Goal: Task Accomplishment & Management: Complete application form

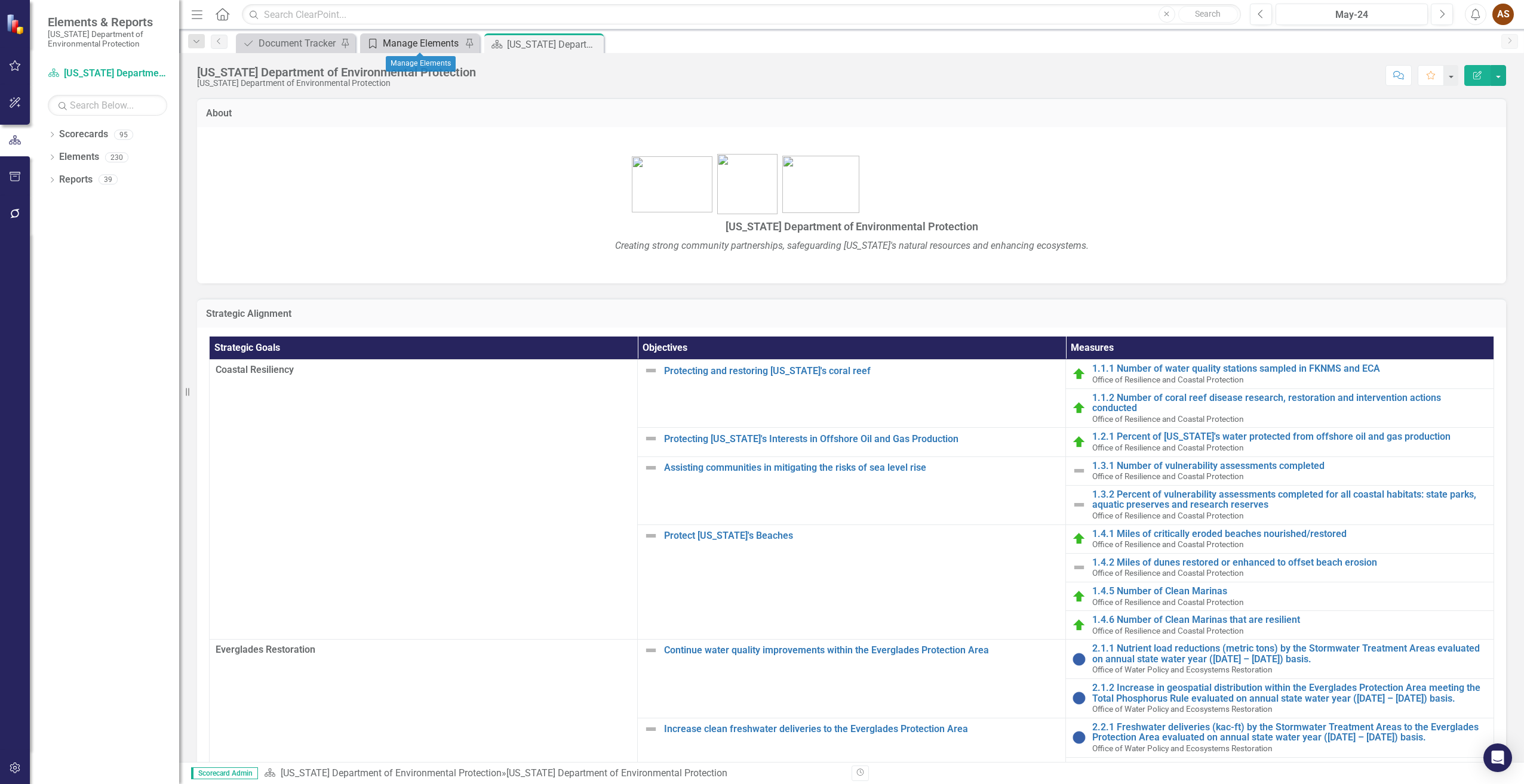
click at [413, 42] on div "Manage Elements" at bounding box center [422, 43] width 79 height 15
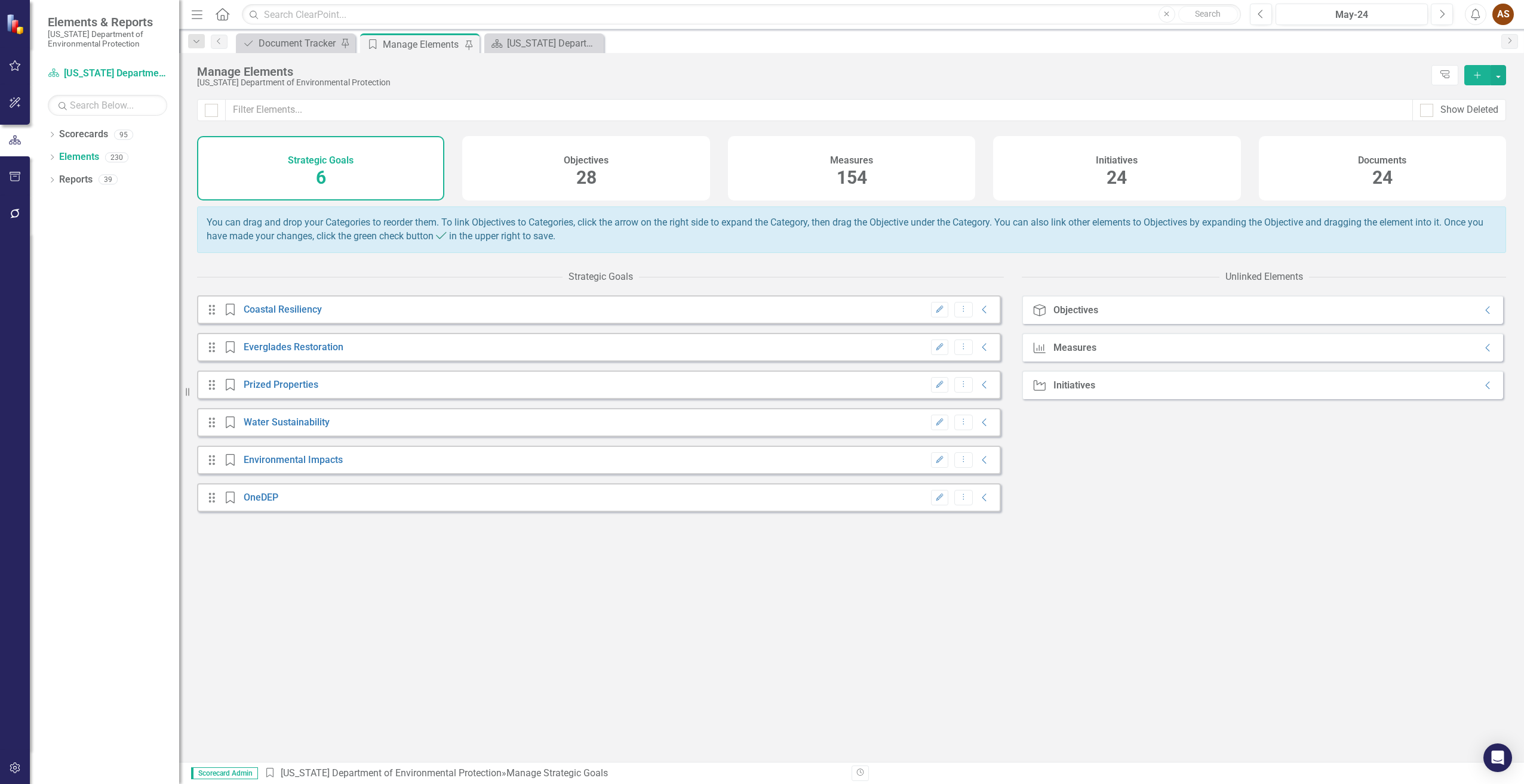
click at [1368, 167] on div "Documents 24" at bounding box center [1383, 168] width 247 height 64
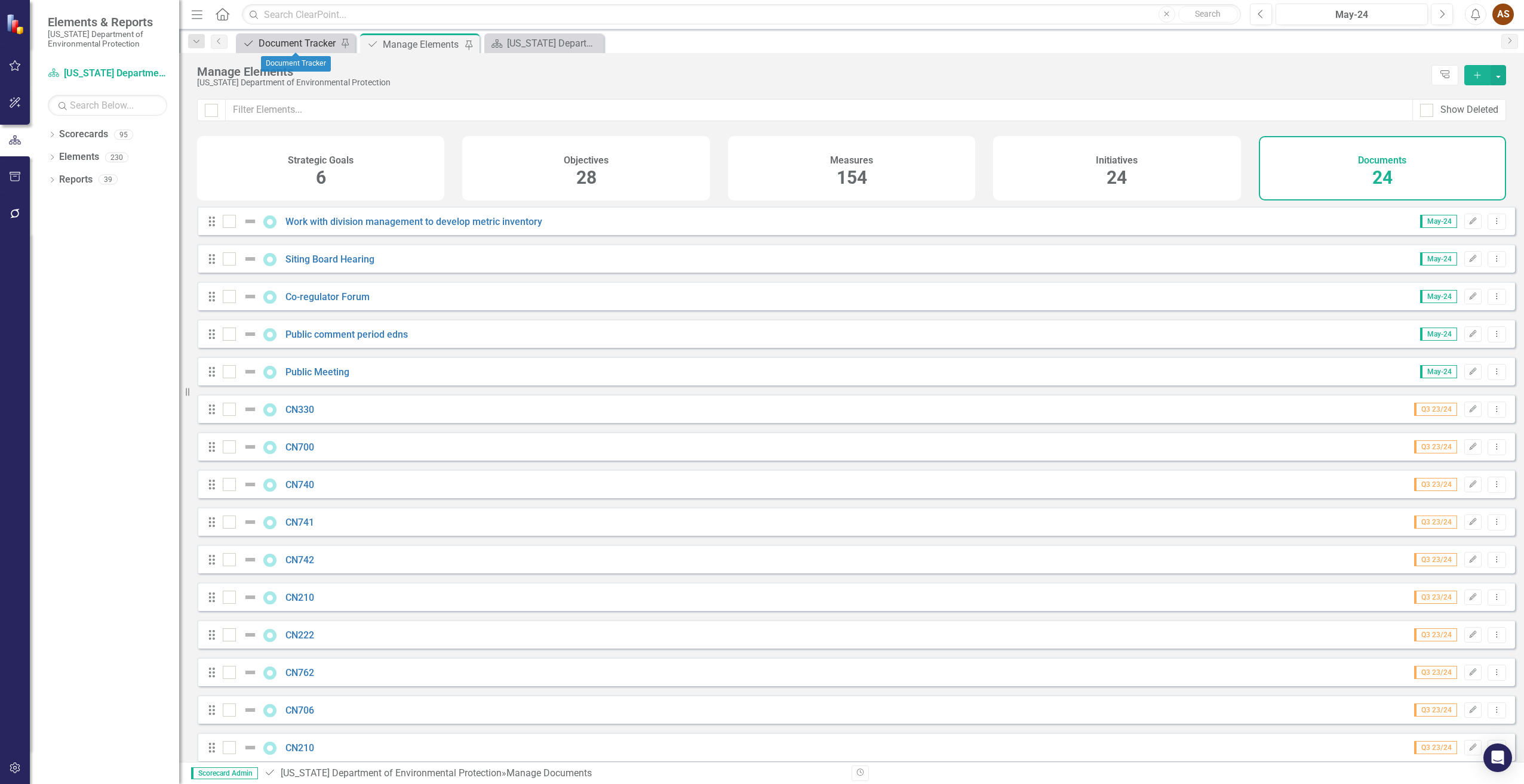
click at [277, 42] on div "Document Tracker" at bounding box center [298, 43] width 79 height 15
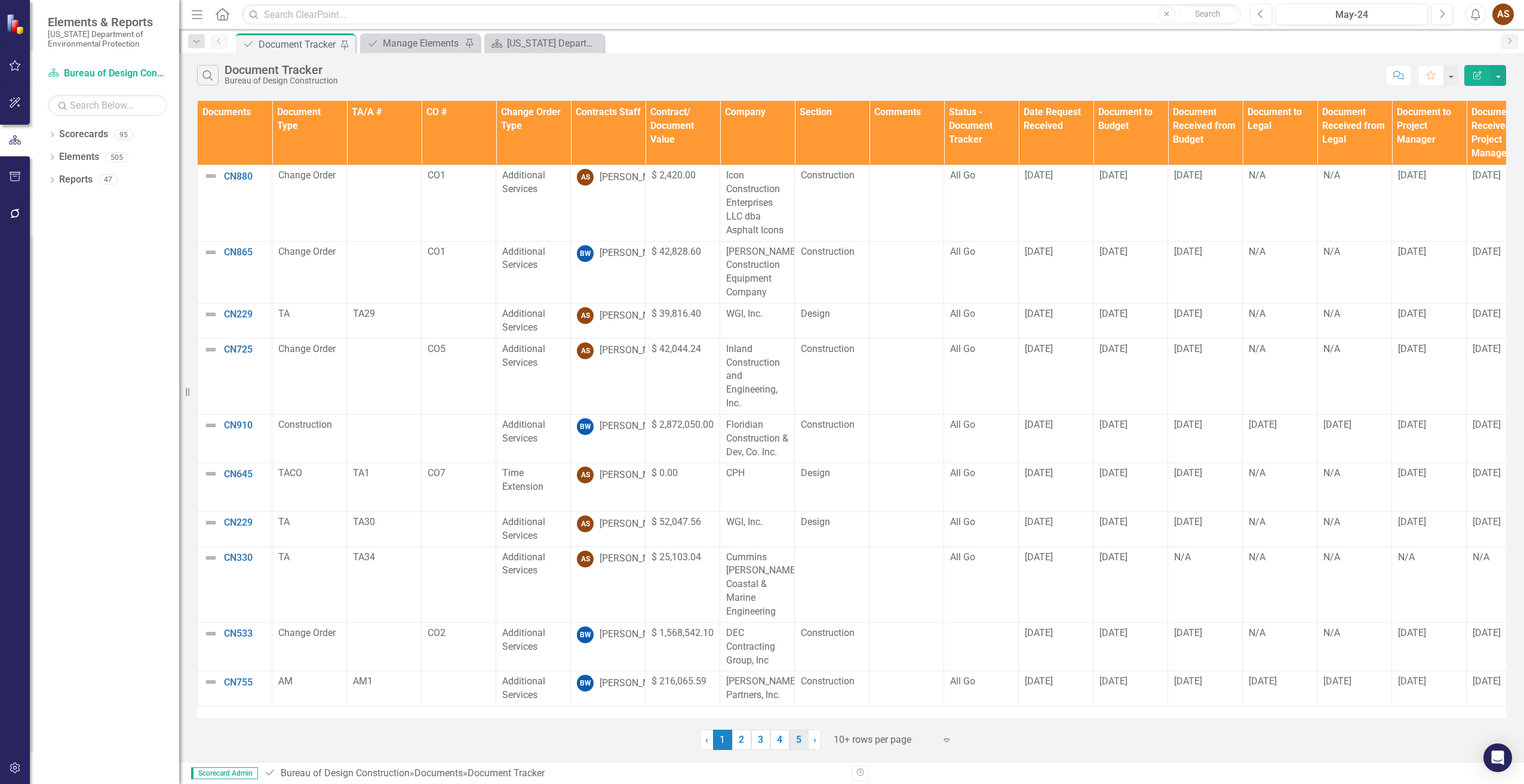
click at [796, 734] on link "5" at bounding box center [798, 740] width 19 height 20
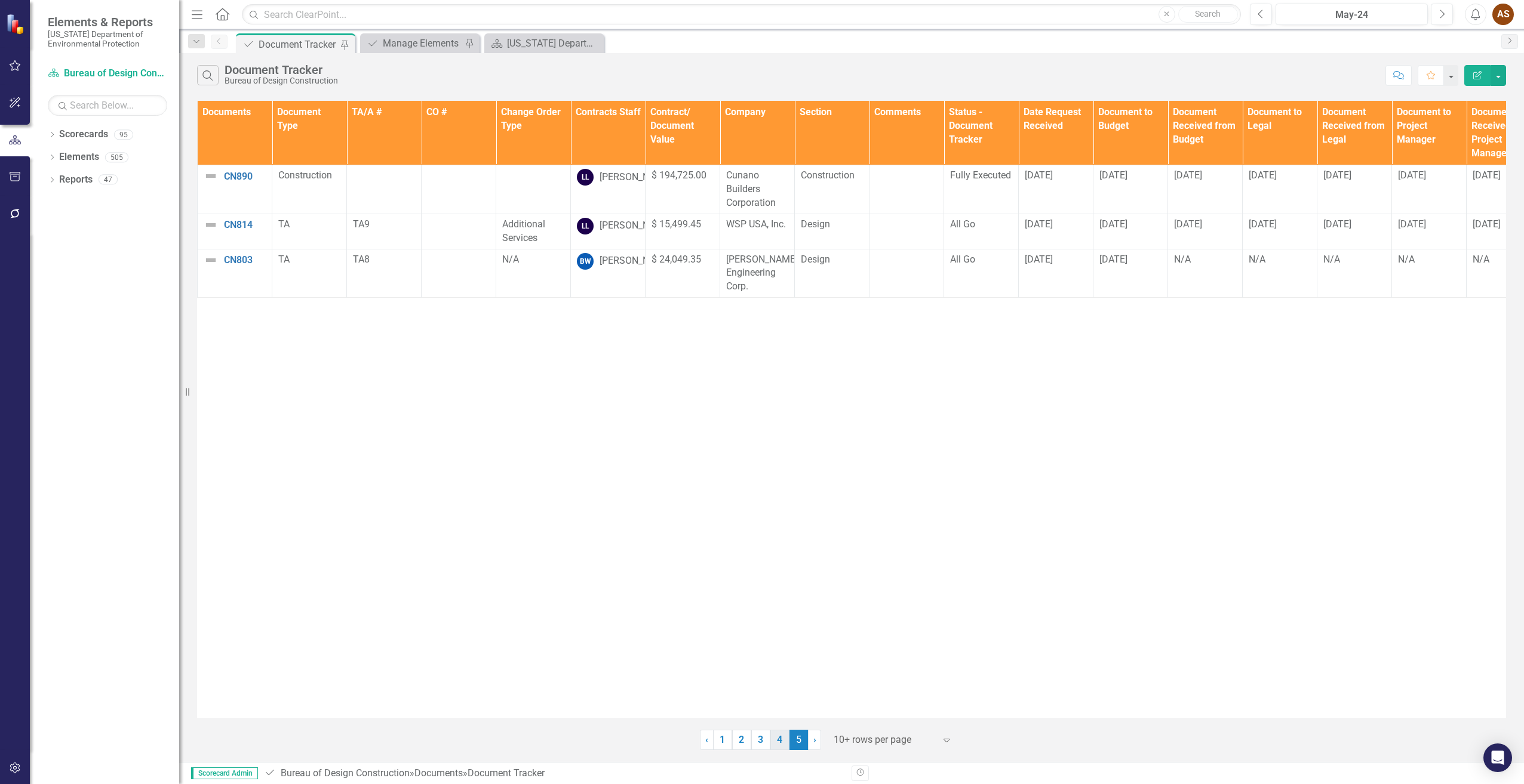
click at [780, 736] on link "4" at bounding box center [779, 740] width 19 height 20
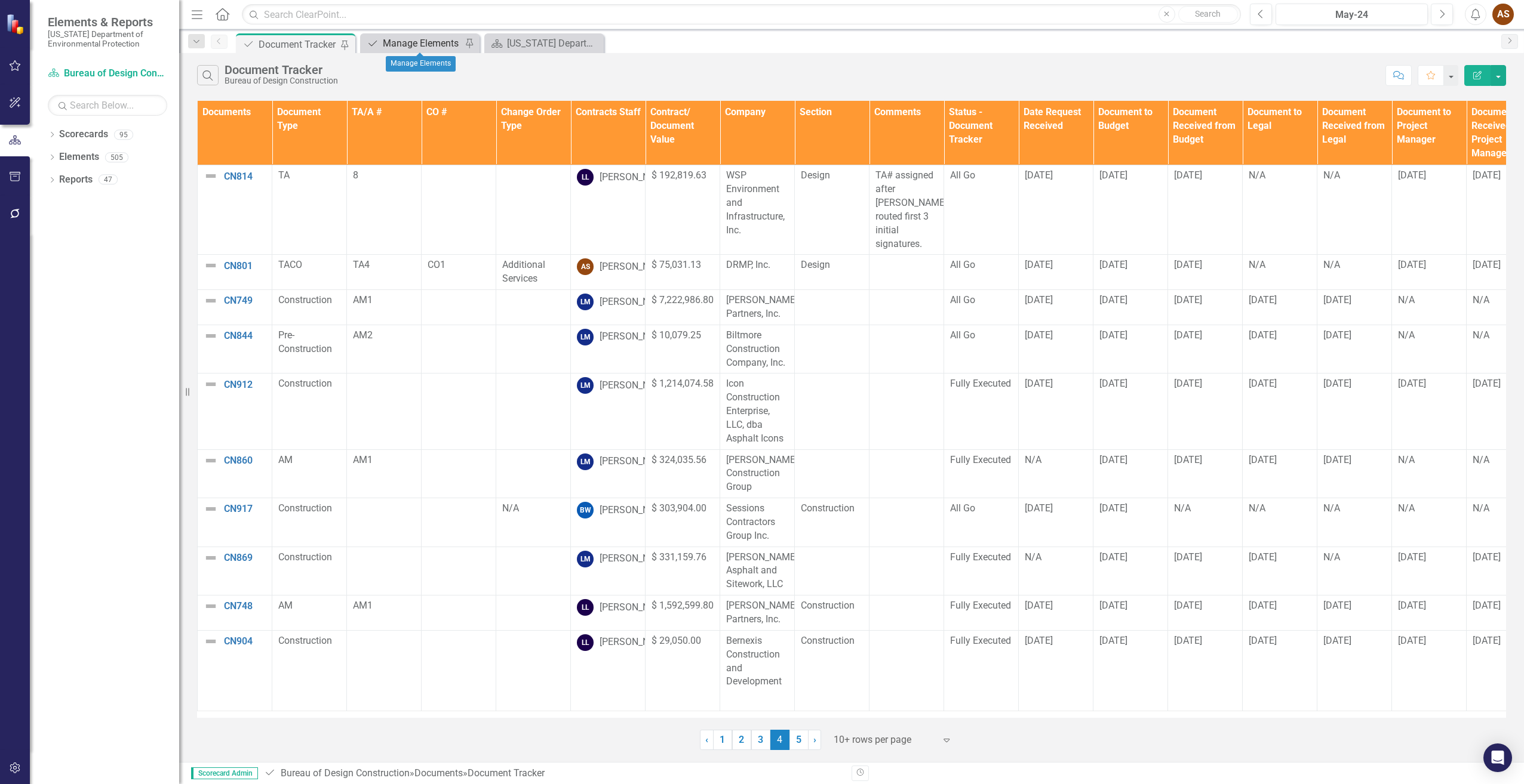
click at [421, 48] on div "Manage Elements" at bounding box center [422, 43] width 79 height 15
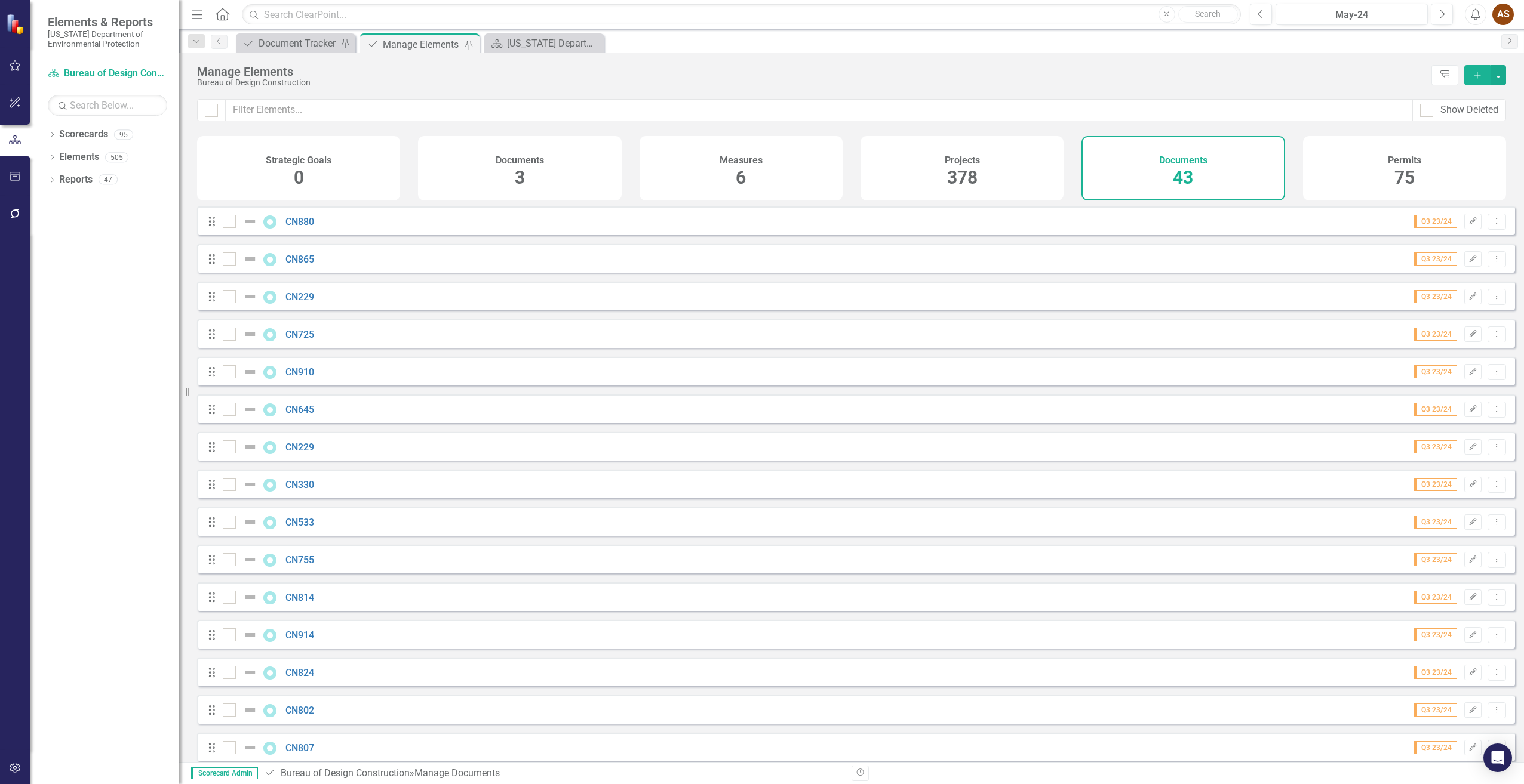
click at [1474, 78] on icon "Add" at bounding box center [1477, 75] width 11 height 9
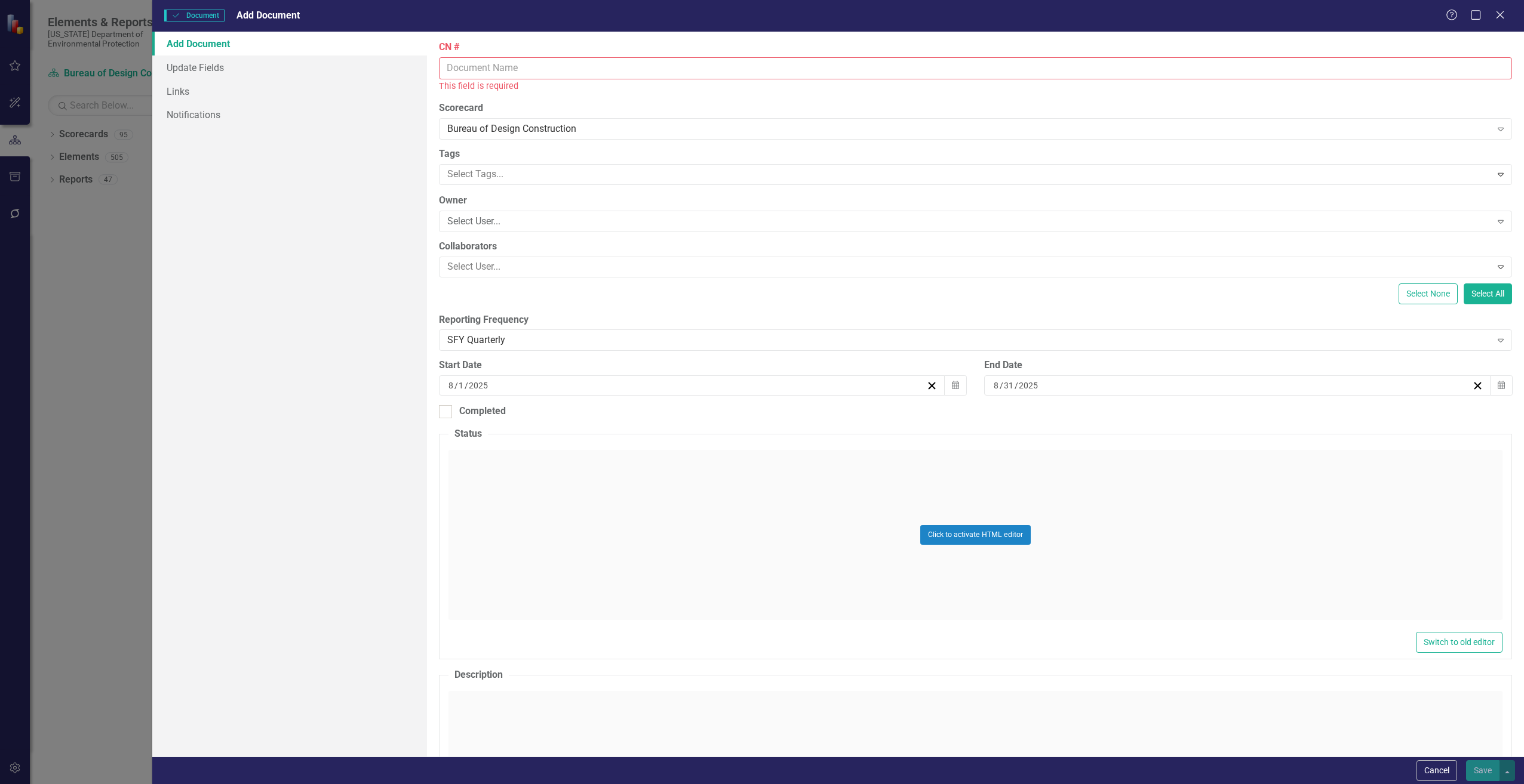
click at [480, 69] on input "CN #" at bounding box center [975, 69] width 1073 height 22
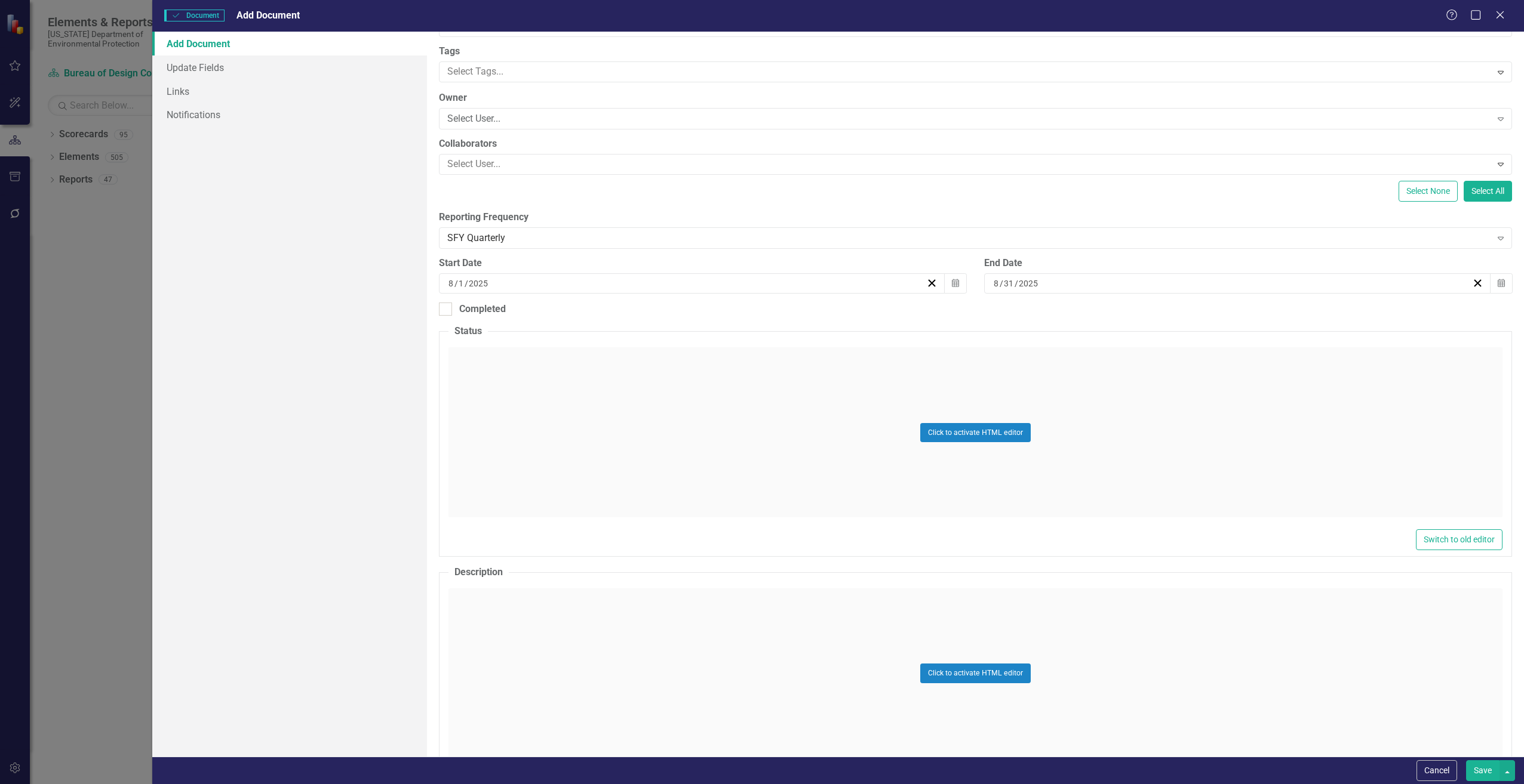
scroll to position [119, 0]
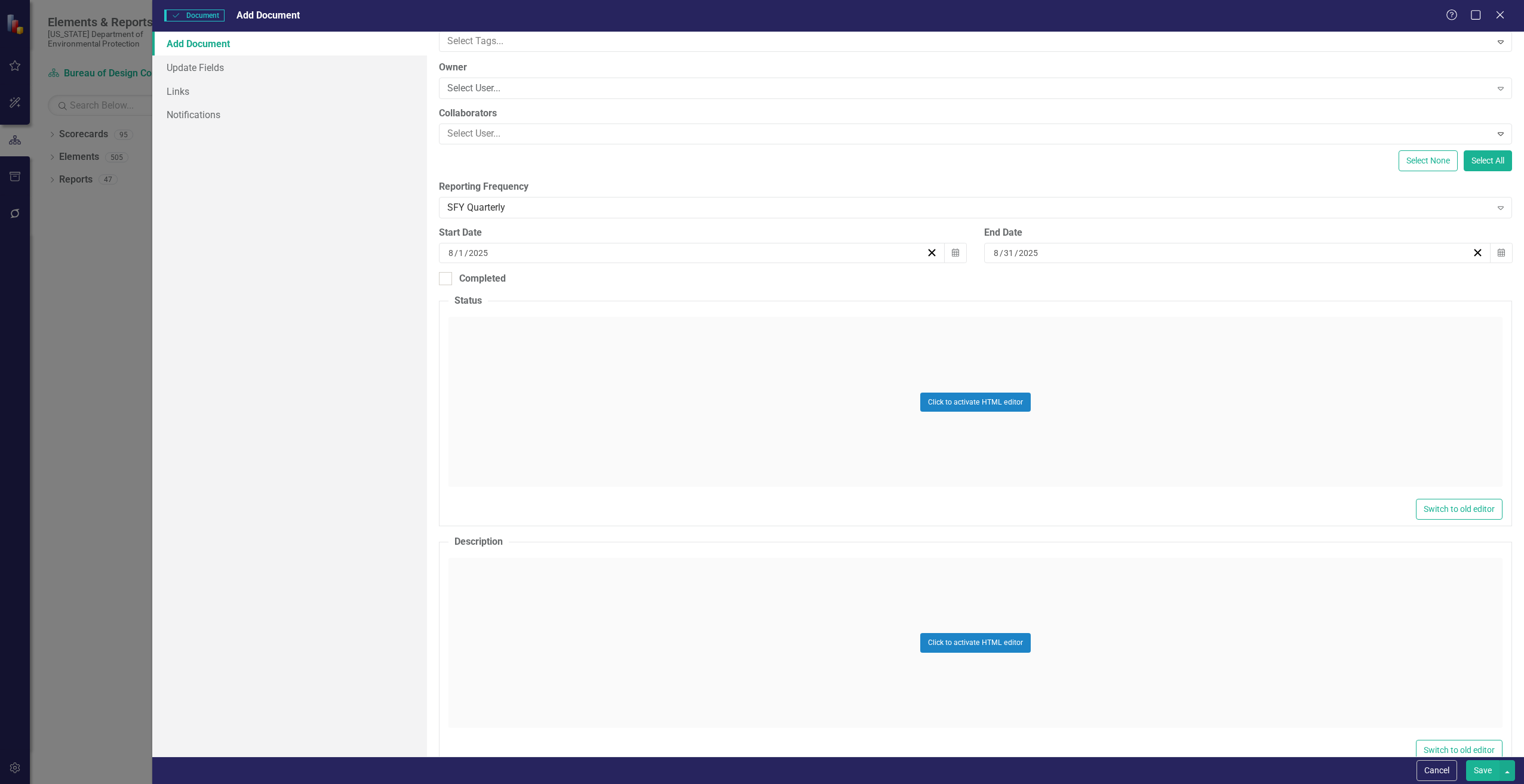
type input "CN815"
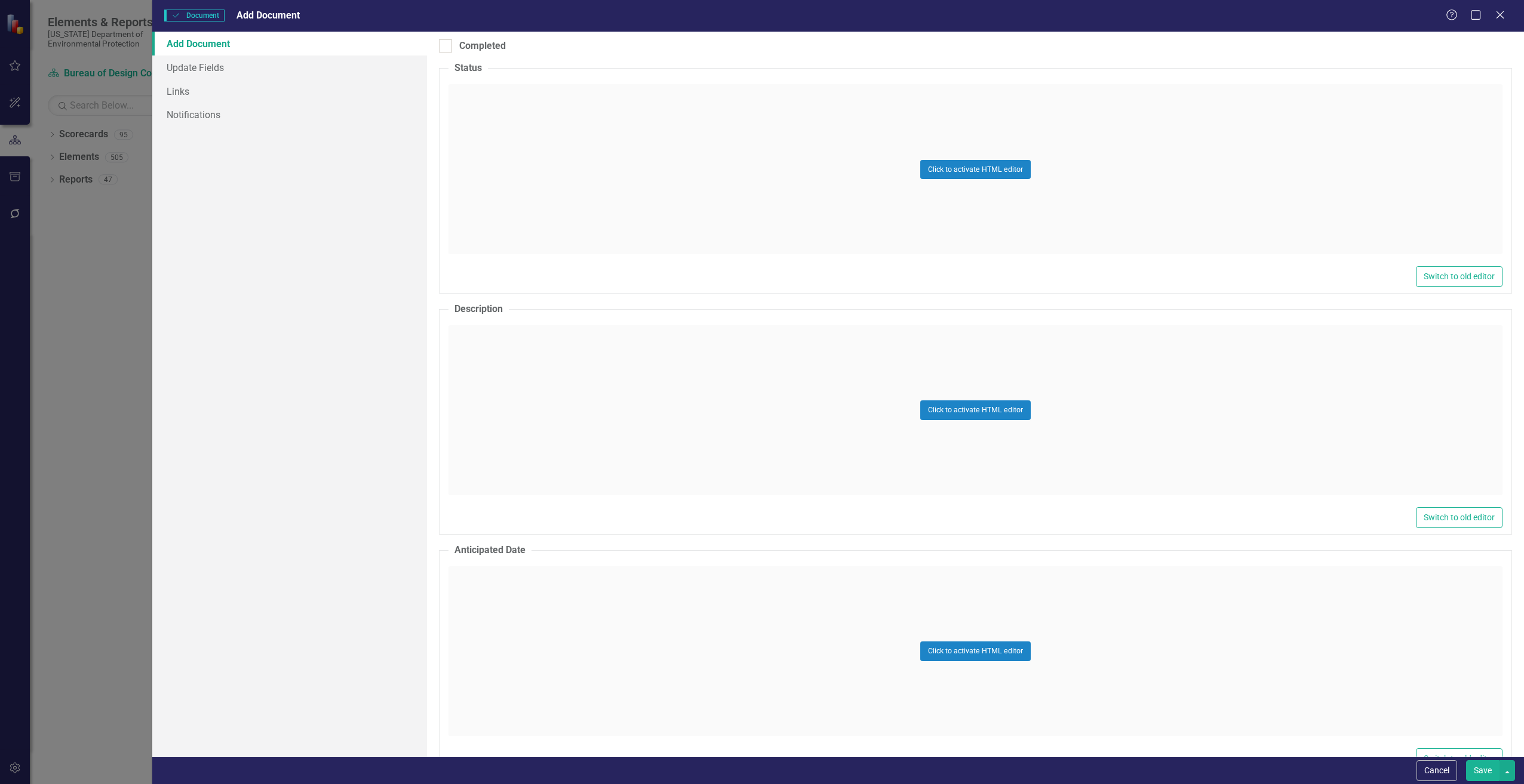
scroll to position [358, 0]
click at [486, 342] on div "Click to activate HTML editor" at bounding box center [975, 405] width 1054 height 170
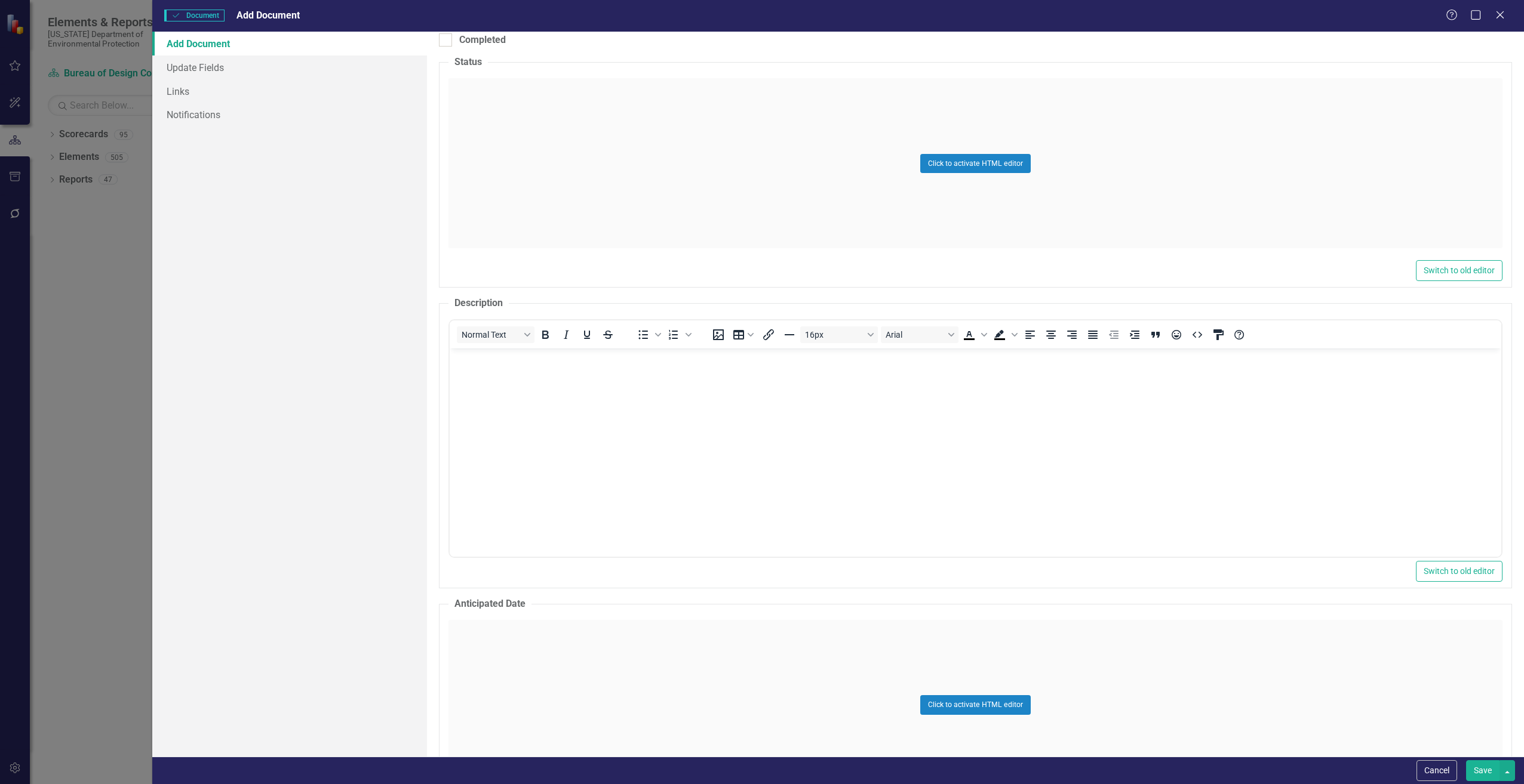
scroll to position [0, 0]
click at [472, 376] on body "Rich Text Area. Press ALT-0 for help." at bounding box center [974, 438] width 1051 height 179
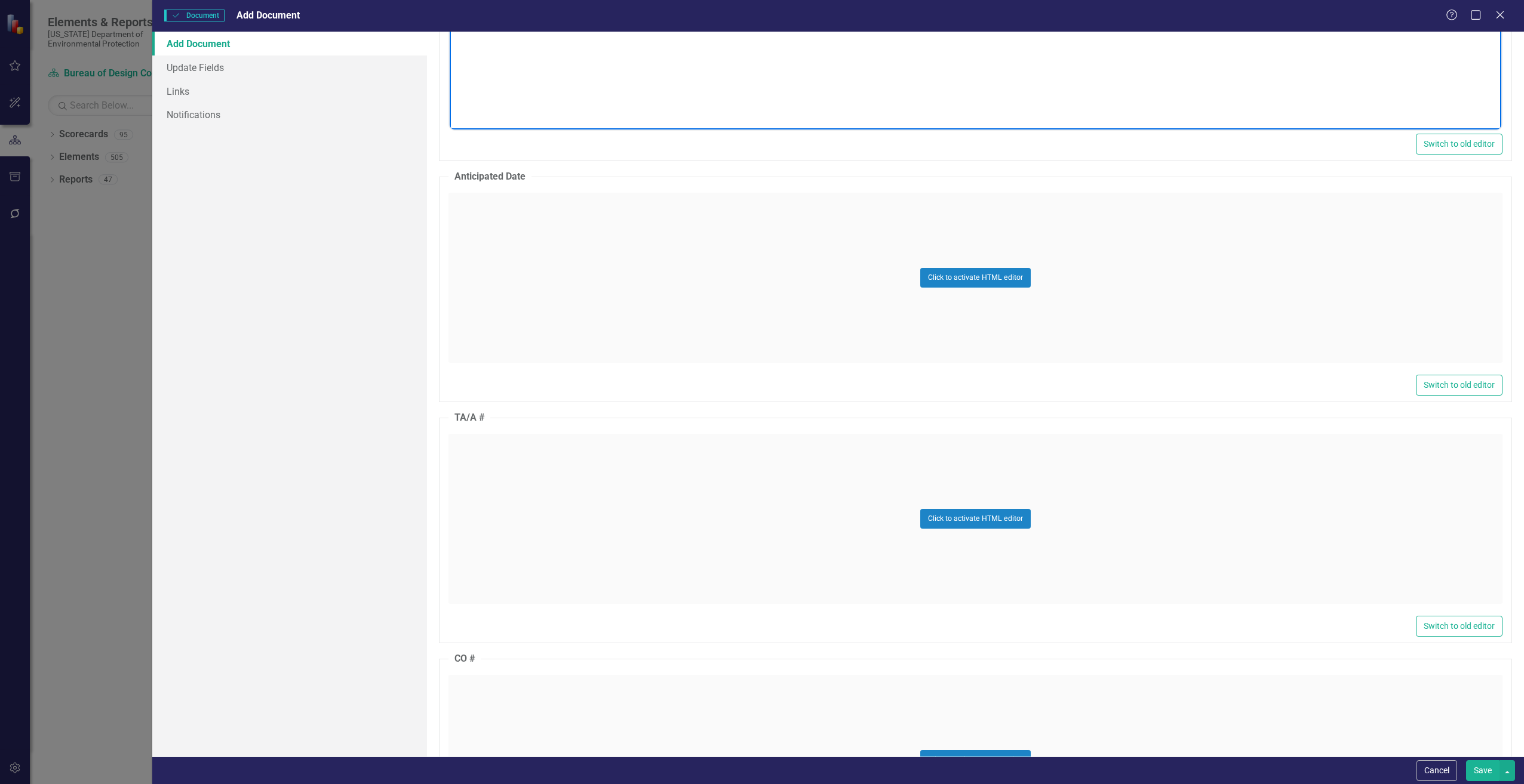
scroll to position [835, 0]
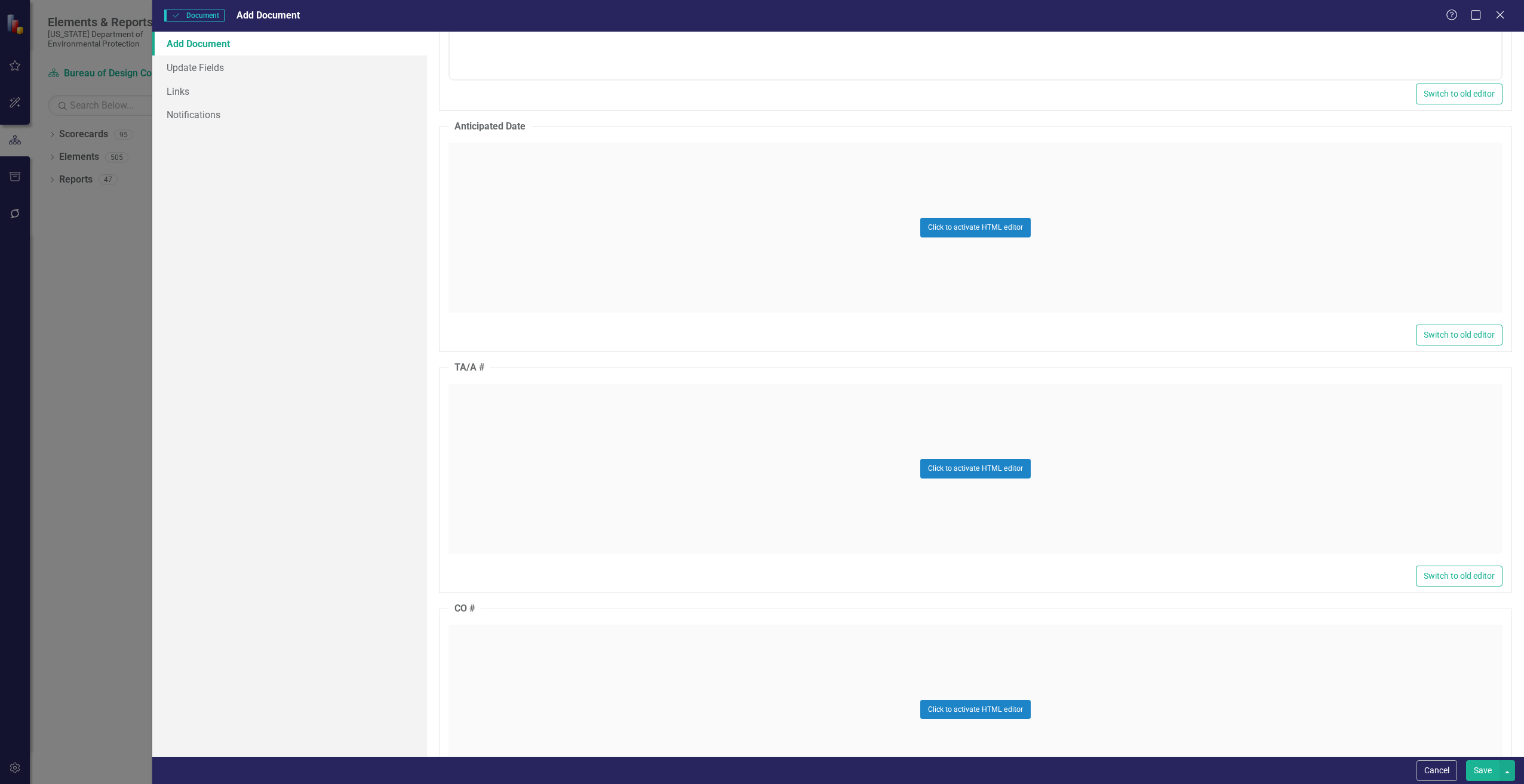
click at [469, 415] on div "Click to activate HTML editor" at bounding box center [975, 469] width 1054 height 170
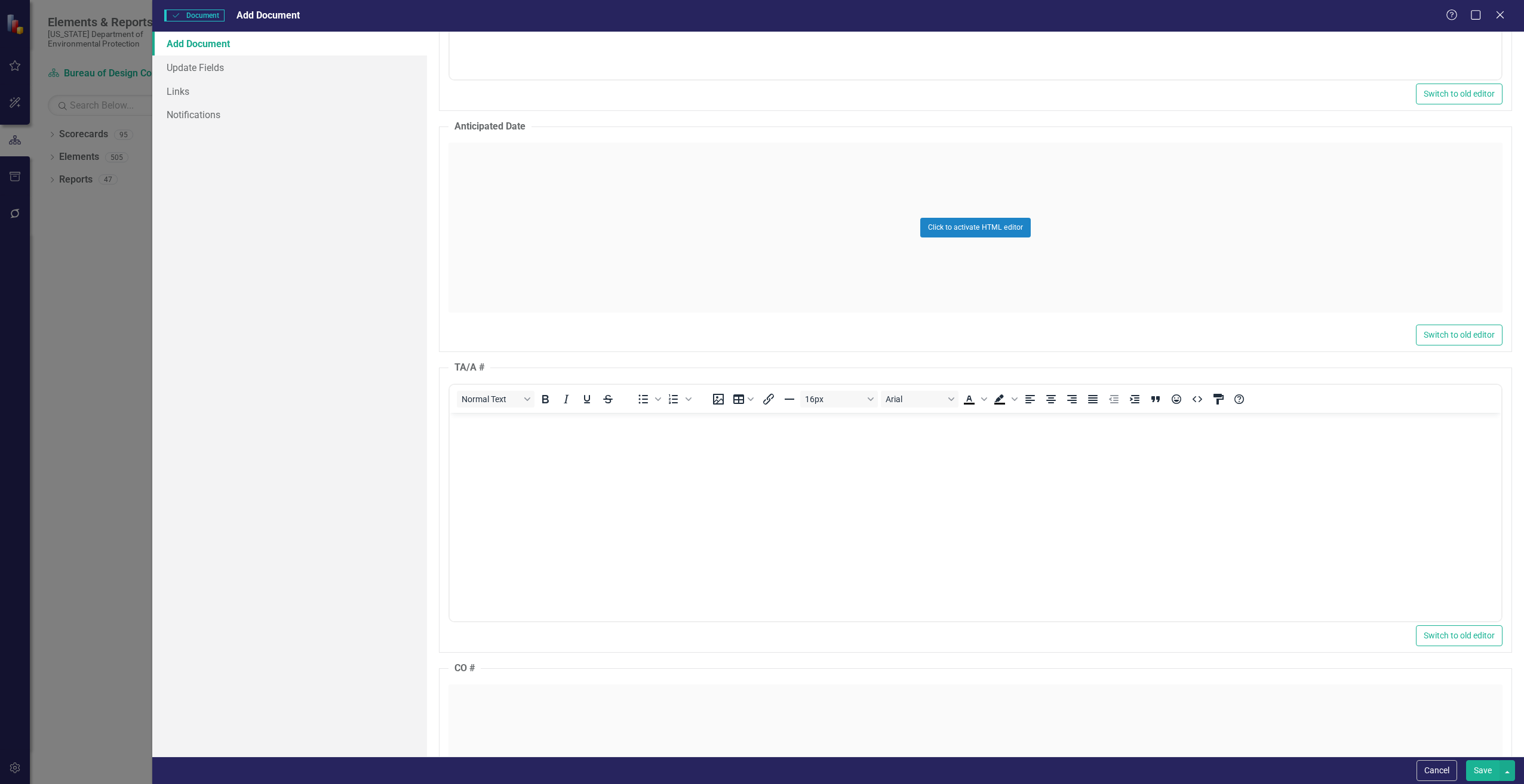
scroll to position [0, 0]
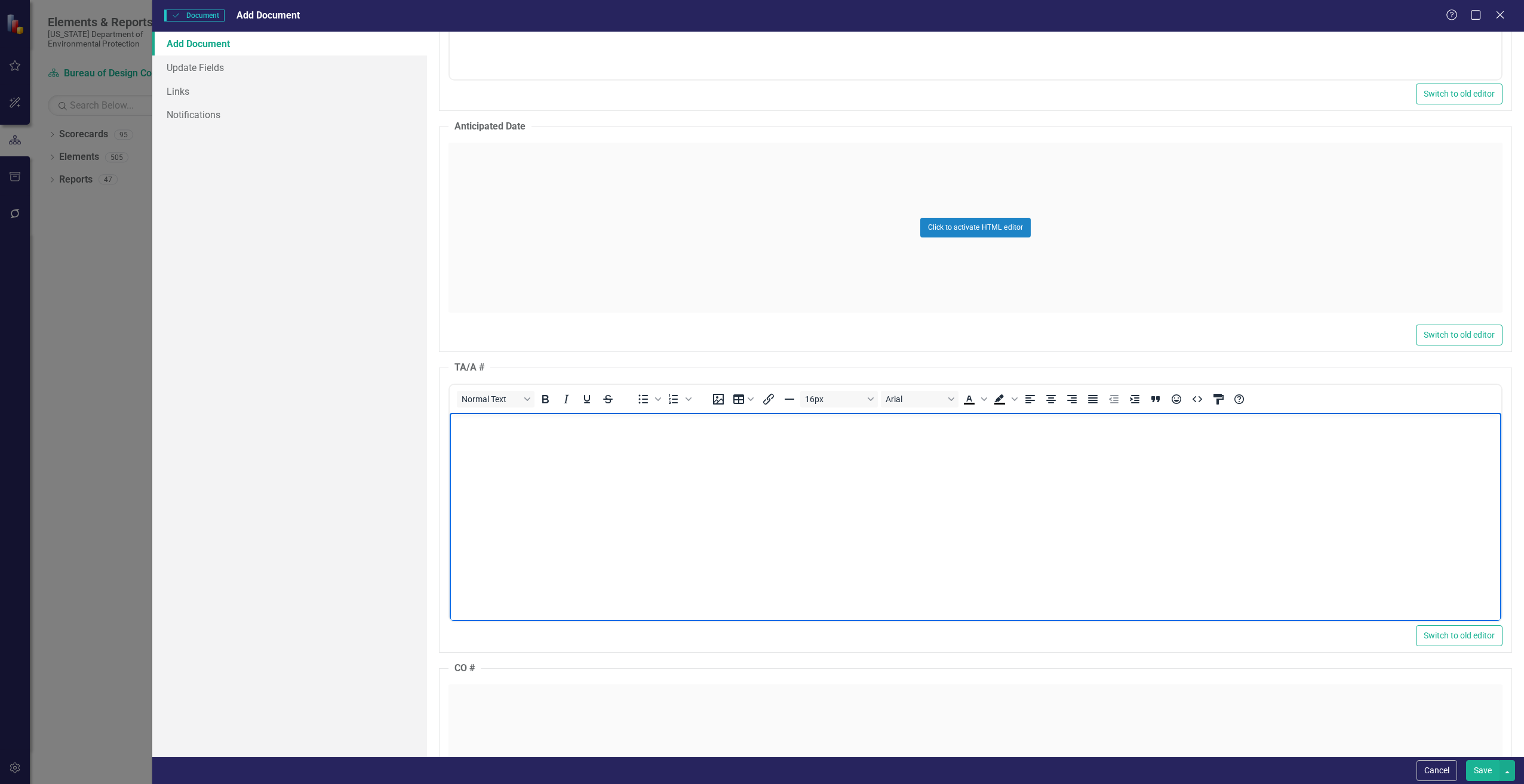
click at [467, 444] on body "Rich Text Area. Press ALT-0 for help." at bounding box center [974, 502] width 1051 height 179
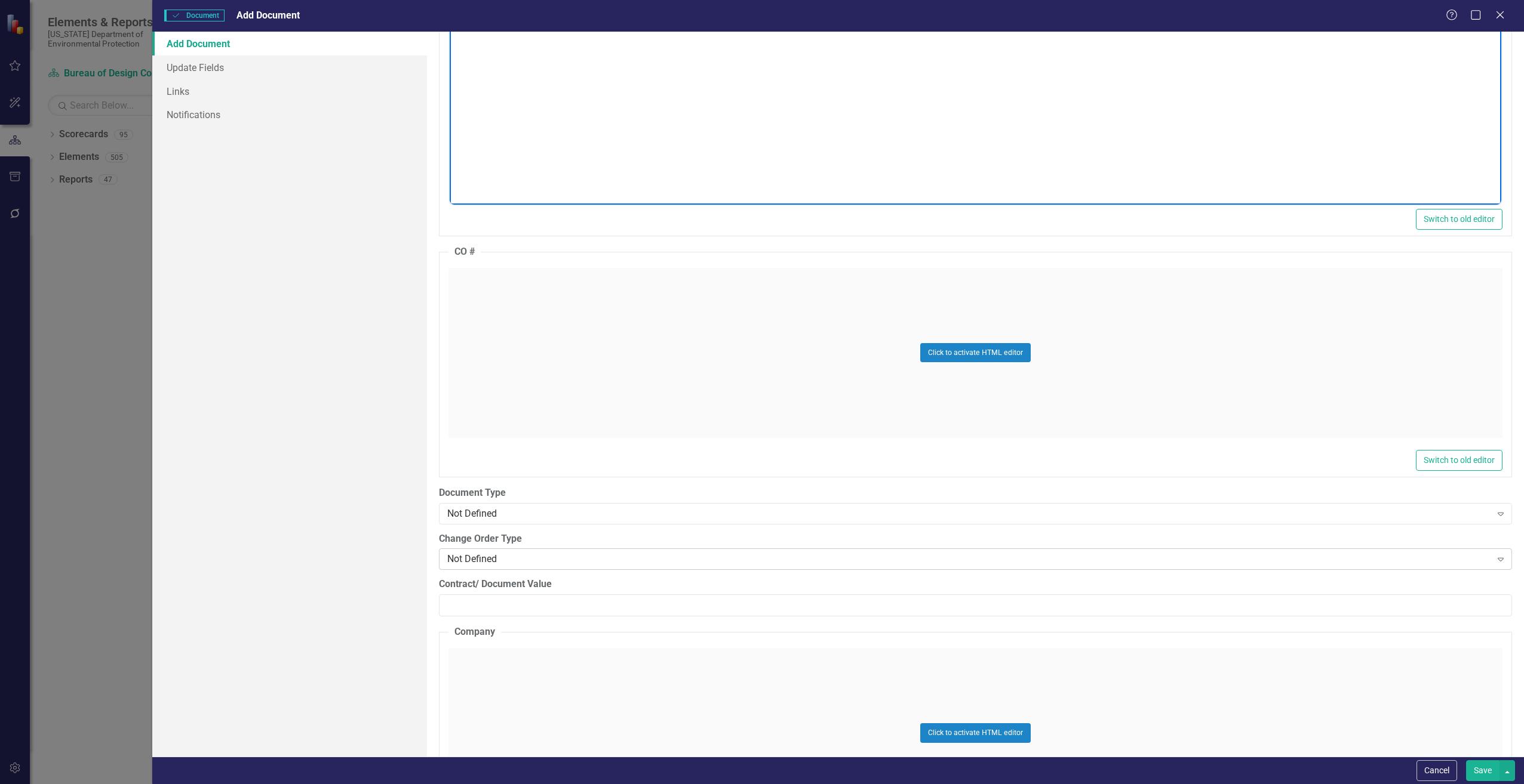
scroll to position [1253, 0]
click at [509, 513] on div "Not Defined" at bounding box center [969, 512] width 1044 height 13
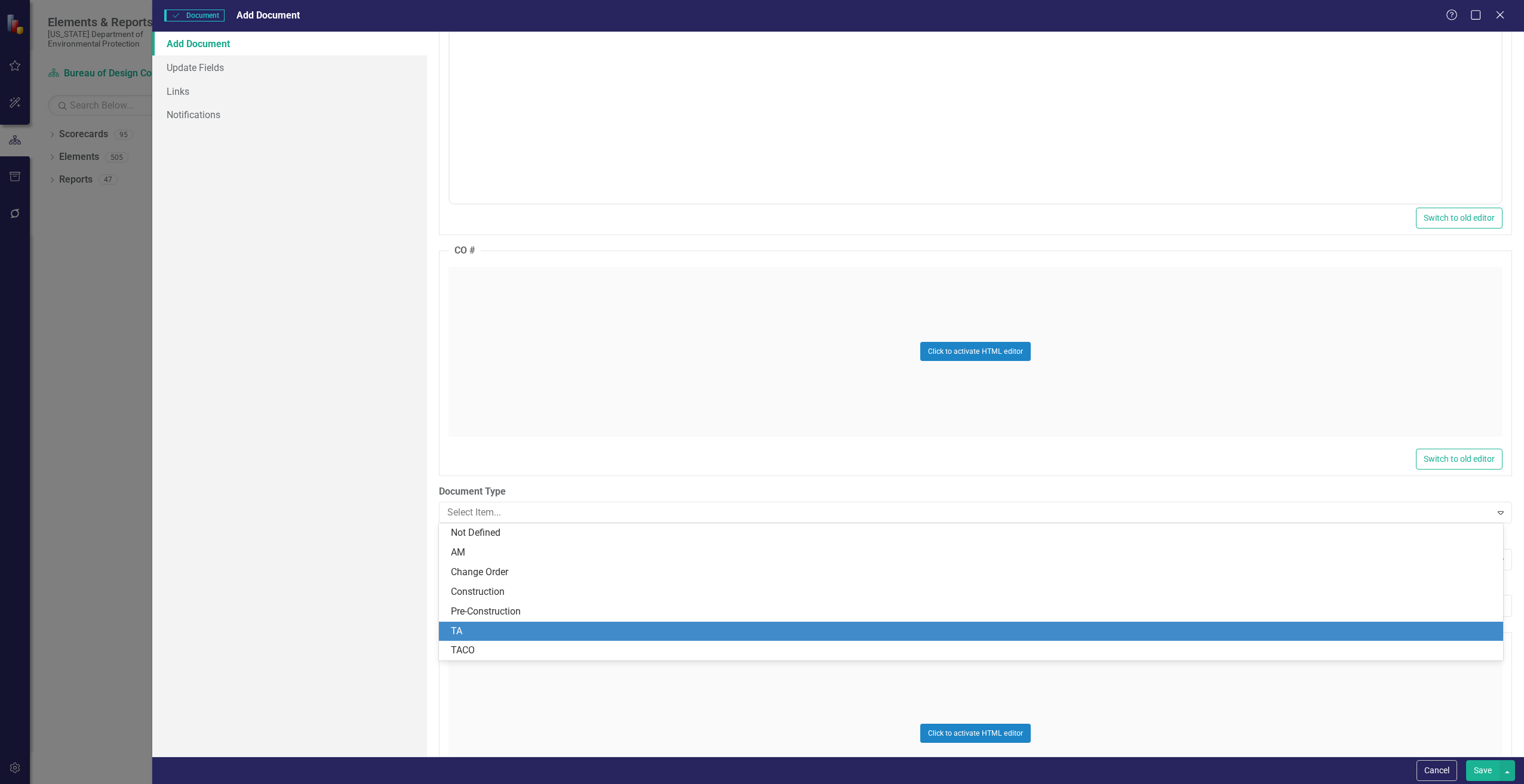
click at [485, 627] on div "TA" at bounding box center [973, 632] width 1045 height 13
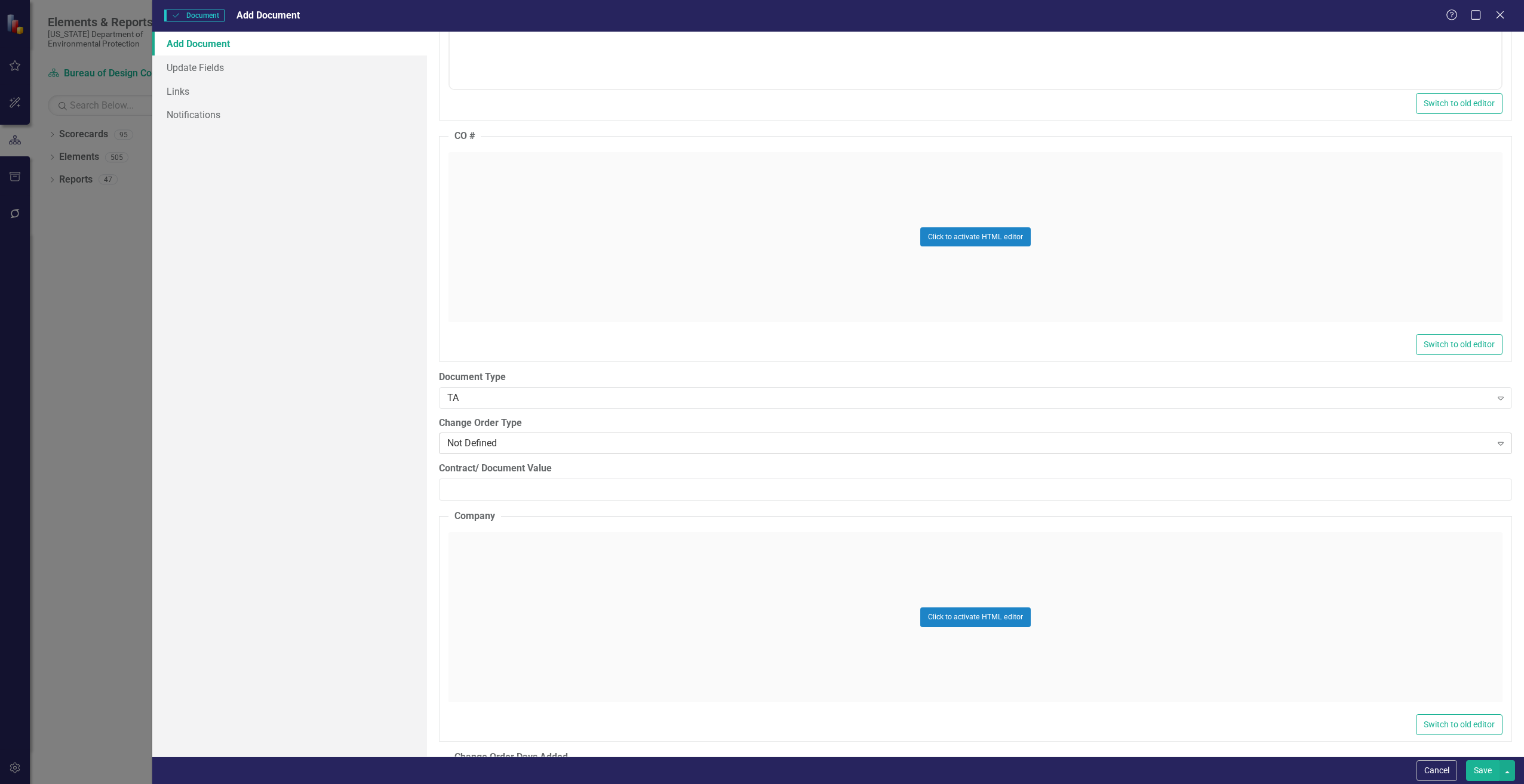
scroll to position [1373, 0]
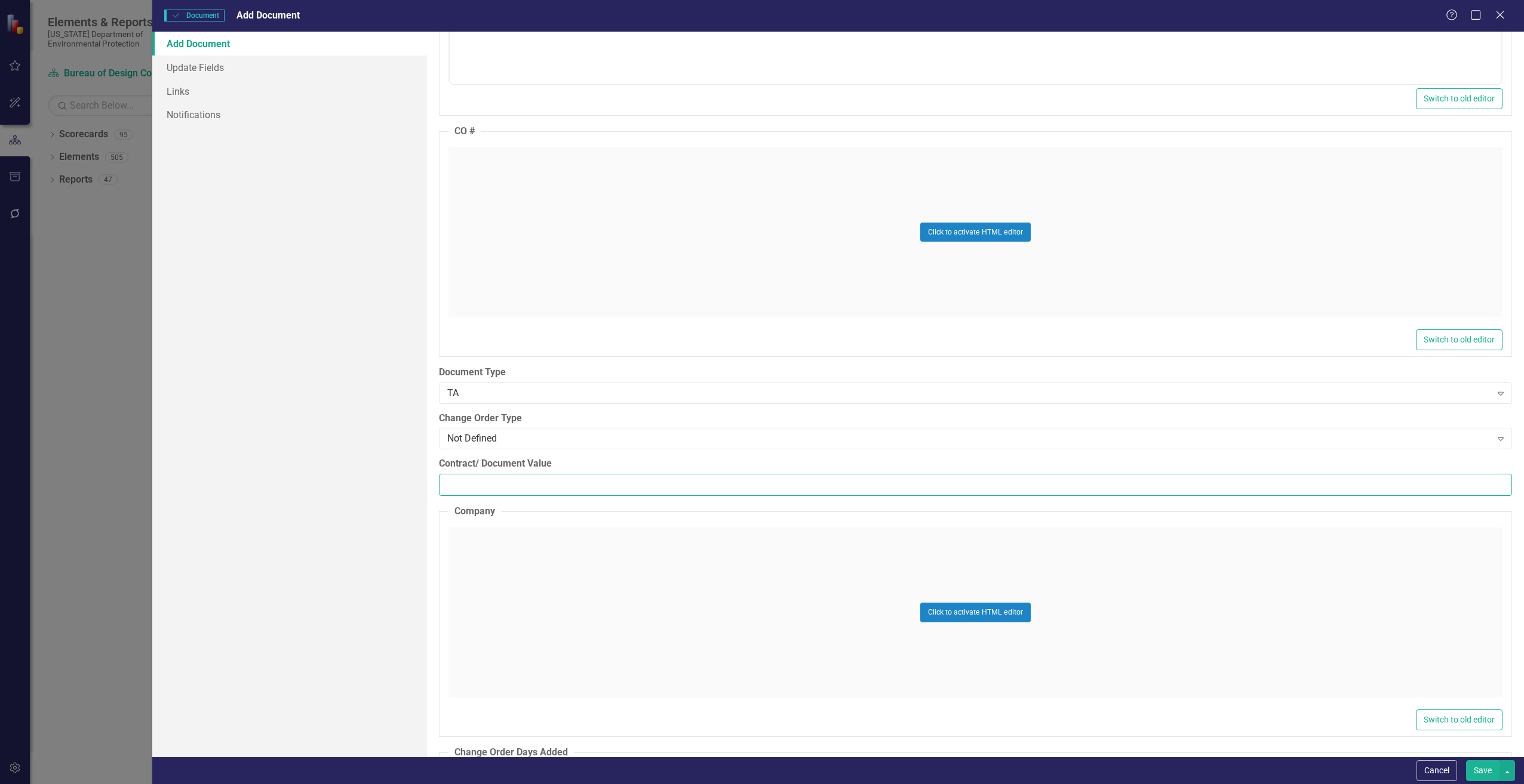
click at [498, 476] on input "Contract/ Document Value" at bounding box center [975, 485] width 1073 height 22
paste input "33267.05"
type input "33267.05"
click at [509, 540] on div "Click to activate HTML editor" at bounding box center [975, 613] width 1054 height 170
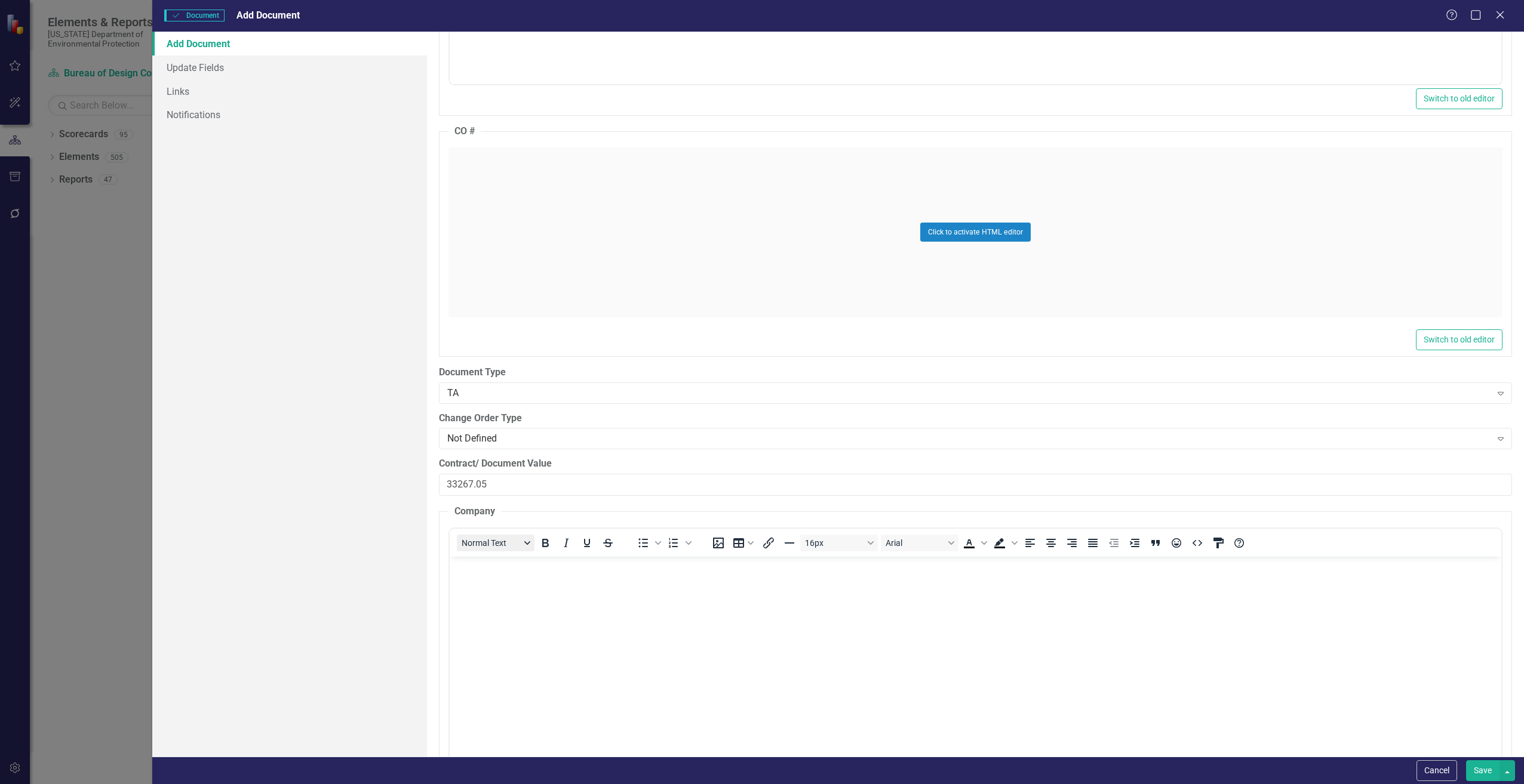
scroll to position [0, 0]
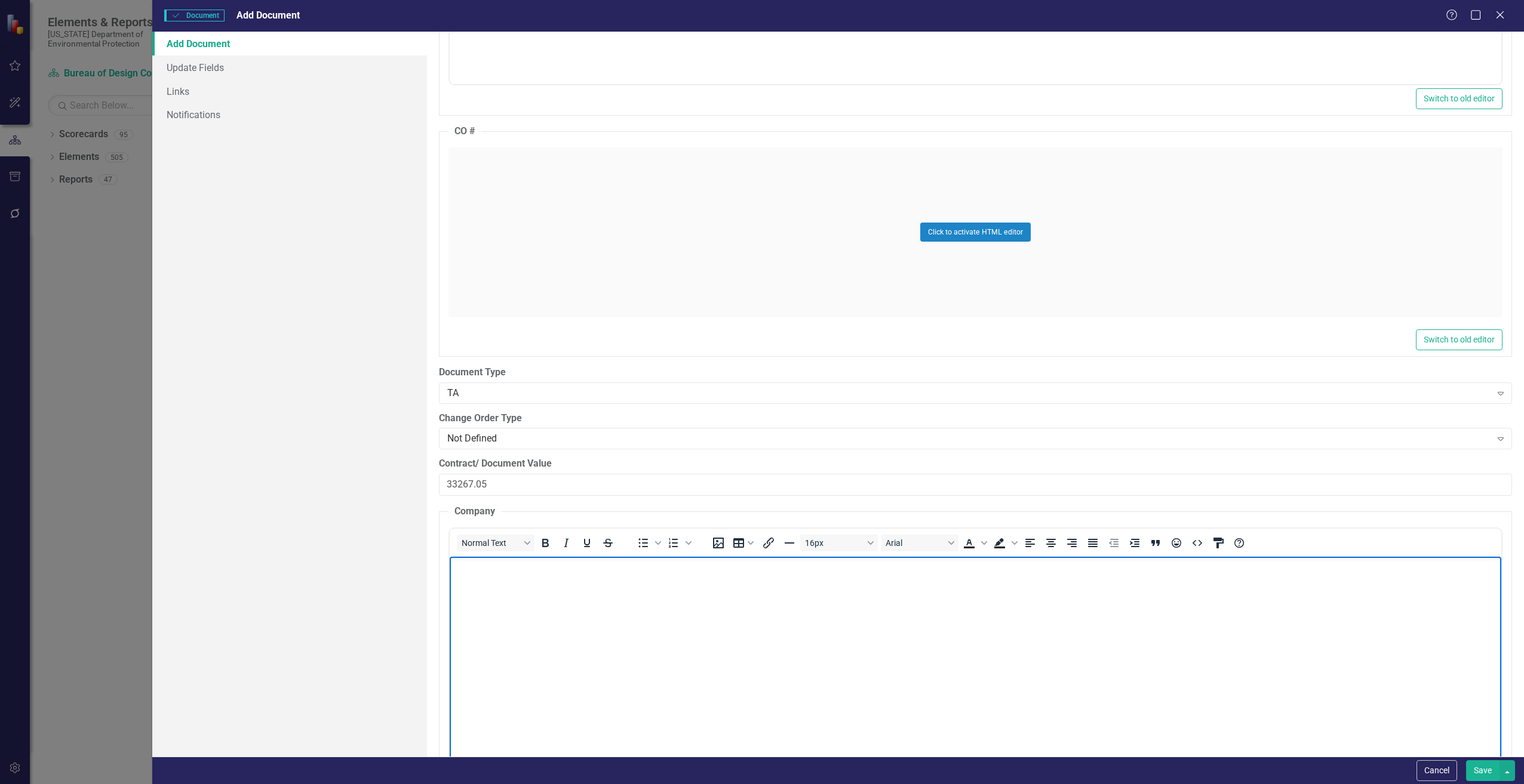
click at [468, 576] on body "Rich Text Area. Press ALT-0 for help." at bounding box center [974, 646] width 1051 height 179
paste body "Rich Text Area. Press ALT-0 for help."
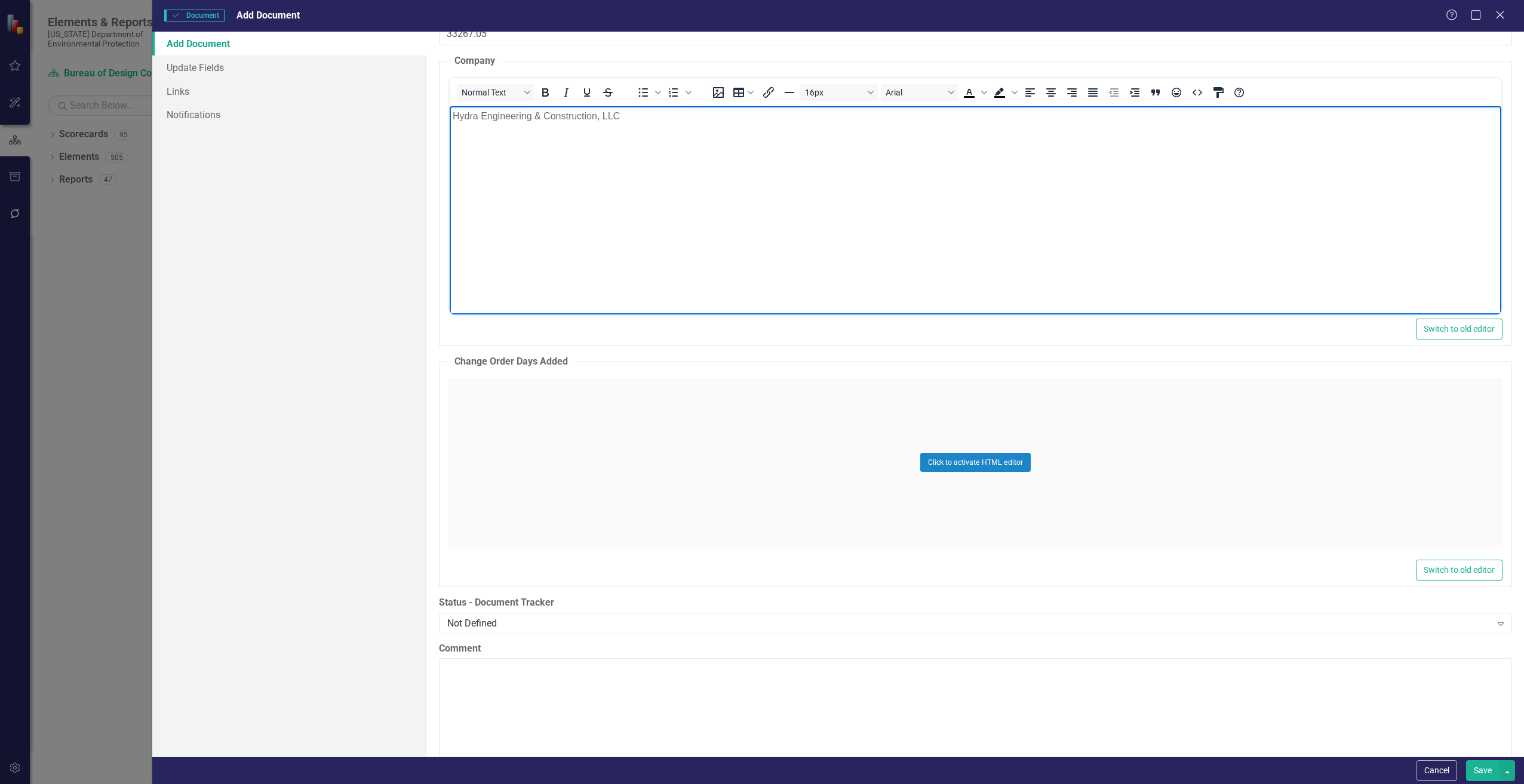
scroll to position [1910, 0]
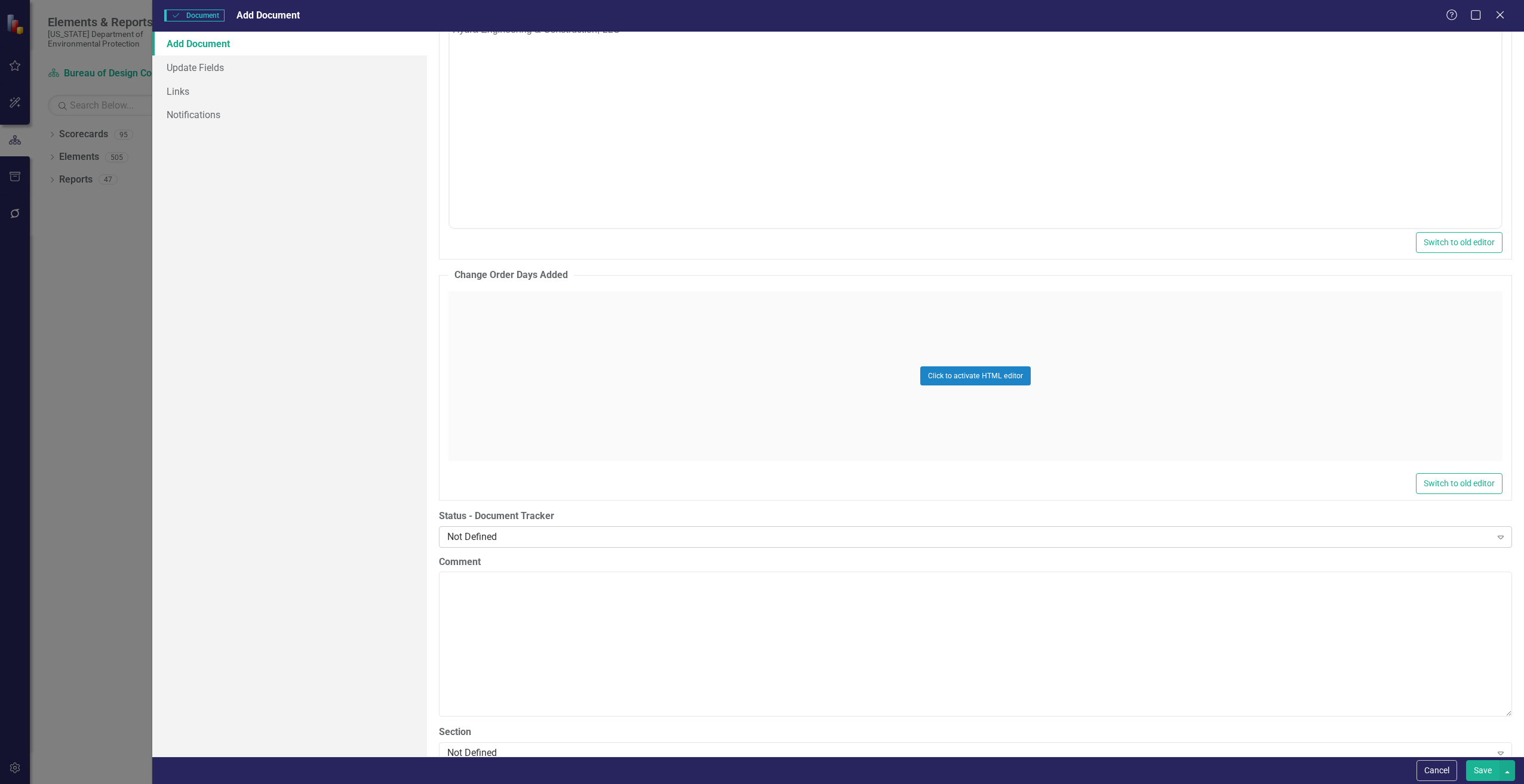
click at [535, 537] on div "Not Defined" at bounding box center [969, 537] width 1044 height 13
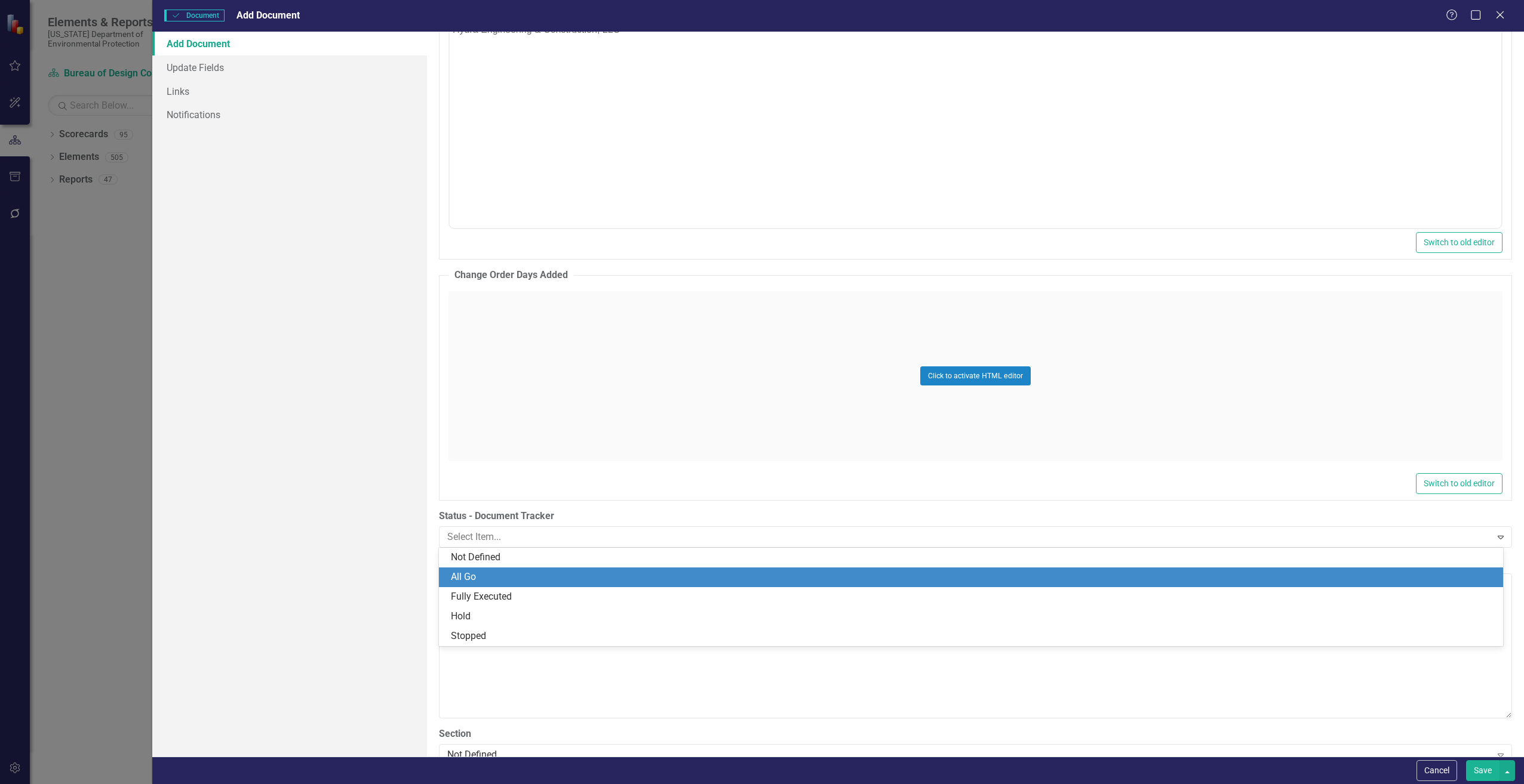
click at [500, 573] on div "All Go" at bounding box center [973, 577] width 1045 height 13
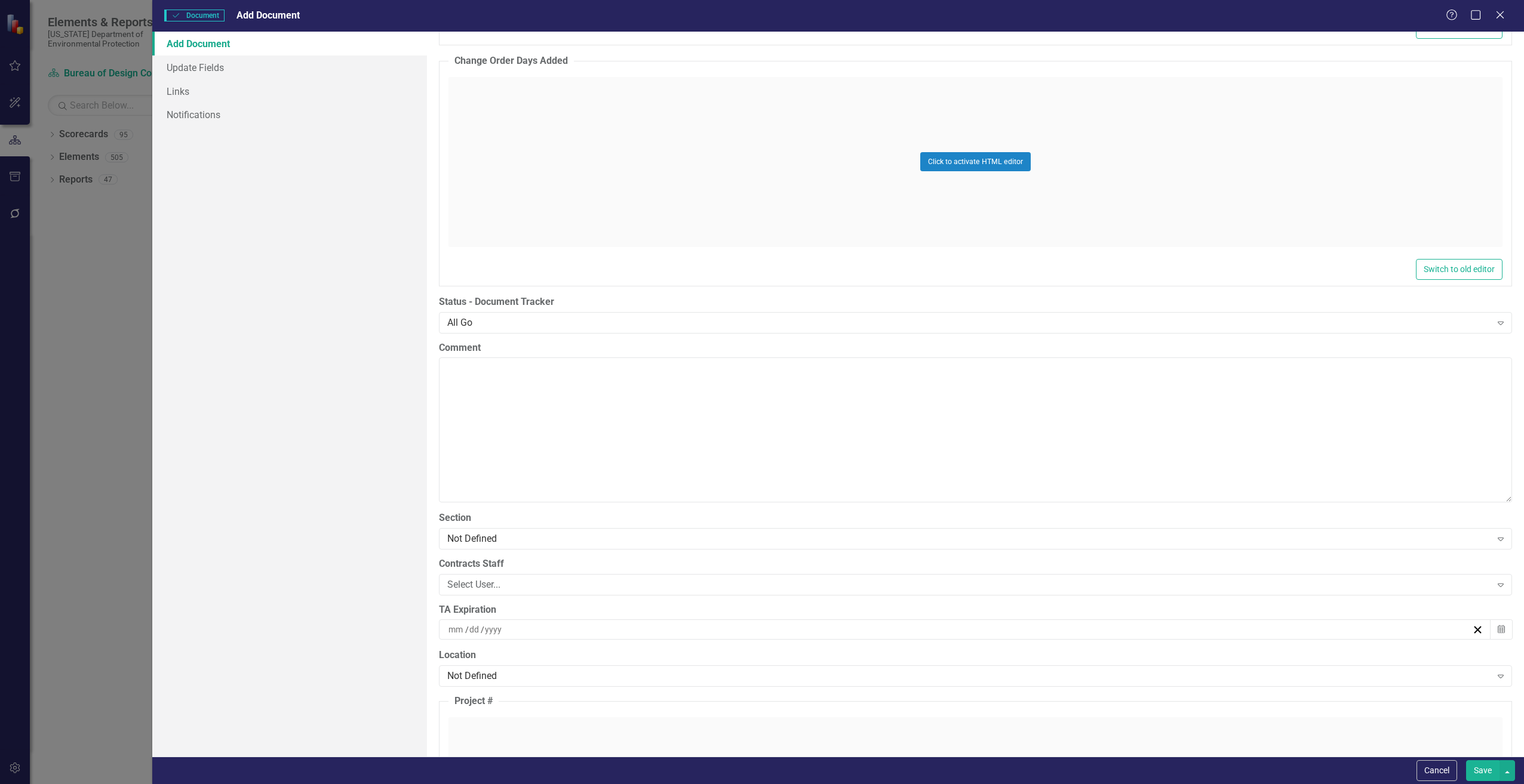
scroll to position [2148, 0]
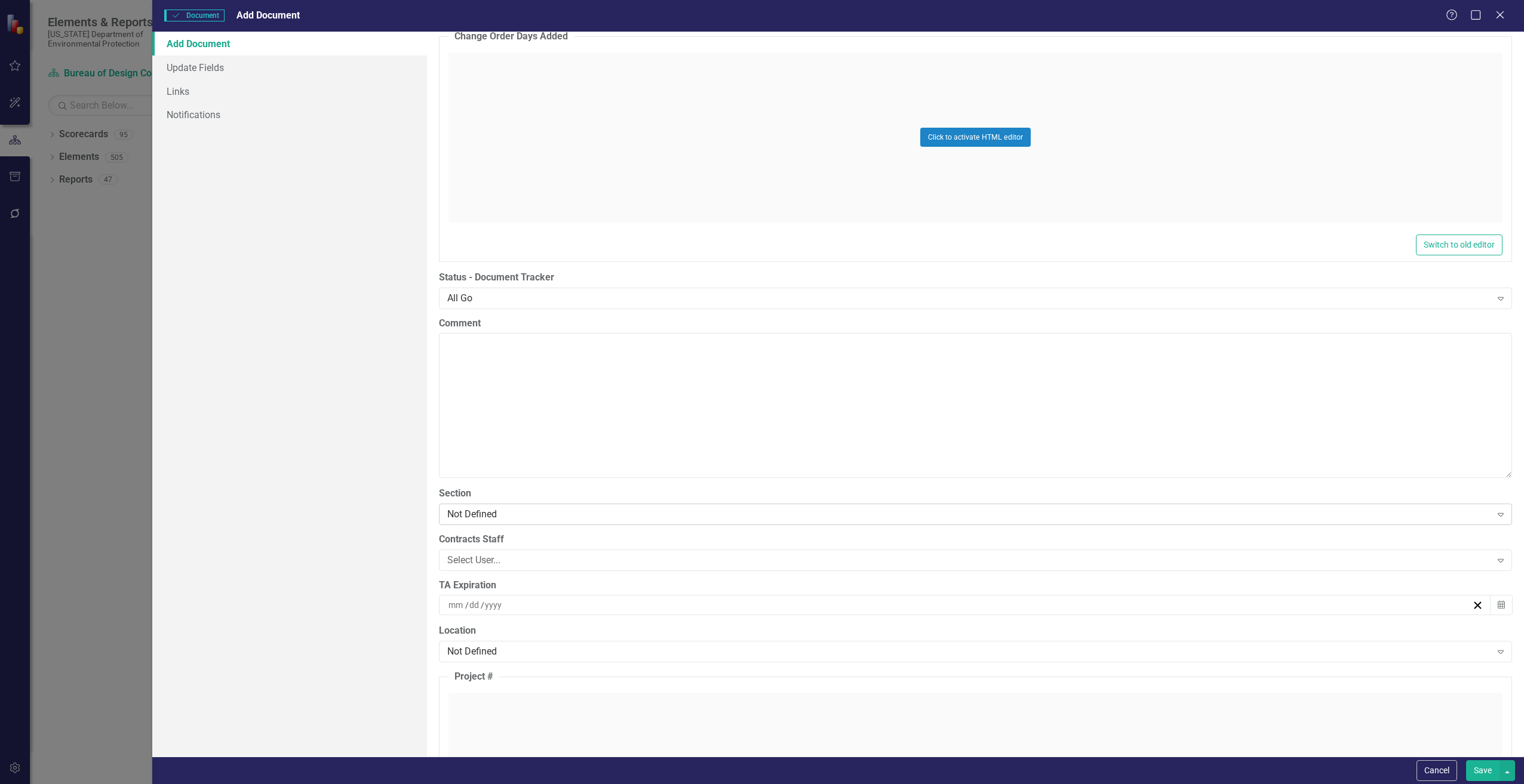
click at [500, 511] on div "Not Defined" at bounding box center [969, 514] width 1044 height 13
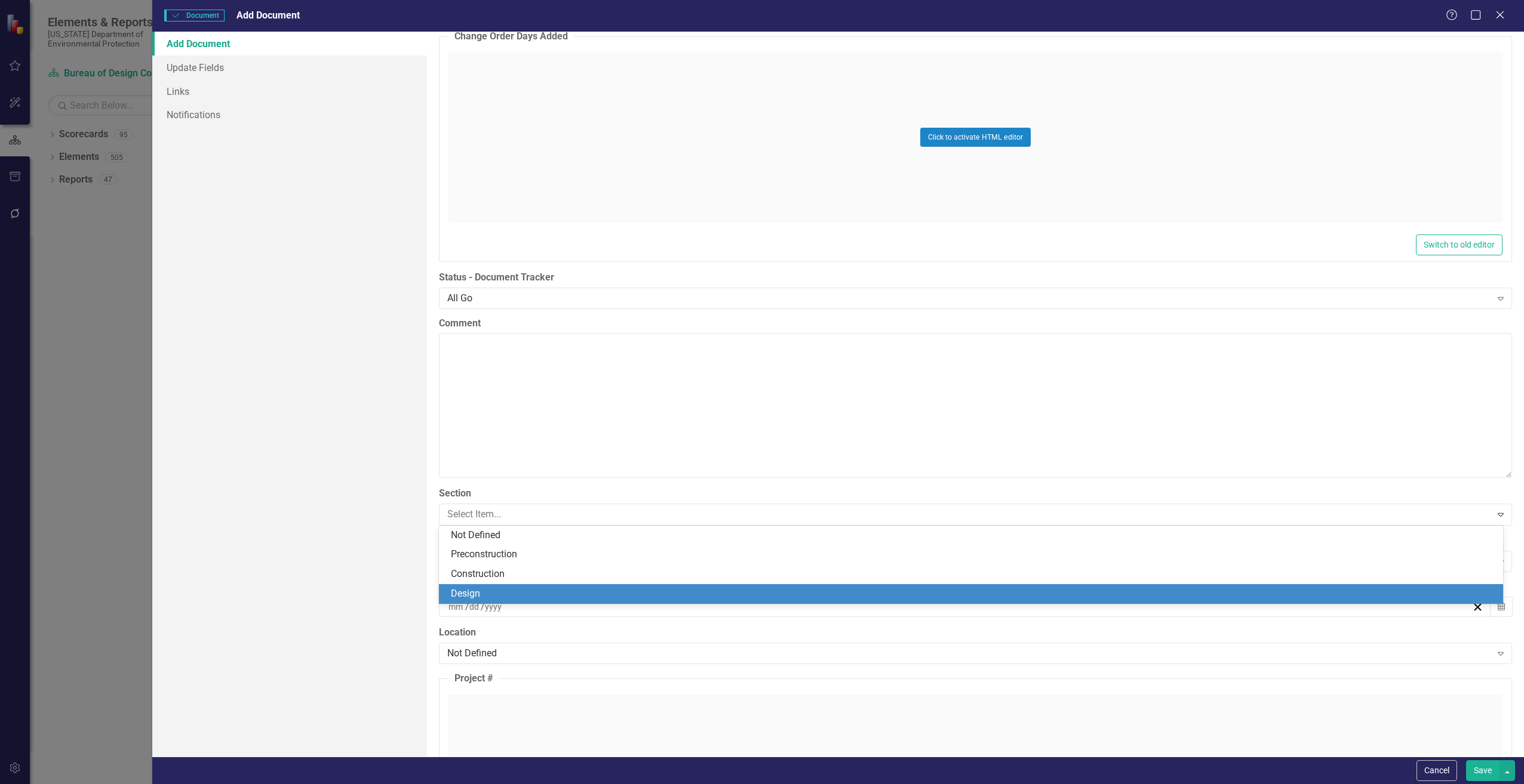
click at [481, 588] on div "Design" at bounding box center [973, 594] width 1045 height 13
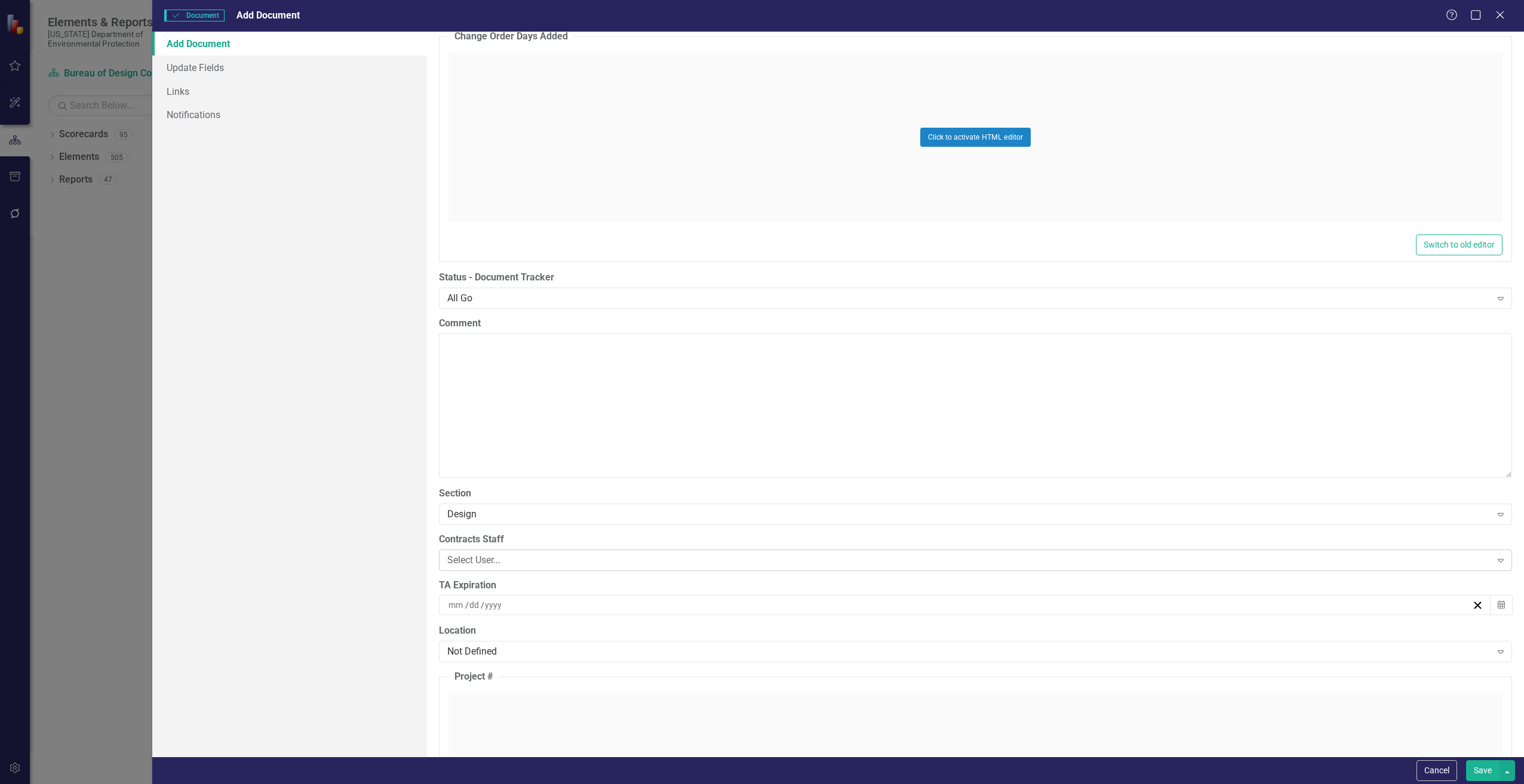
click at [507, 559] on div "Select User..." at bounding box center [969, 560] width 1044 height 13
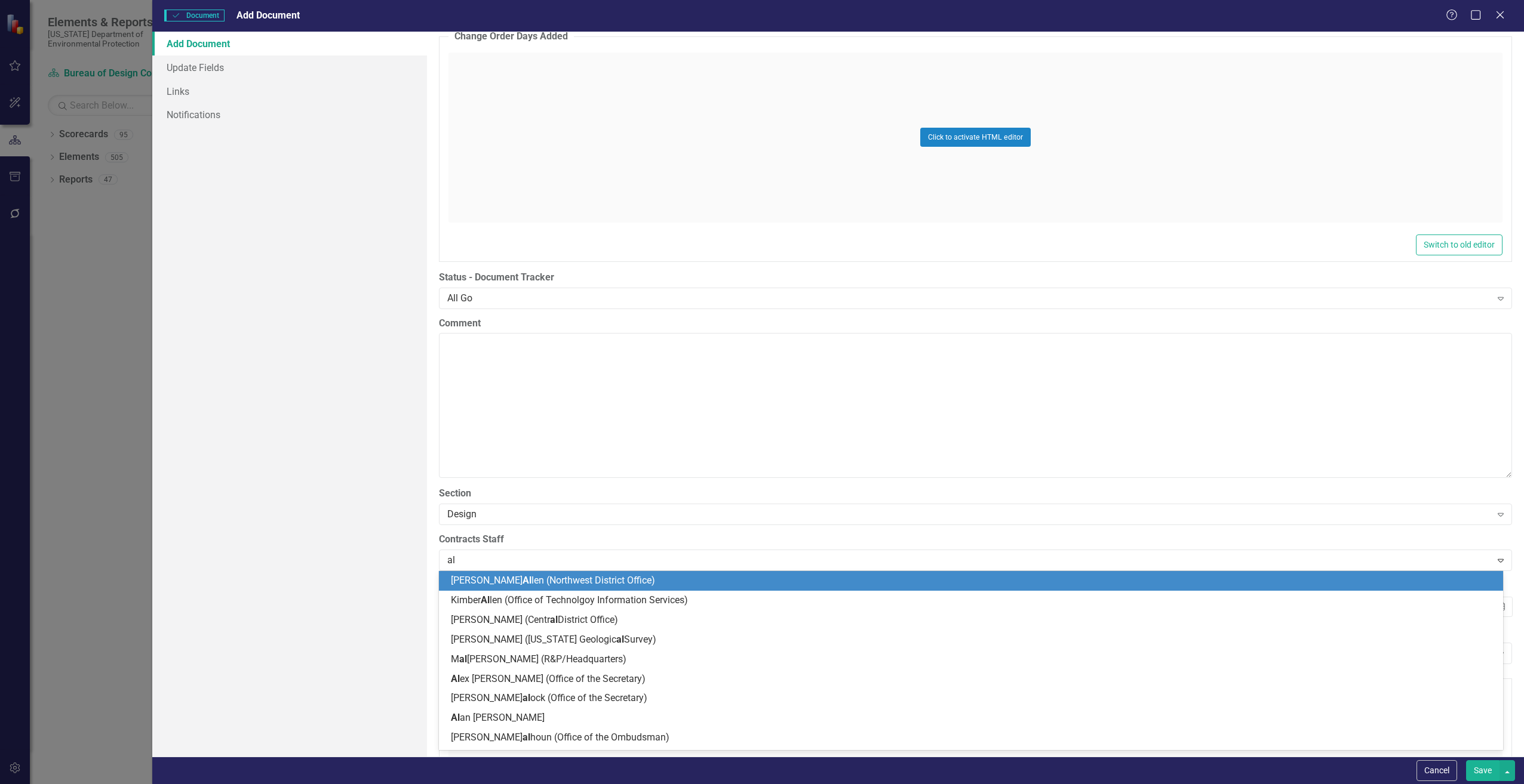
type input "ali"
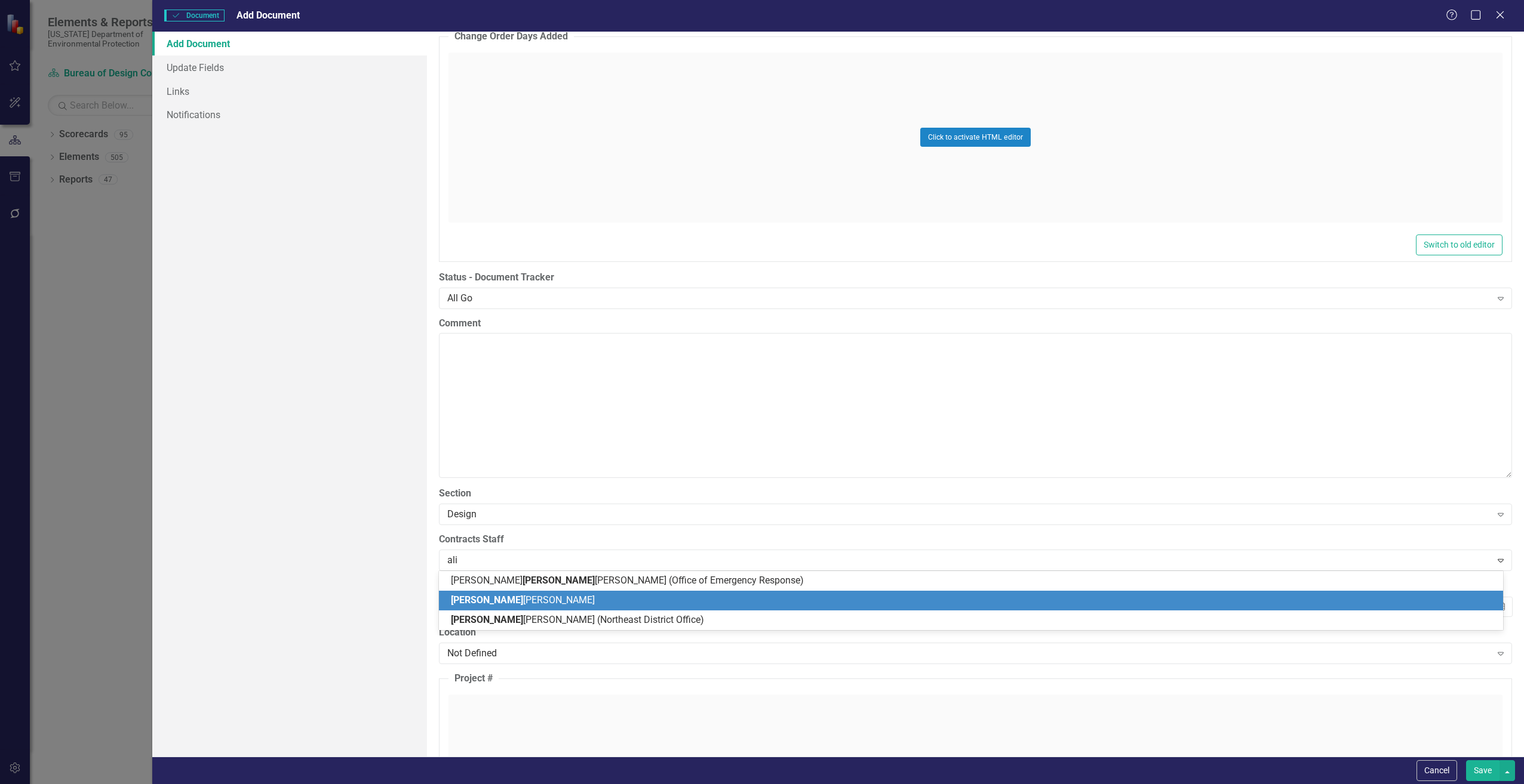
click at [505, 599] on span "[PERSON_NAME]" at bounding box center [522, 600] width 144 height 12
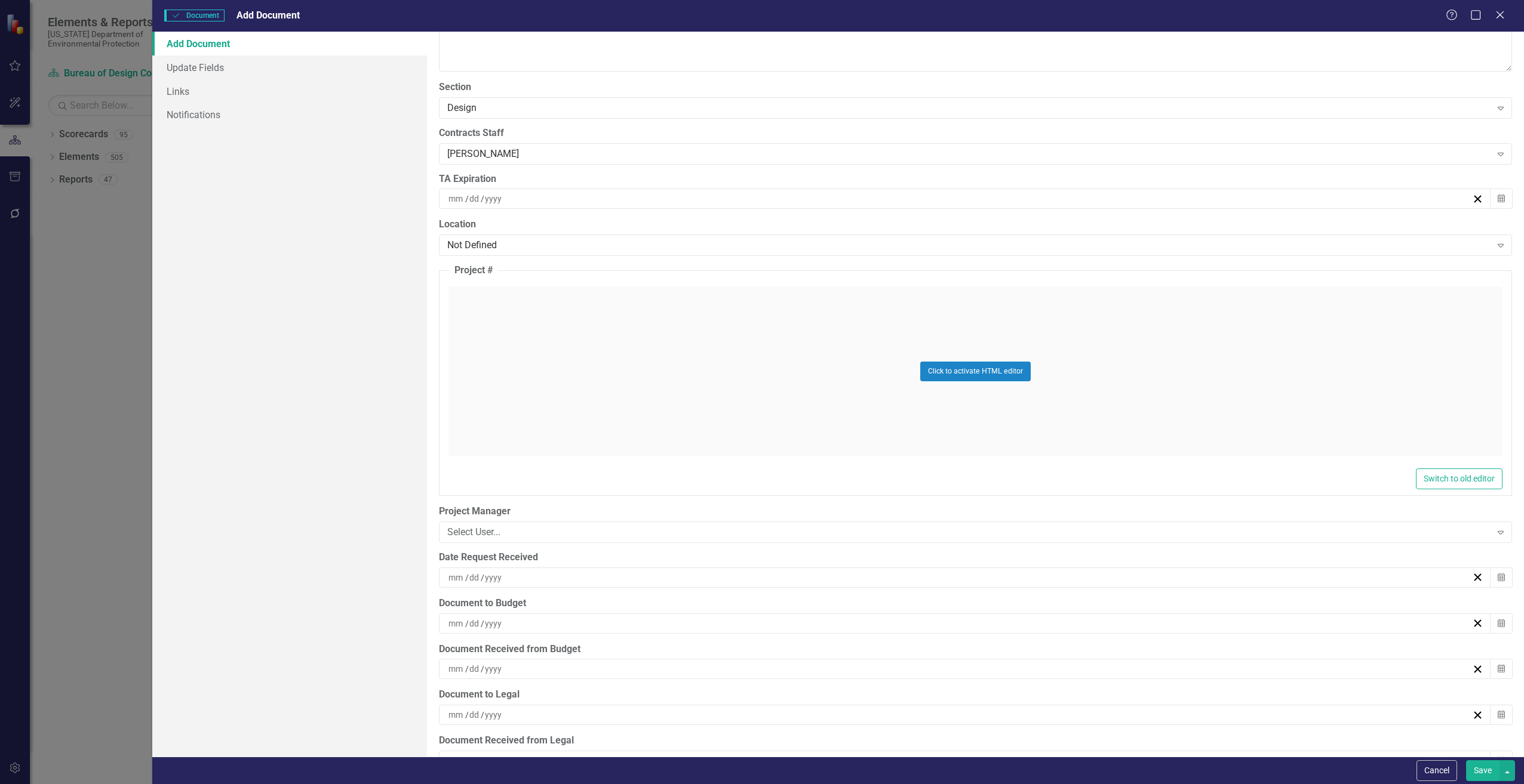
scroll to position [2566, 0]
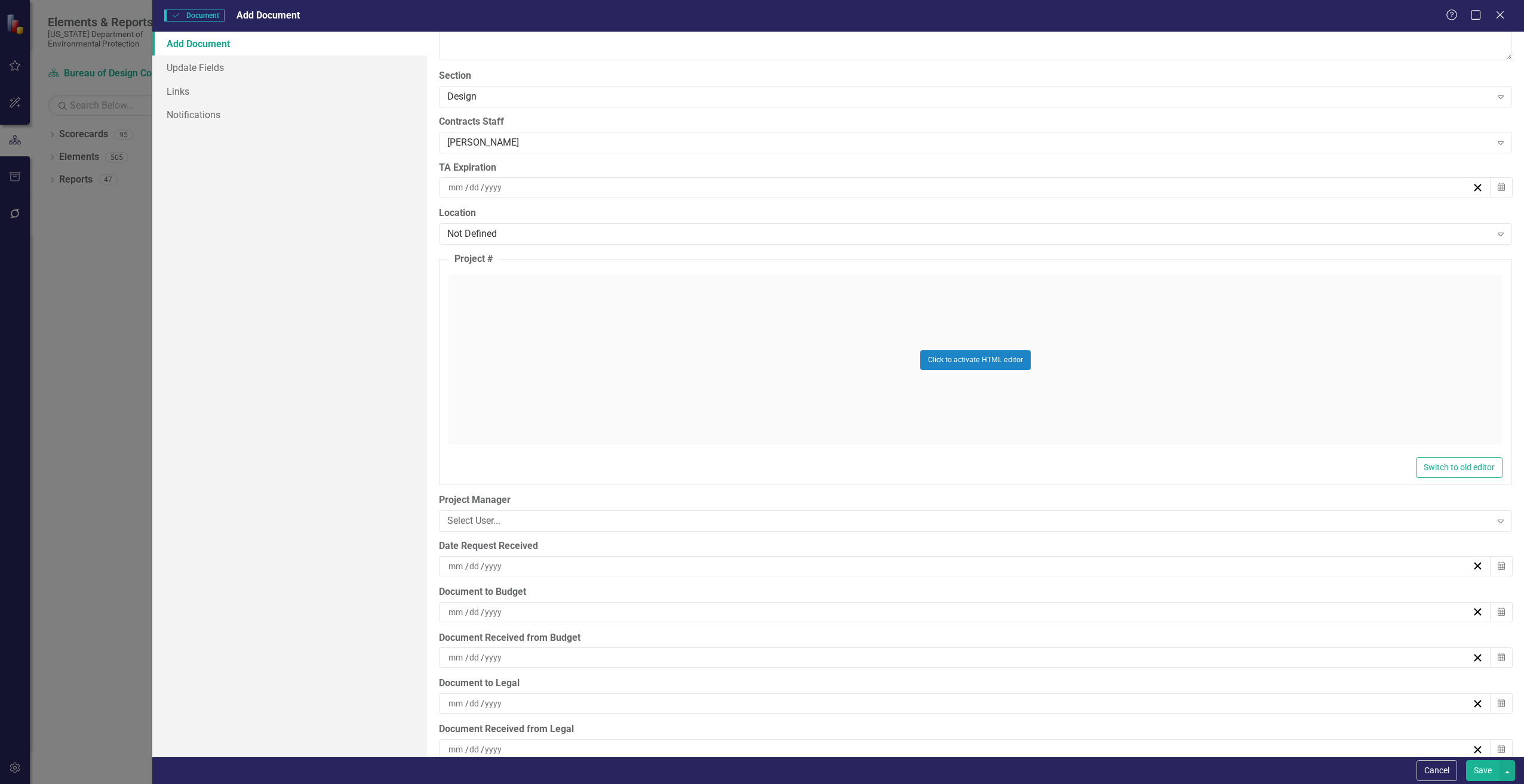
click at [538, 565] on div "/ /" at bounding box center [959, 567] width 1025 height 12
click at [937, 730] on button "26" at bounding box center [930, 721] width 30 height 21
click at [514, 611] on div "/ /" at bounding box center [959, 613] width 1025 height 12
click at [959, 566] on abbr "27" at bounding box center [960, 563] width 10 height 10
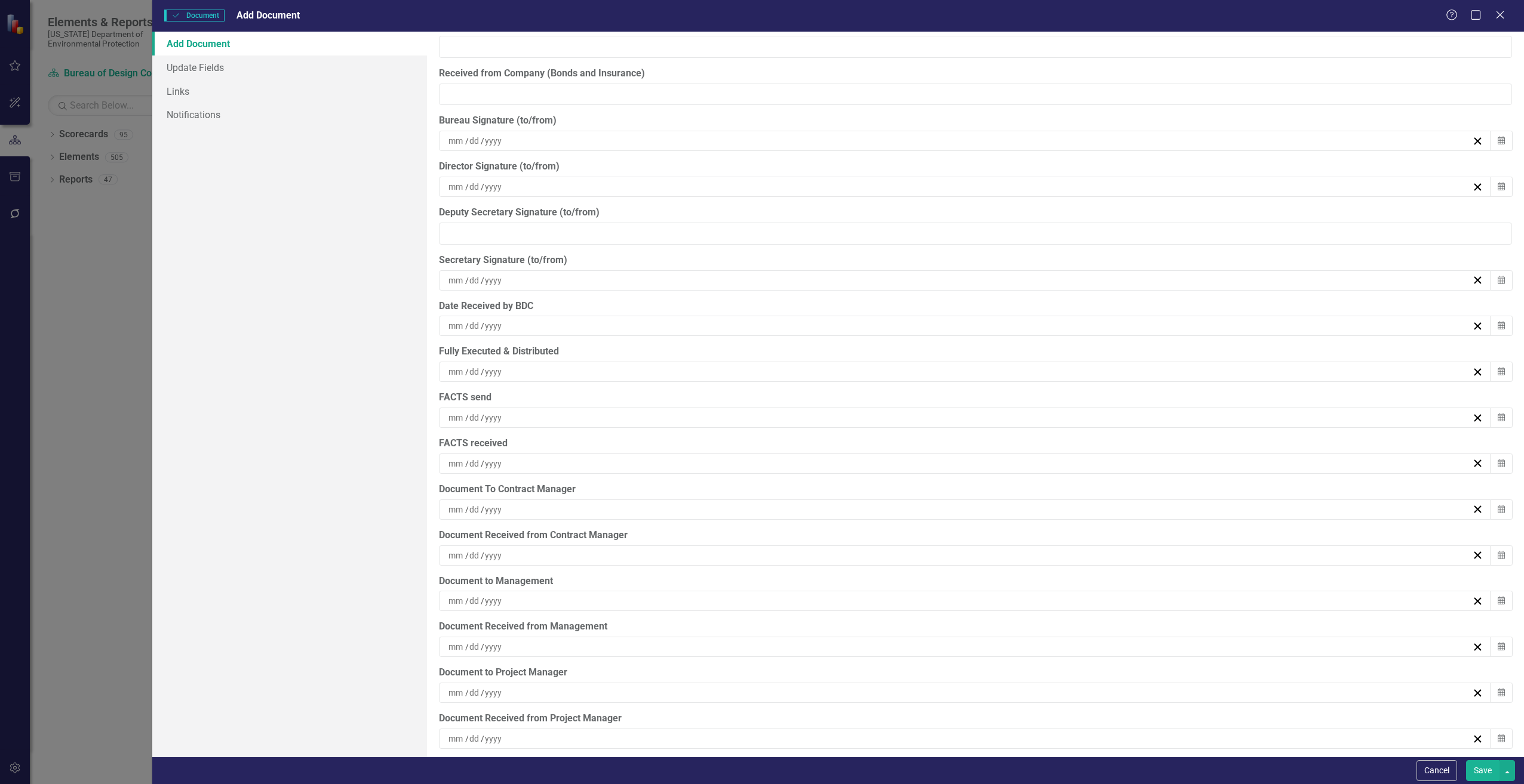
scroll to position [3372, 0]
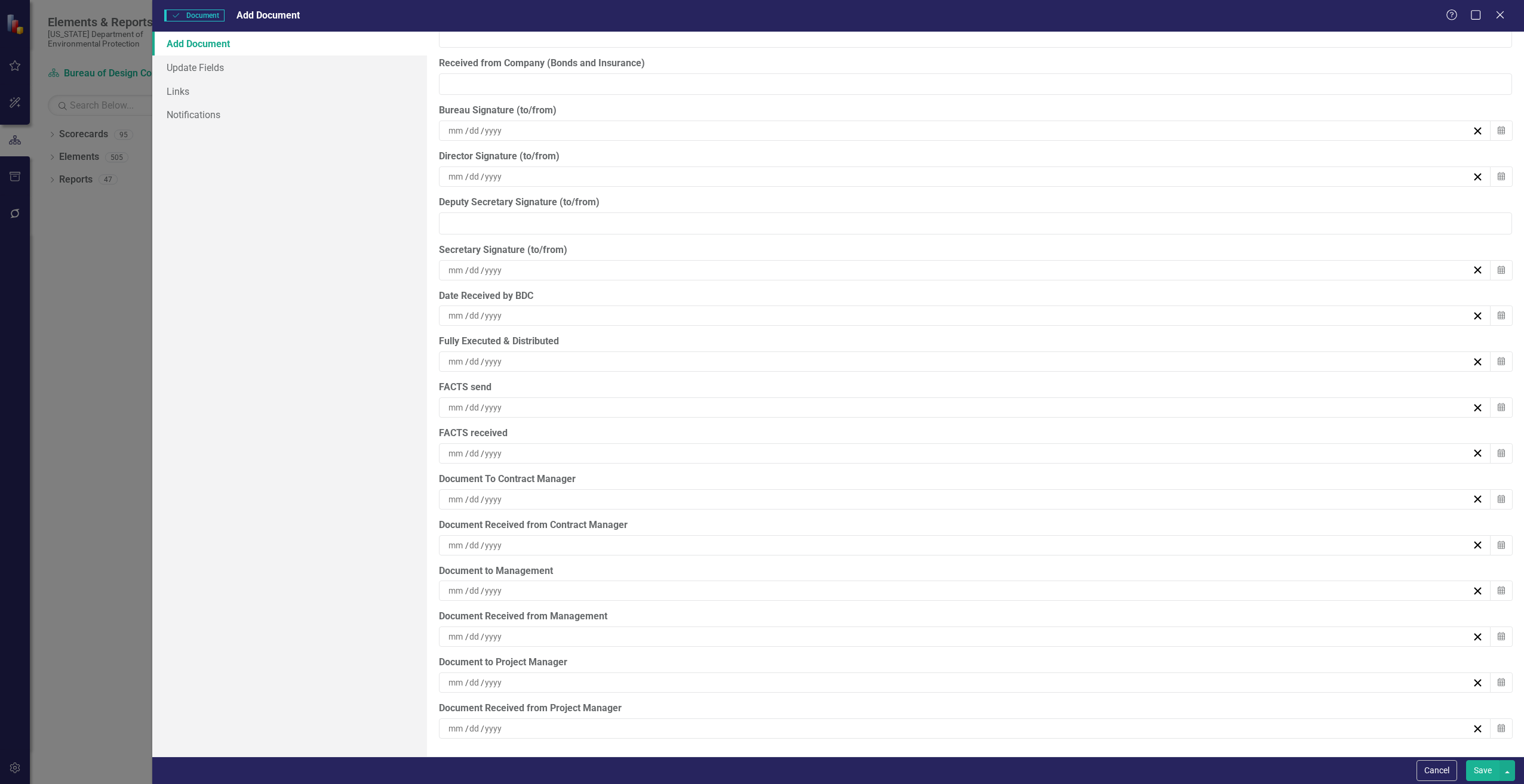
click at [1479, 771] on button "Save" at bounding box center [1482, 771] width 34 height 21
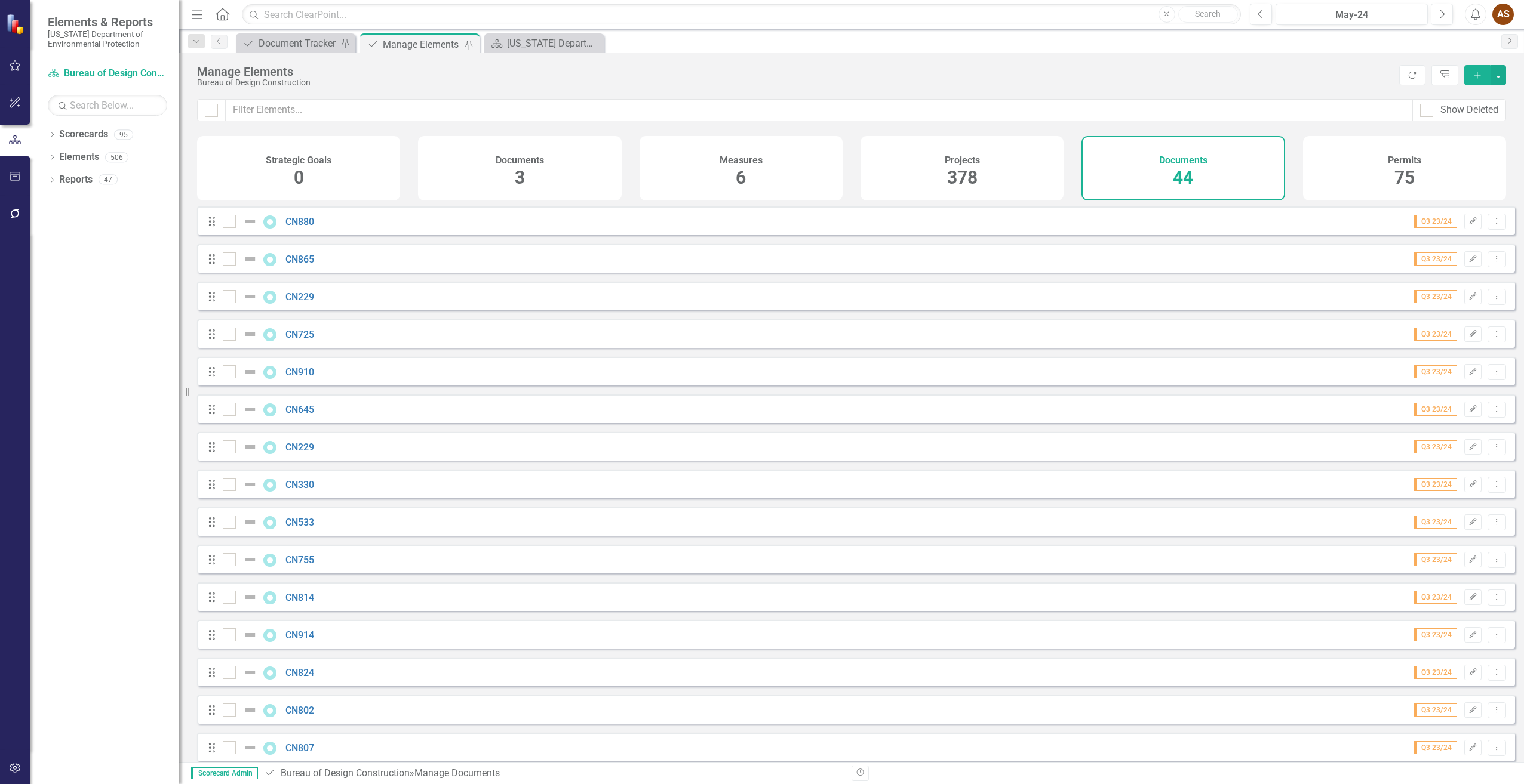
click at [1476, 71] on icon "Add" at bounding box center [1477, 75] width 11 height 9
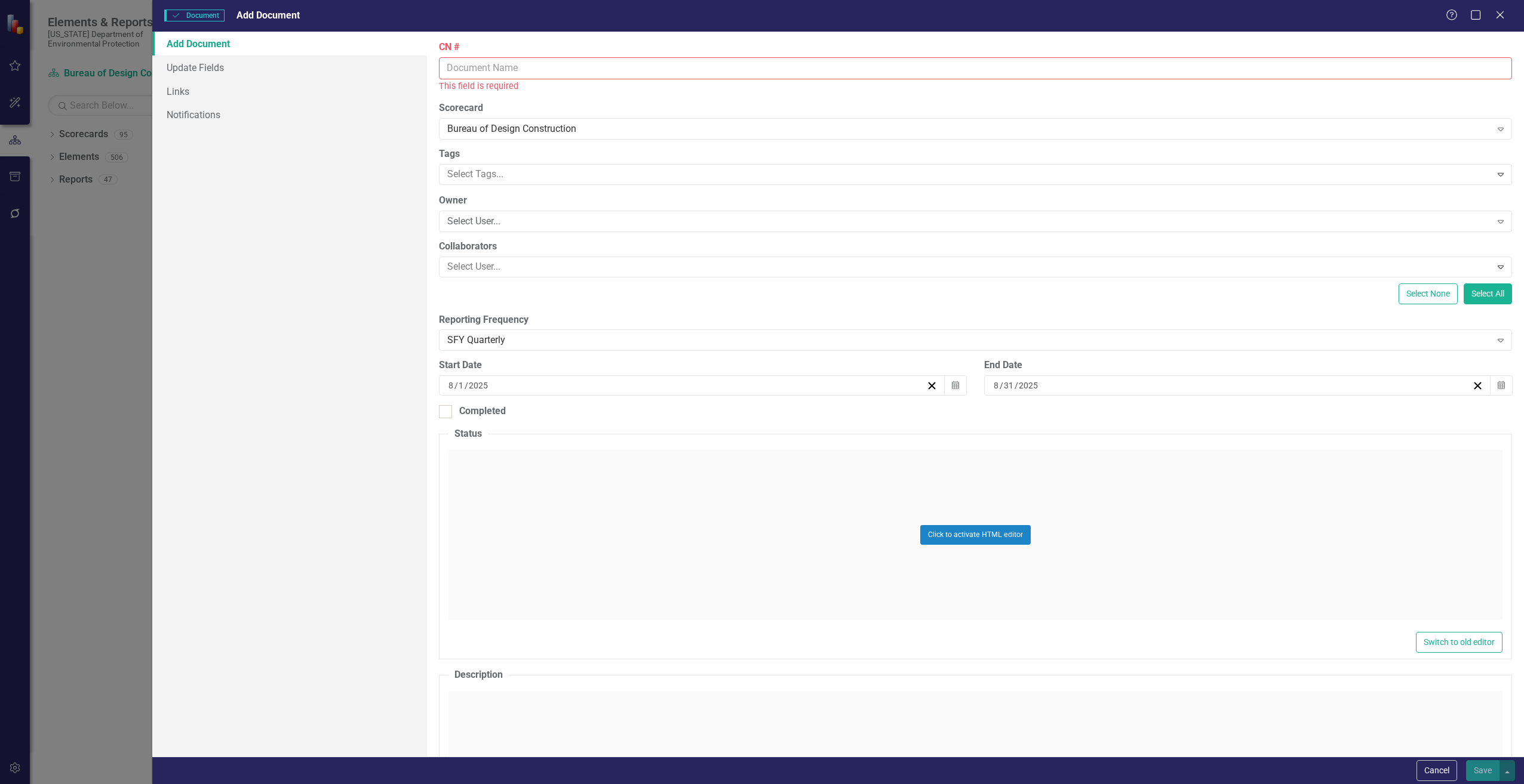
click at [509, 72] on input "CN #" at bounding box center [975, 69] width 1073 height 22
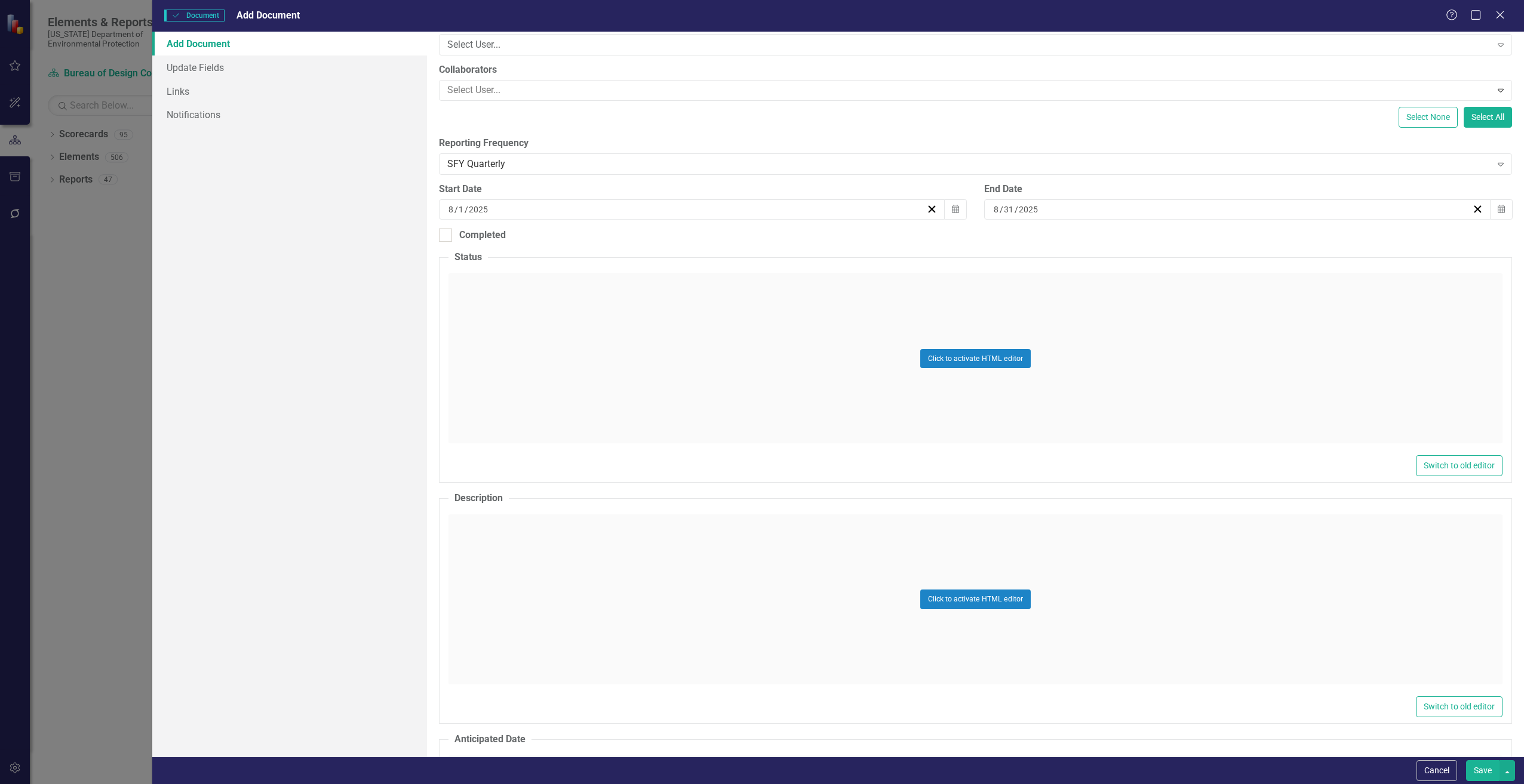
scroll to position [179, 0]
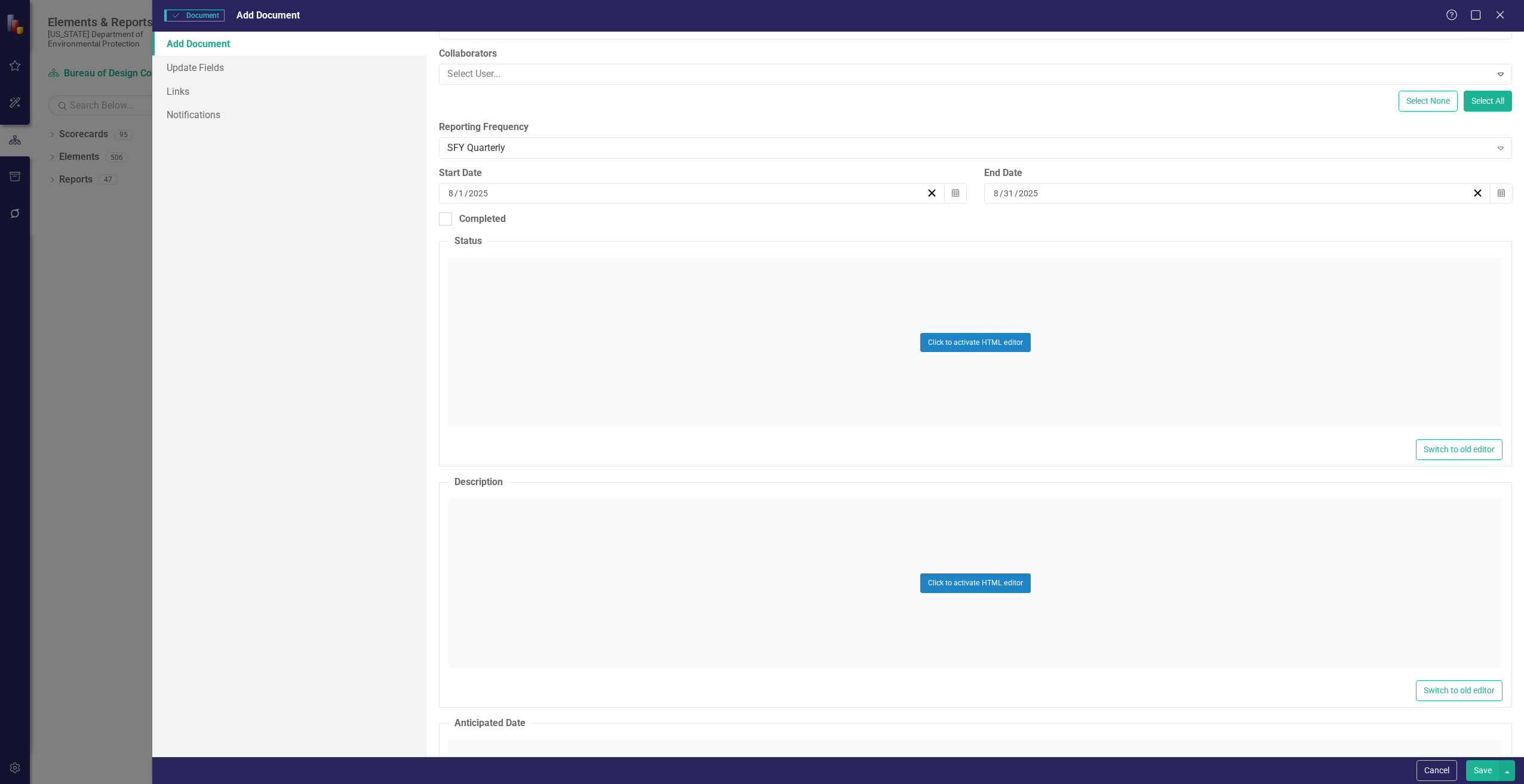
type input "CN820"
click at [943, 583] on button "Click to activate HTML editor" at bounding box center [975, 583] width 110 height 19
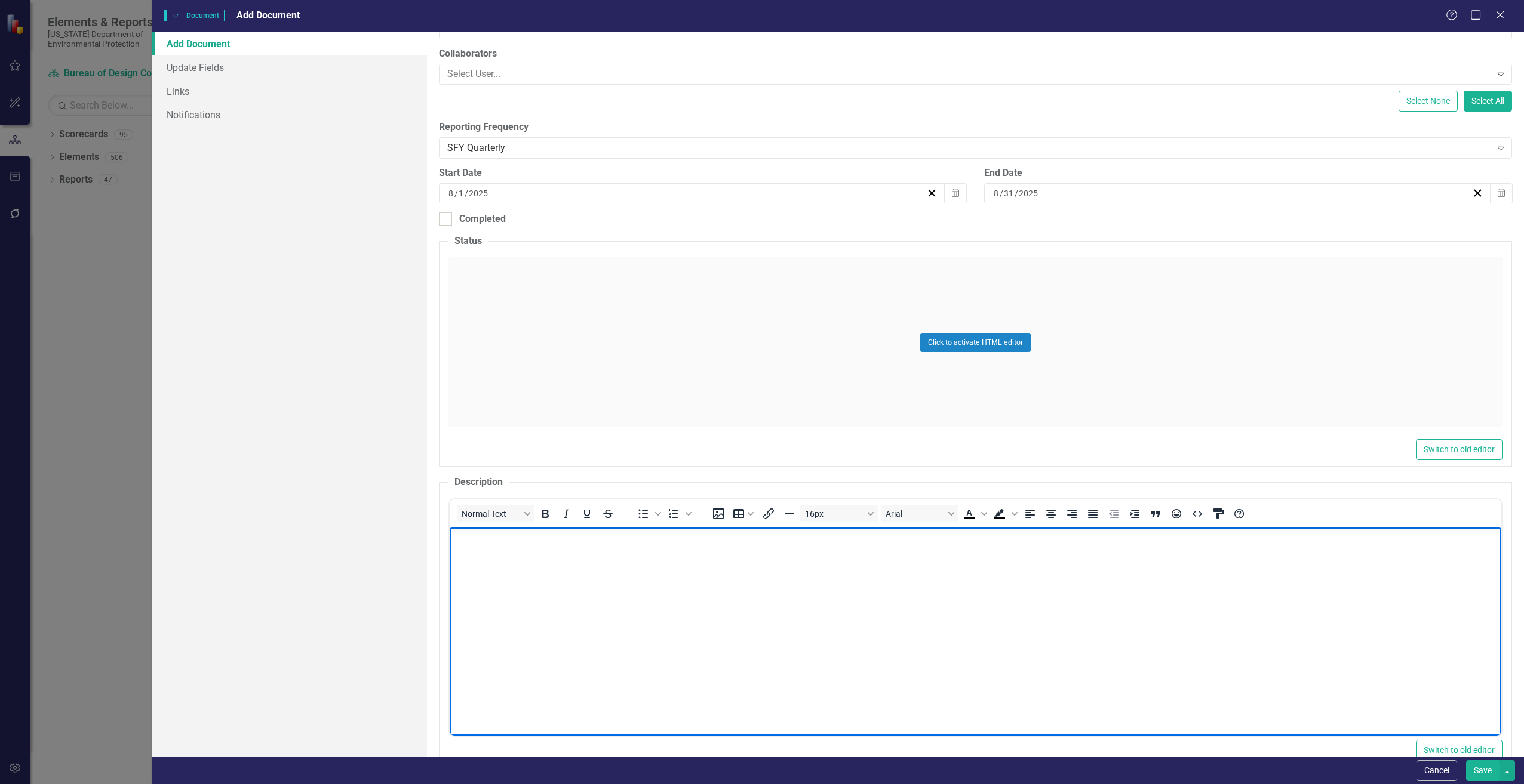
click at [501, 553] on body "Rich Text Area. Press ALT-0 for help." at bounding box center [974, 617] width 1051 height 179
paste body "Rich Text Area. Press ALT-0 for help."
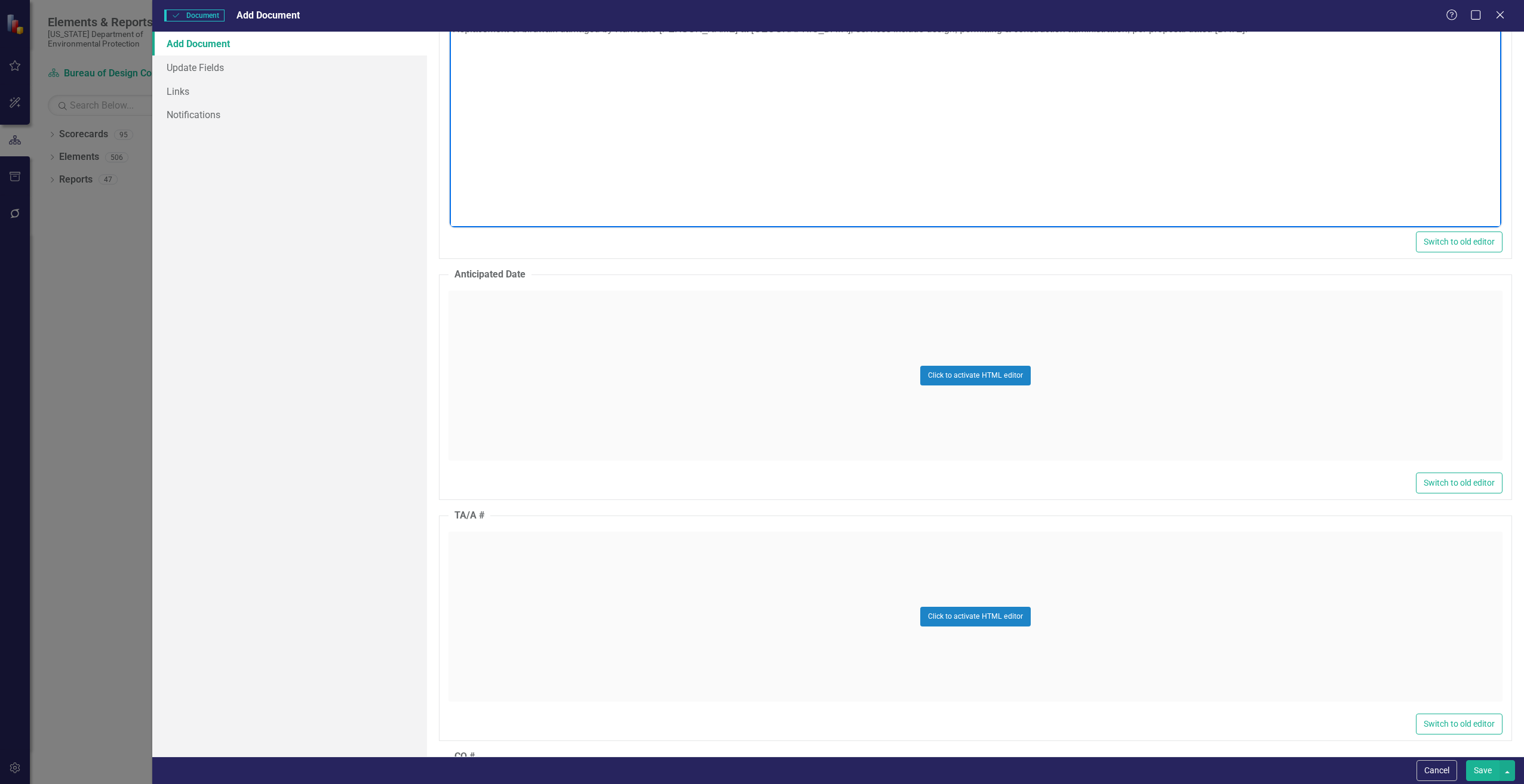
scroll to position [716, 0]
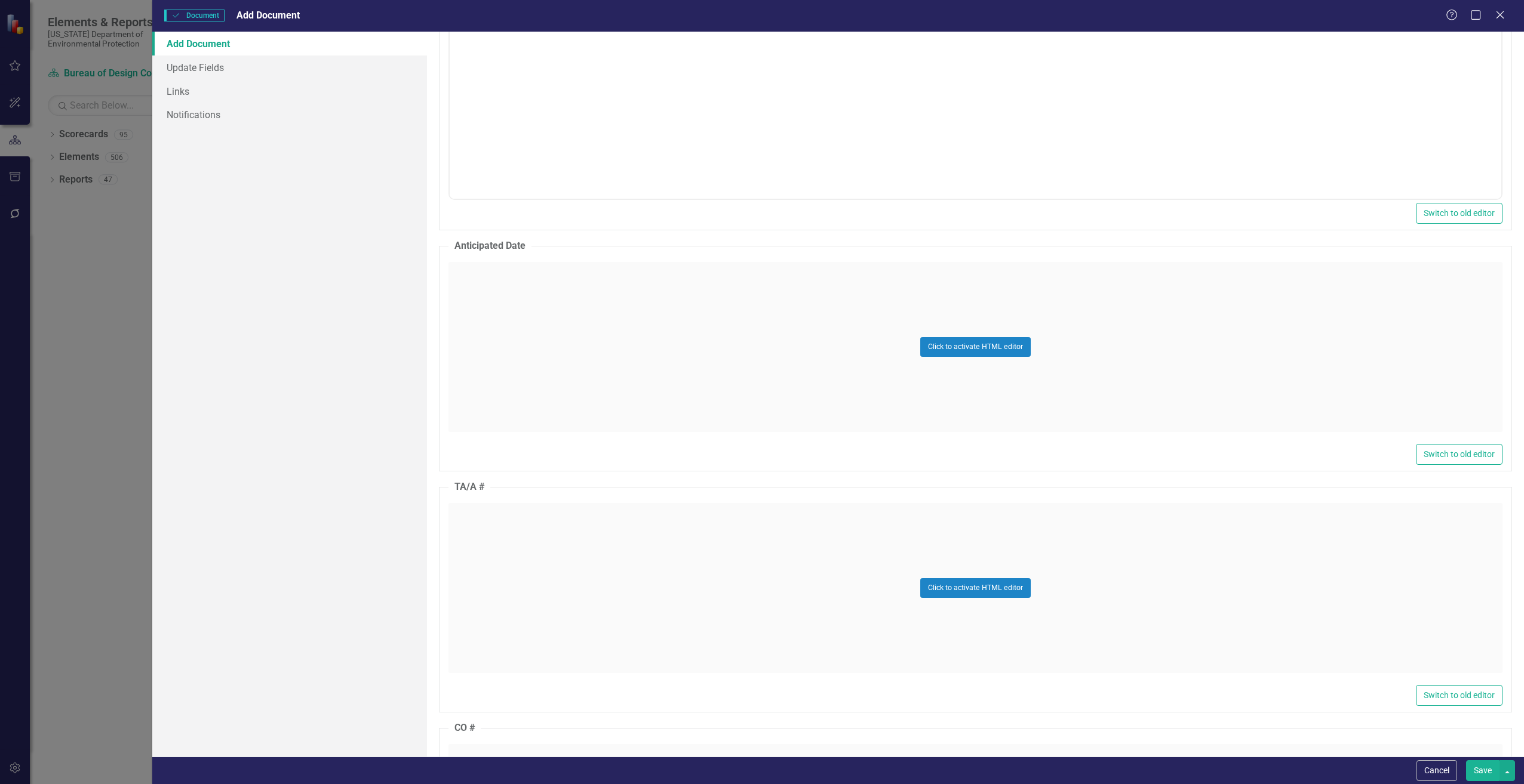
click at [534, 554] on div "Click to activate HTML editor" at bounding box center [975, 588] width 1054 height 170
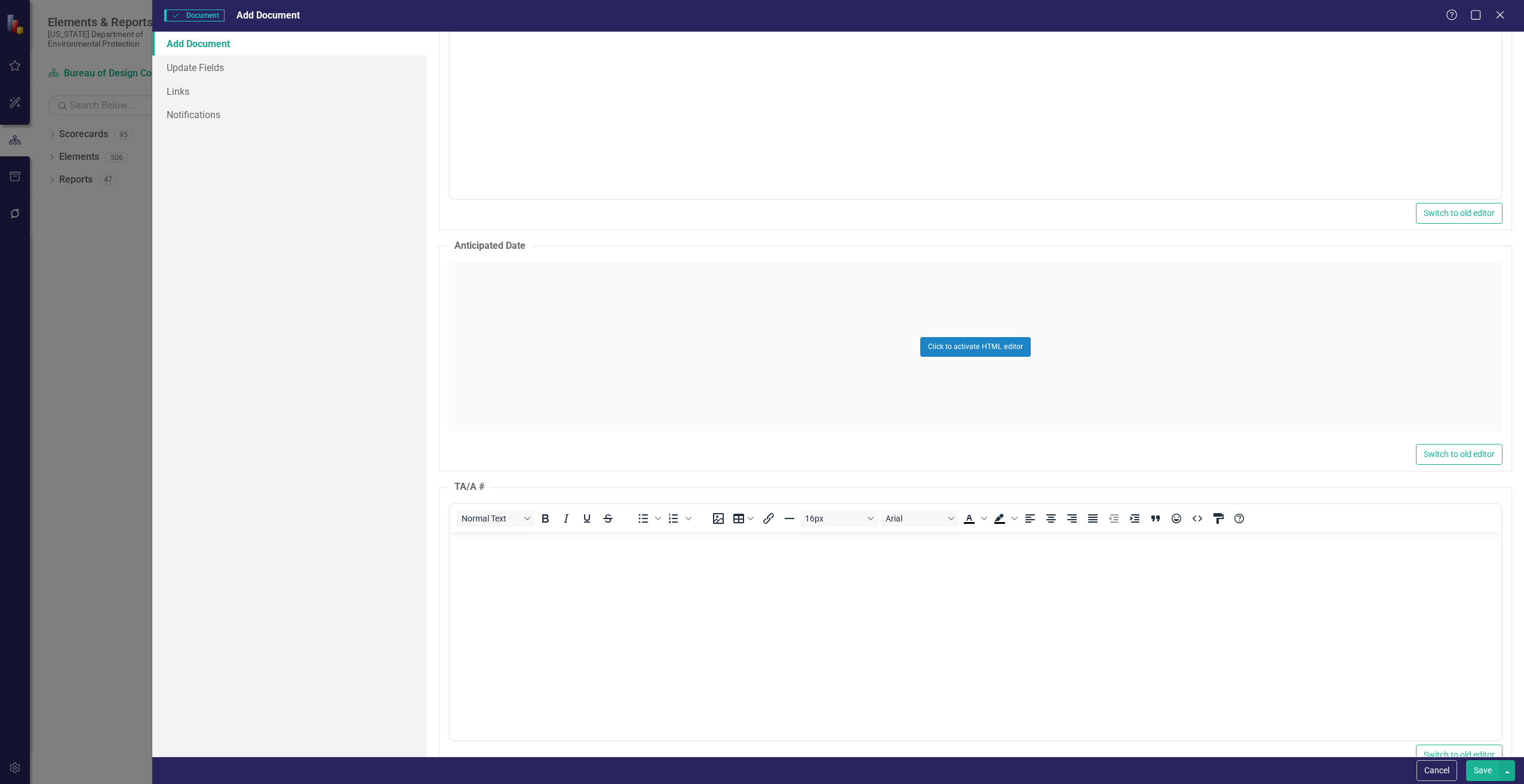
scroll to position [0, 0]
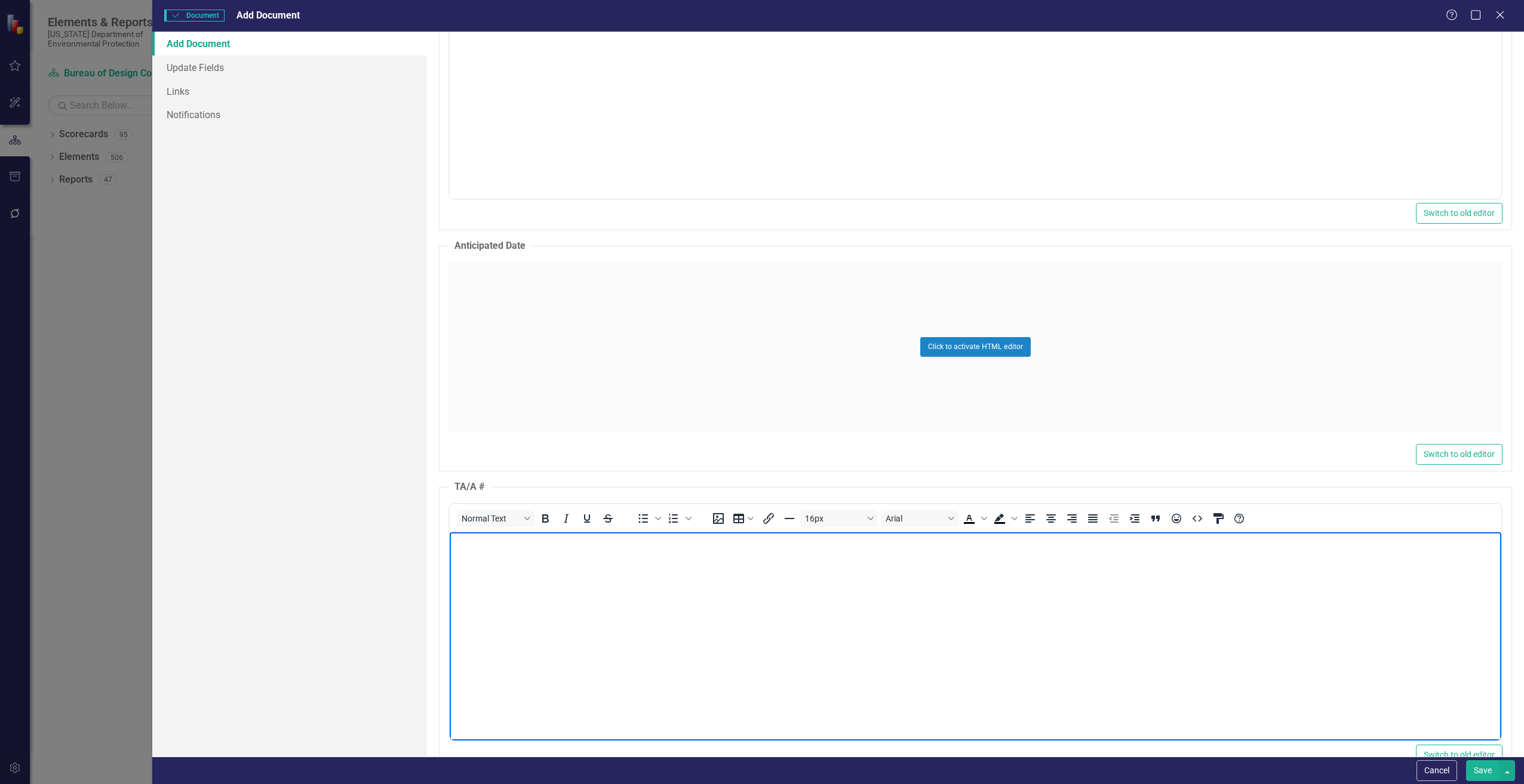
click at [520, 548] on p "Rich Text Area. Press ALT-0 for help." at bounding box center [974, 542] width 1045 height 14
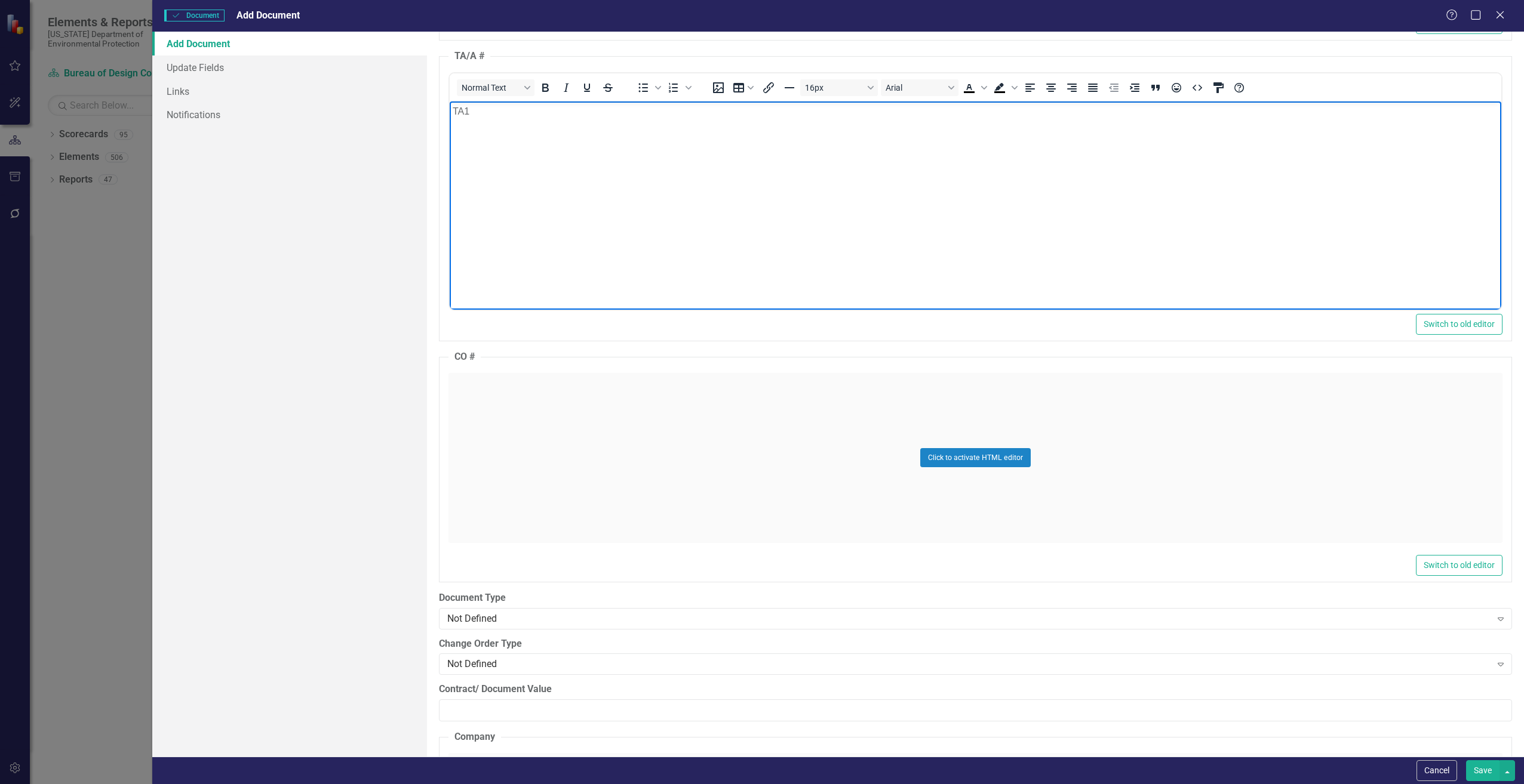
scroll to position [1193, 0]
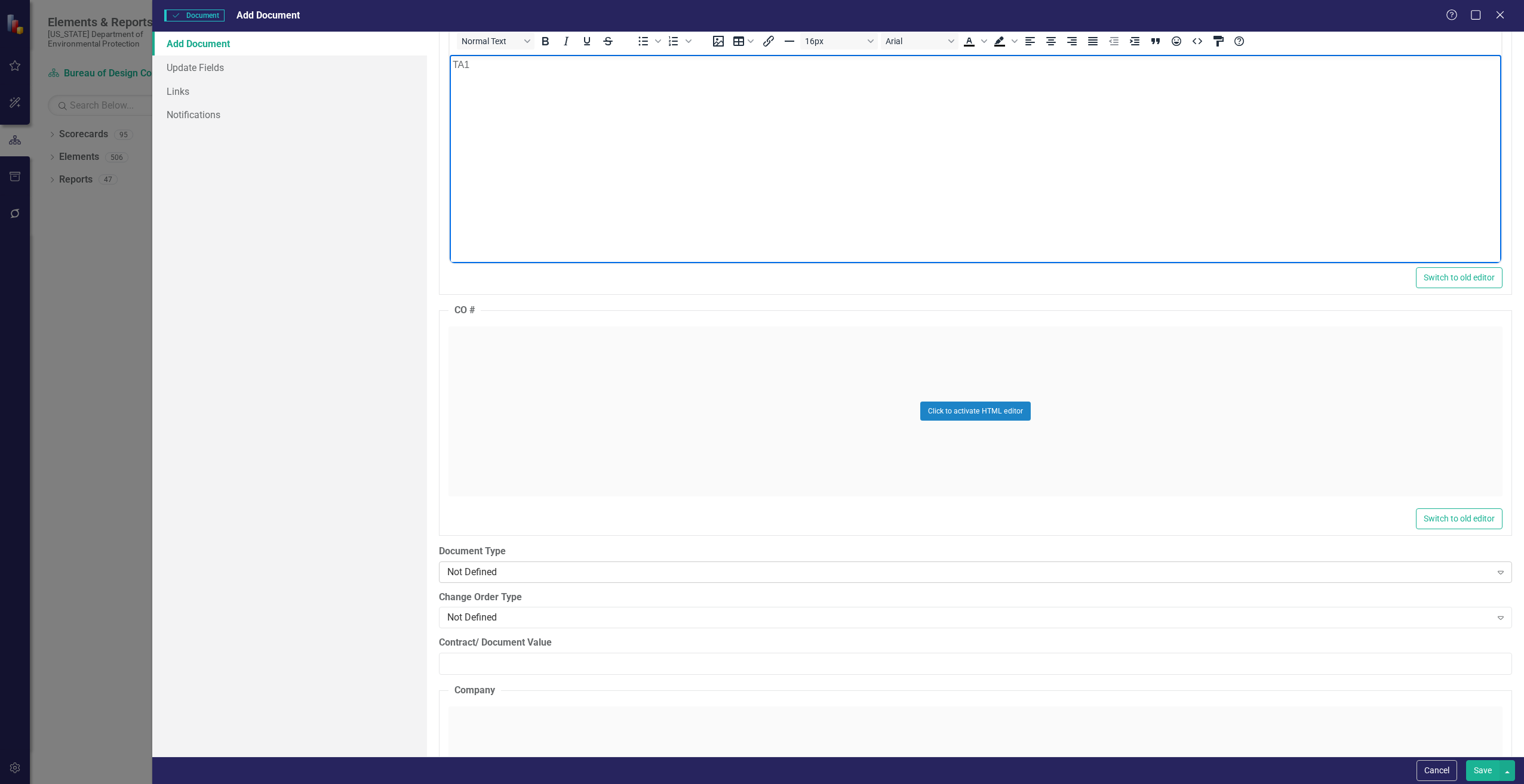
click at [522, 574] on div "Not Defined" at bounding box center [969, 572] width 1044 height 13
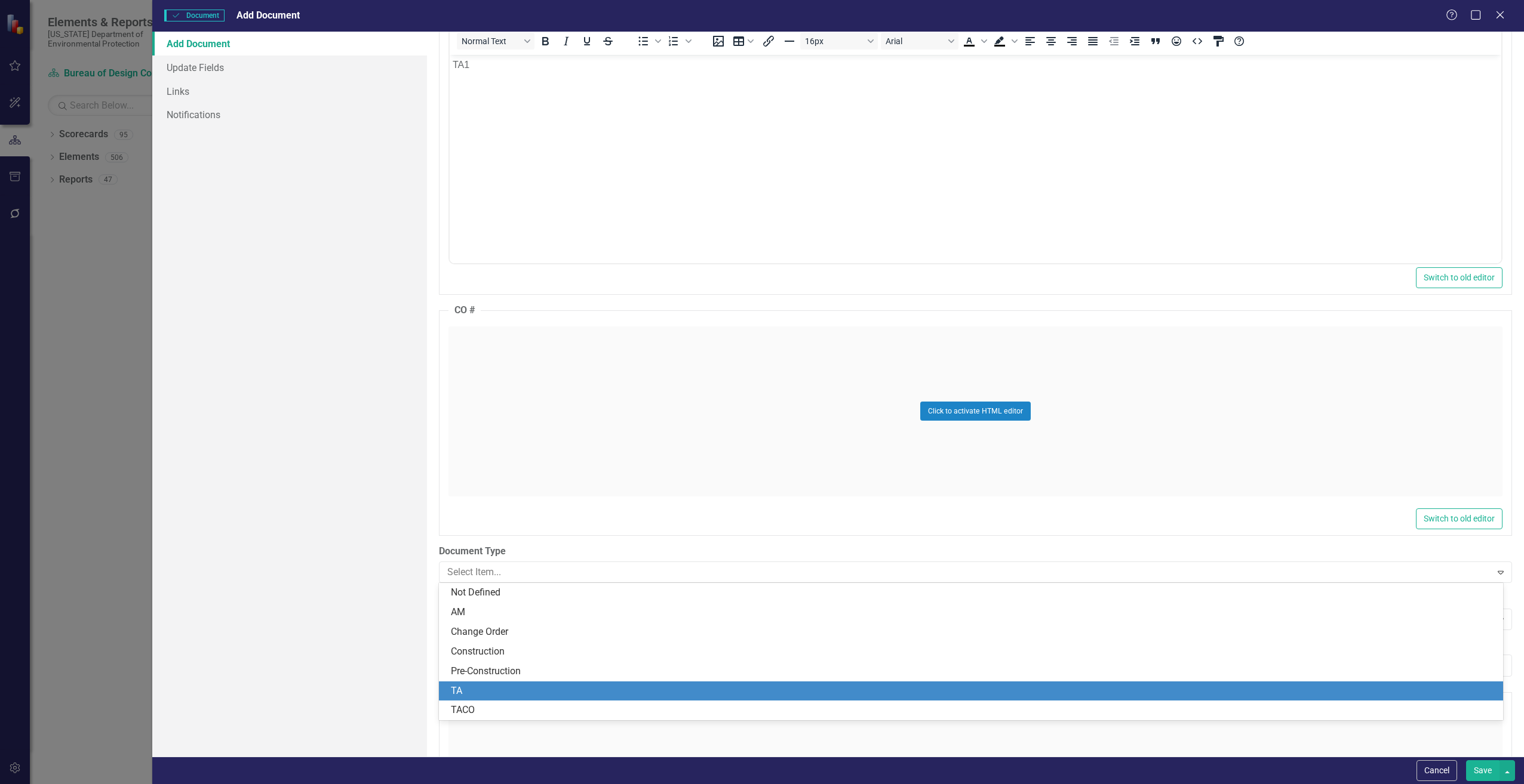
click at [490, 686] on div "TA" at bounding box center [973, 691] width 1045 height 13
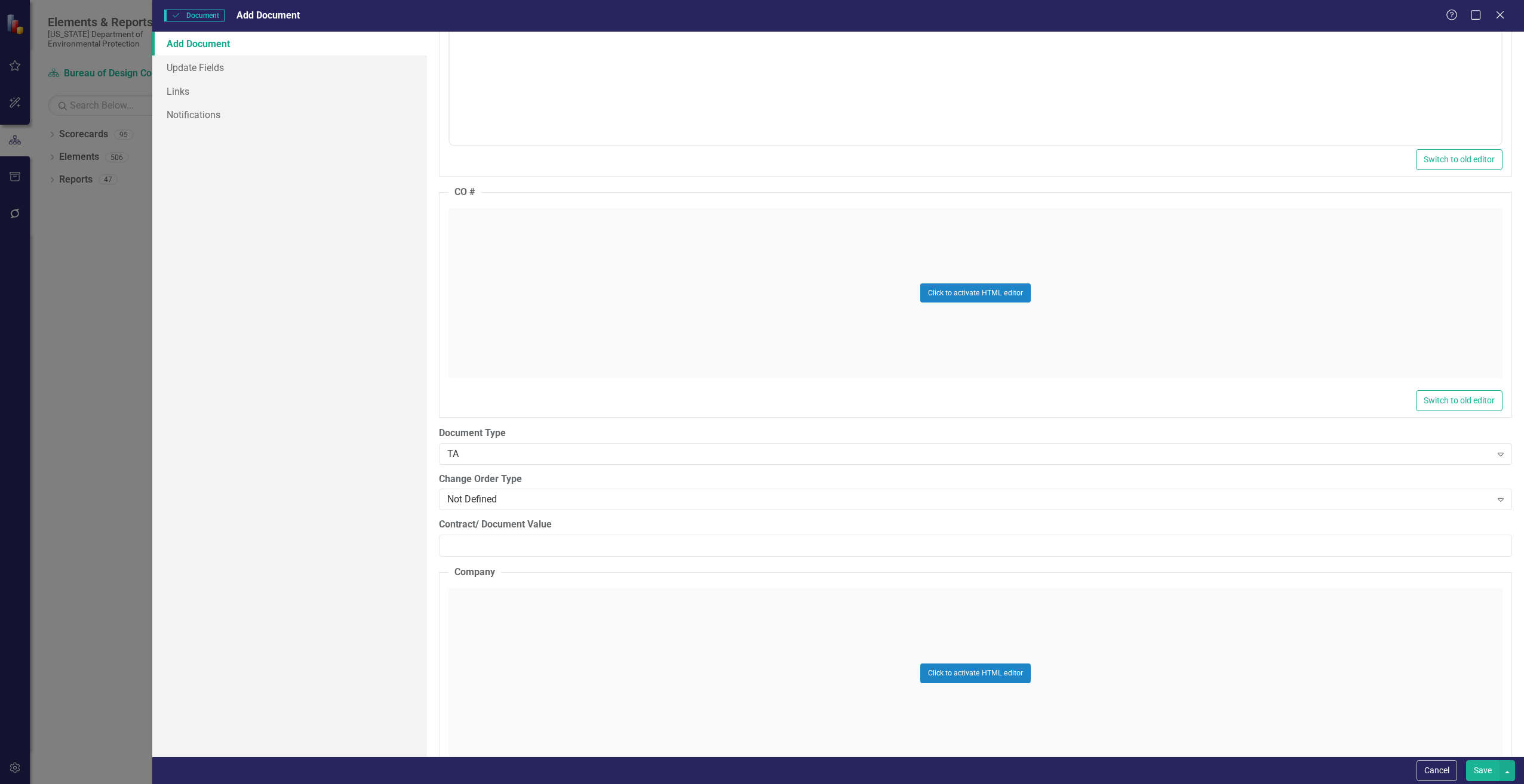
scroll to position [1313, 0]
click at [482, 547] on input "Contract/ Document Value" at bounding box center [975, 545] width 1073 height 22
paste input "159919.96"
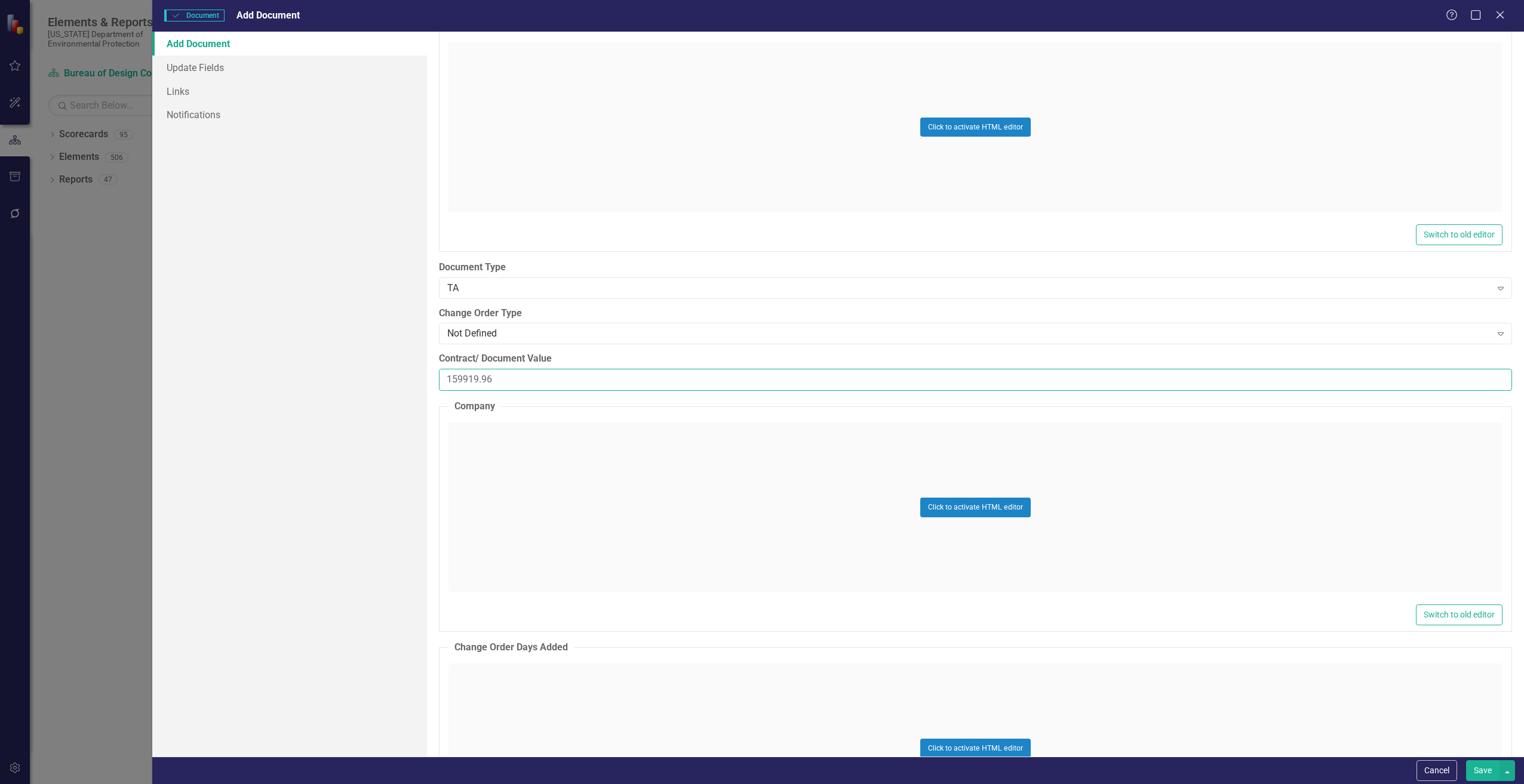
scroll to position [1492, 0]
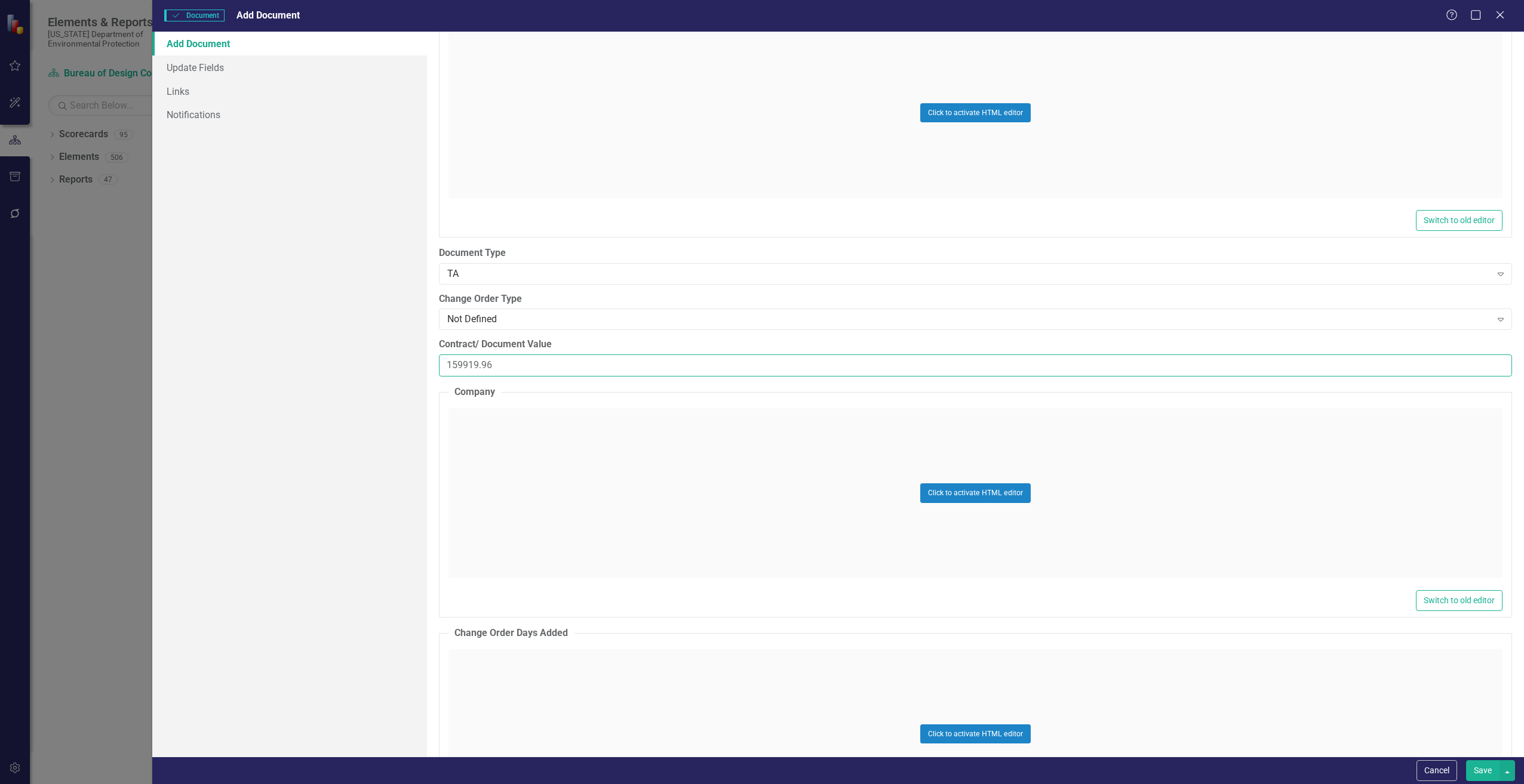
type input "159919.96"
click at [476, 434] on div "Click to activate HTML editor" at bounding box center [975, 493] width 1054 height 170
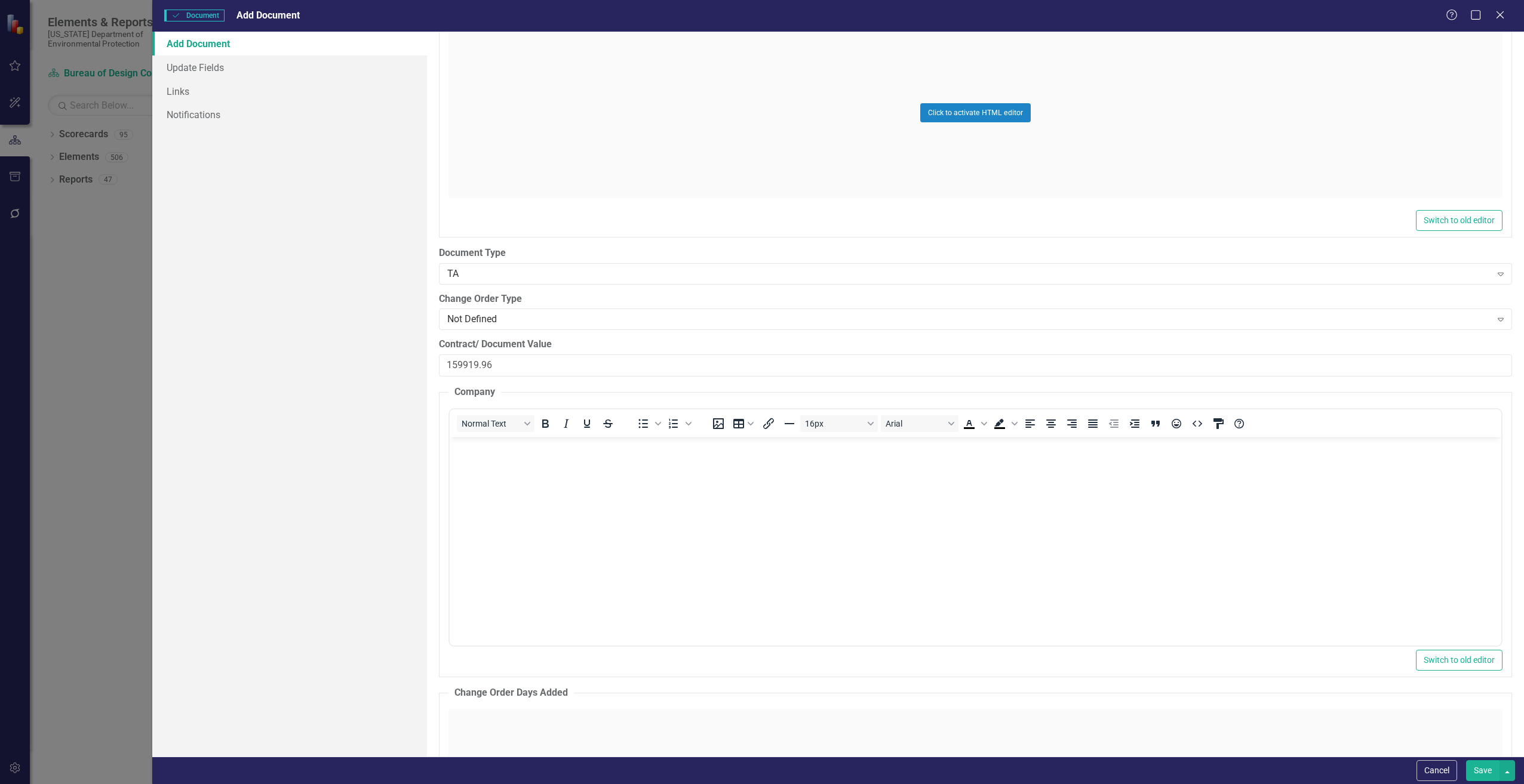
scroll to position [0, 0]
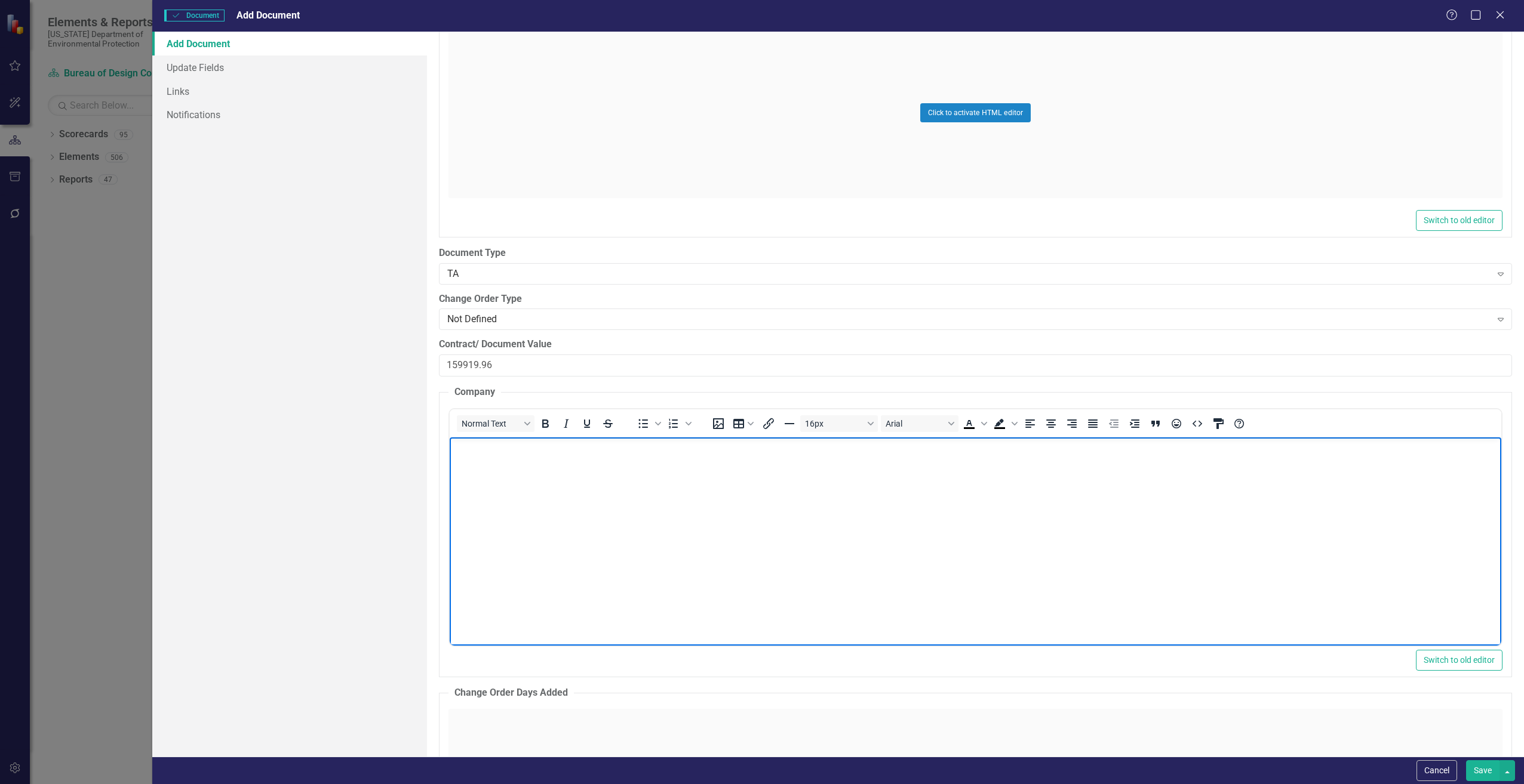
click at [481, 456] on body "Rich Text Area. Press ALT-0 for help." at bounding box center [974, 526] width 1051 height 179
paste body "Rich Text Area. Press ALT-0 for help."
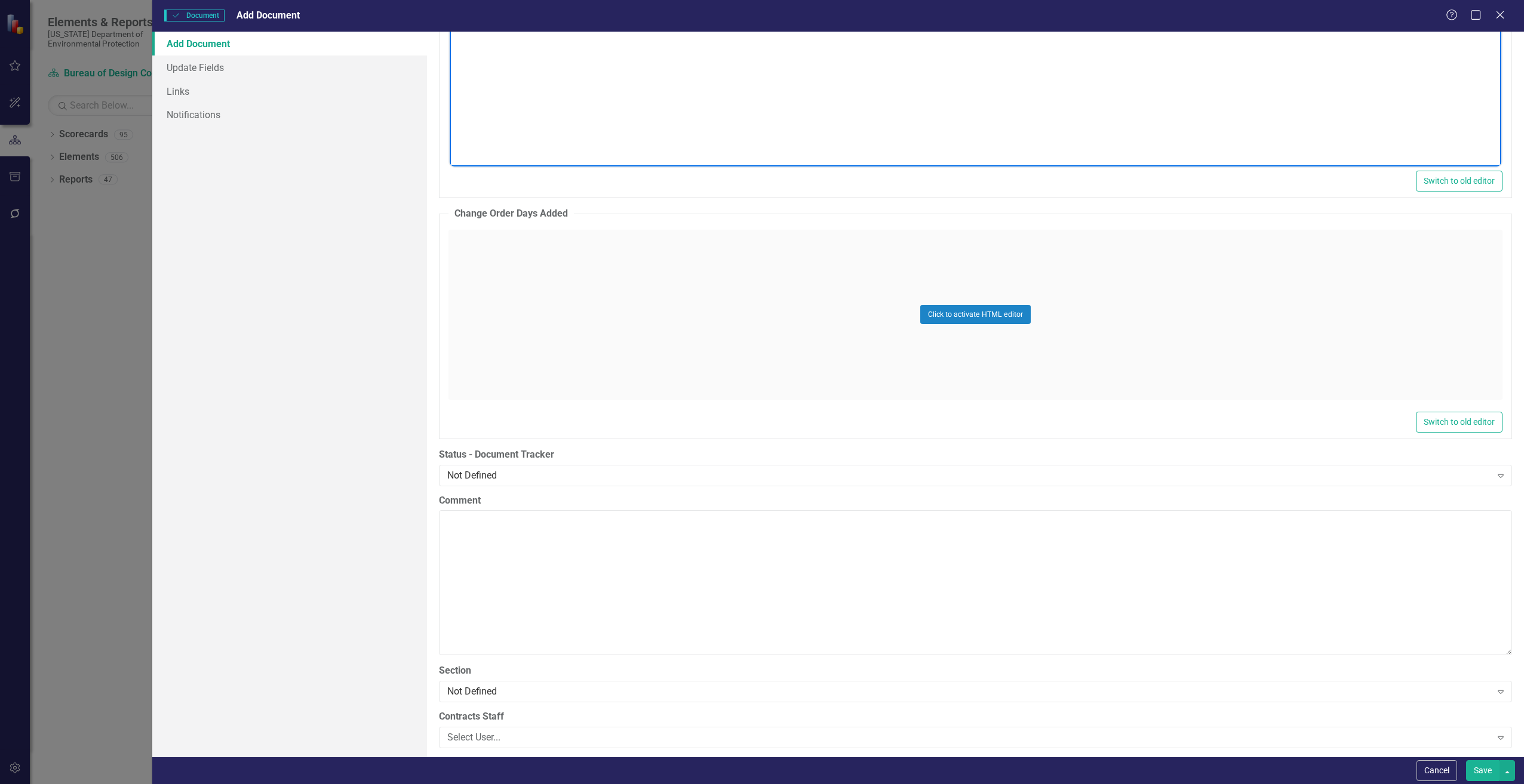
scroll to position [2029, 0]
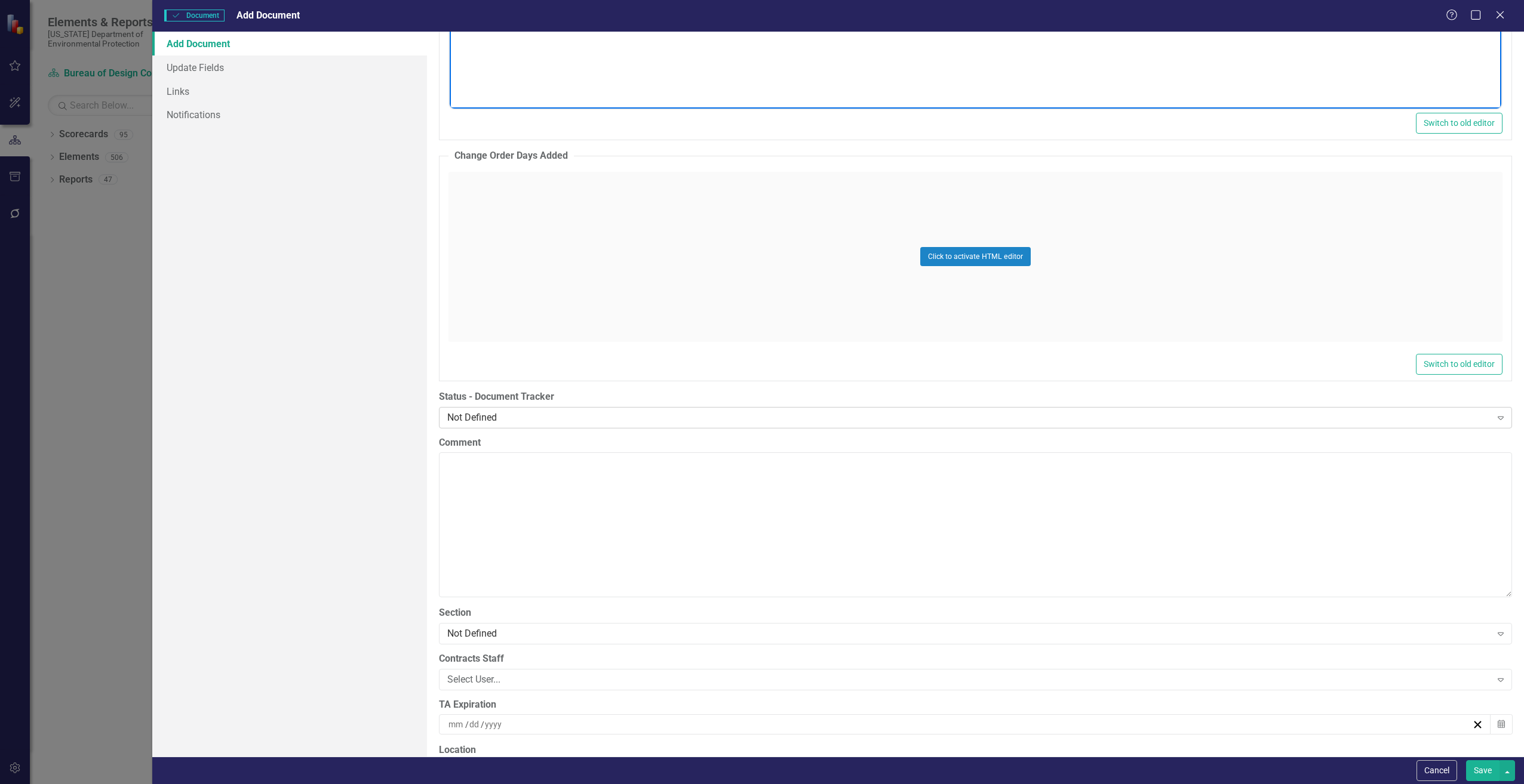
click at [558, 421] on div "Not Defined" at bounding box center [969, 417] width 1044 height 13
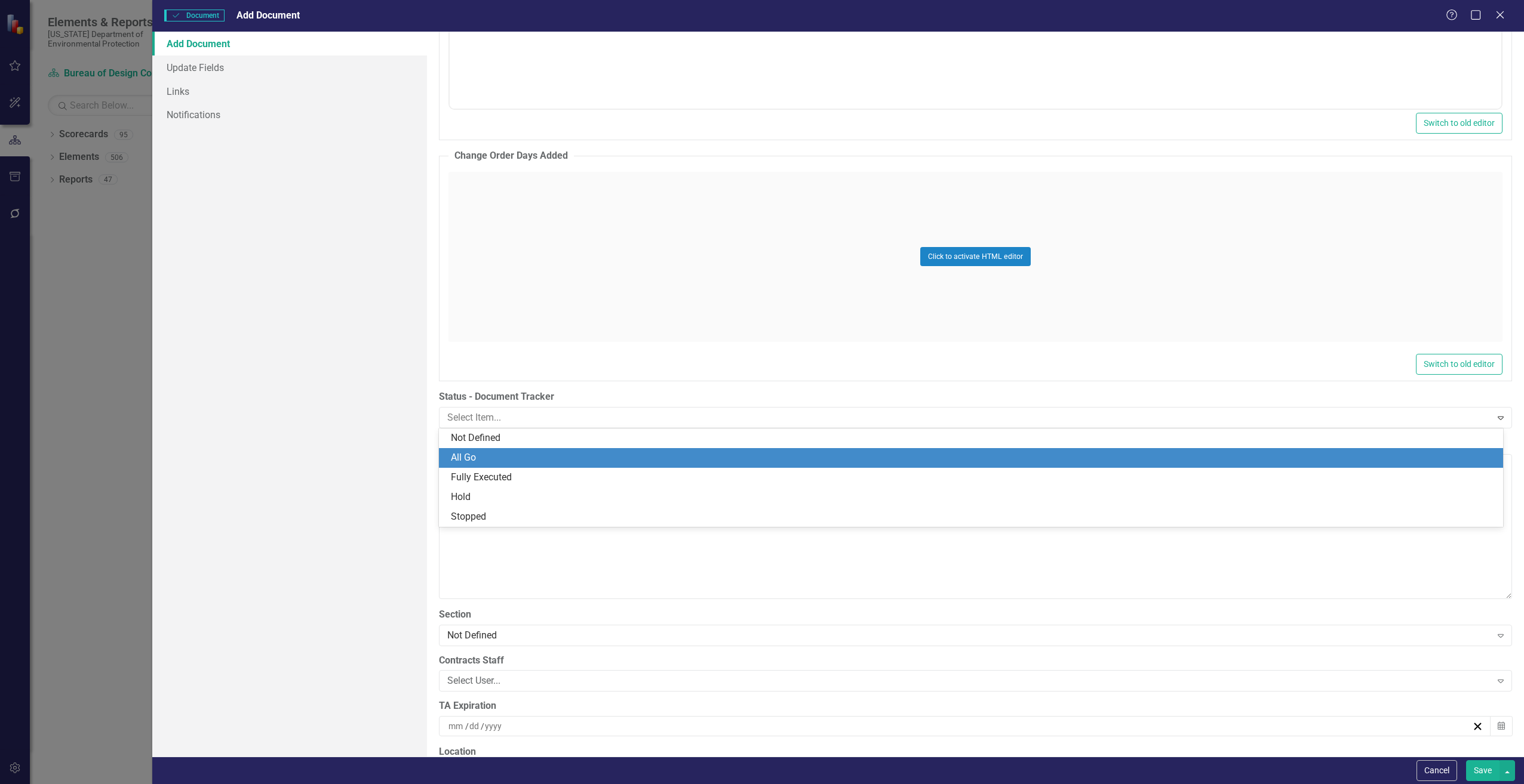
click at [535, 452] on div "All Go" at bounding box center [973, 458] width 1045 height 13
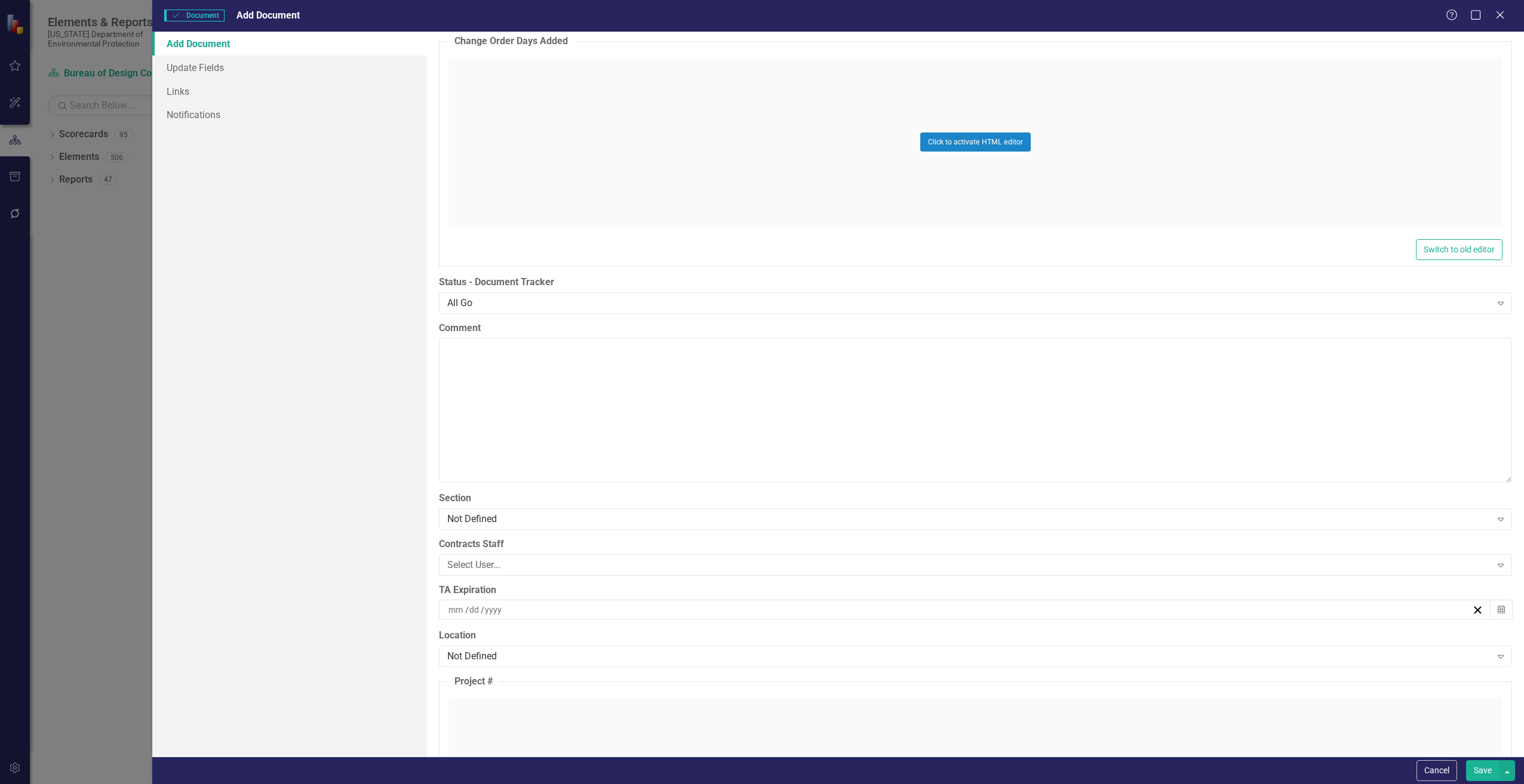
scroll to position [2148, 0]
click at [512, 517] on div "Not Defined" at bounding box center [969, 514] width 1044 height 13
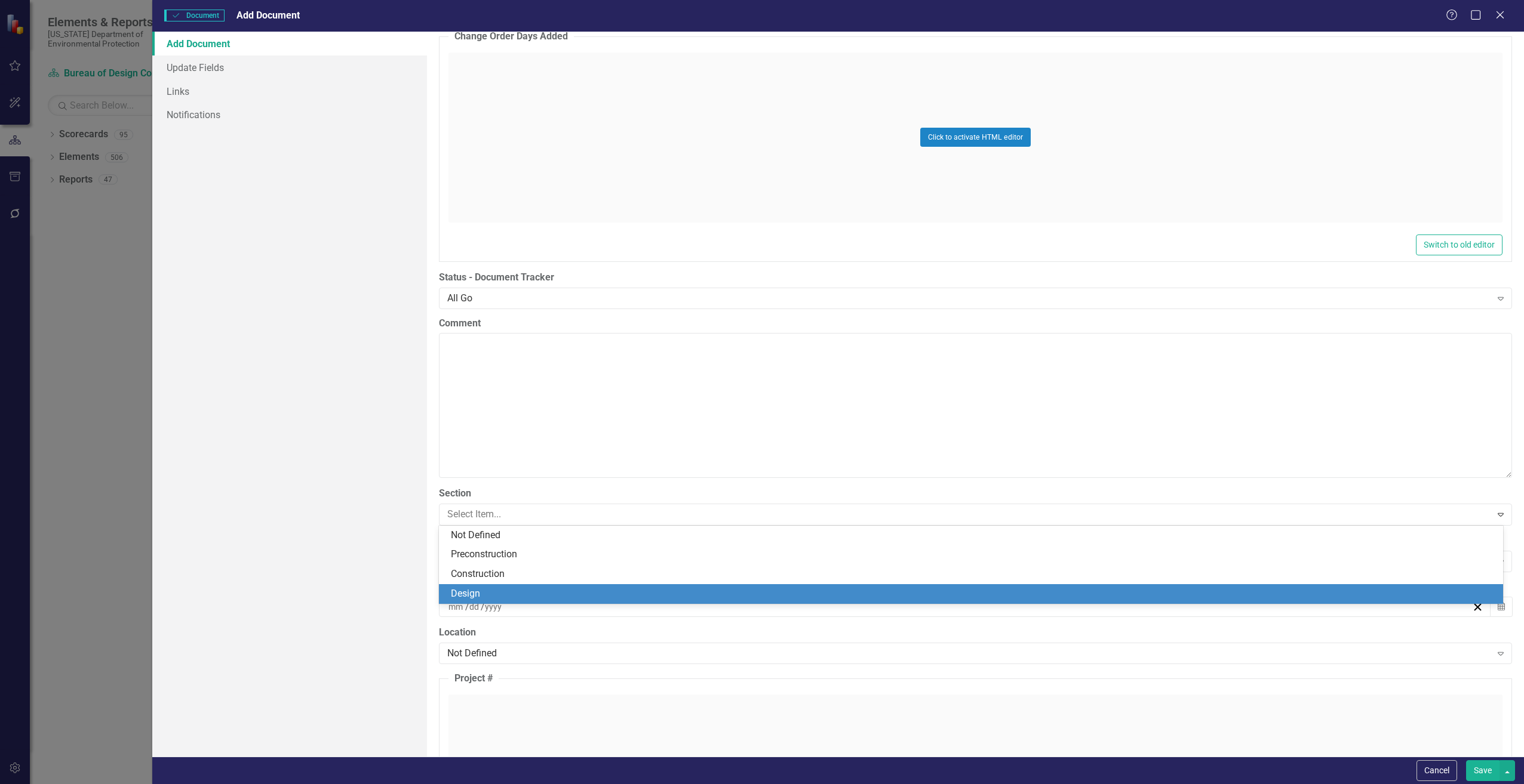
click at [492, 586] on div "Design" at bounding box center [971, 594] width 1064 height 20
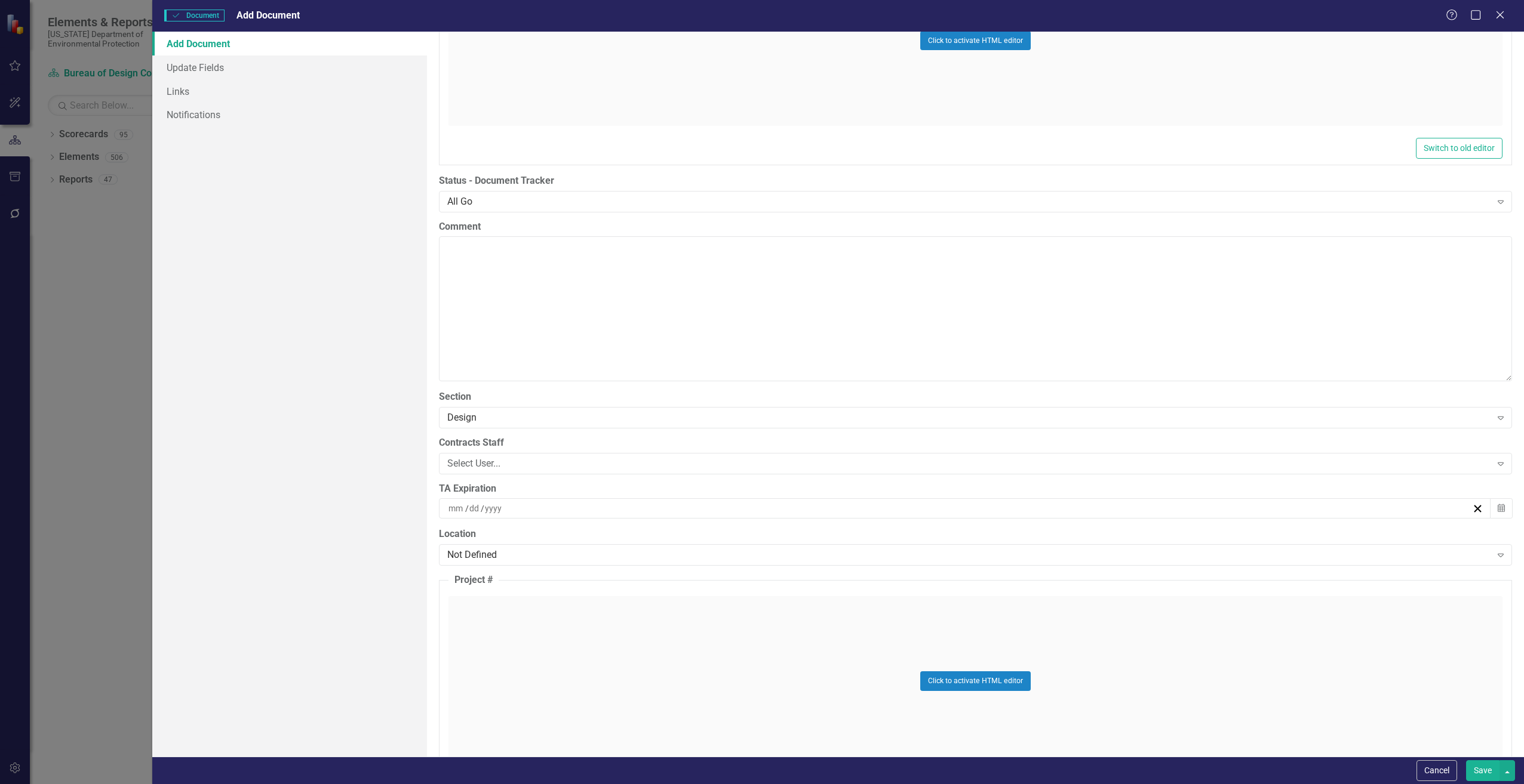
scroll to position [2268, 0]
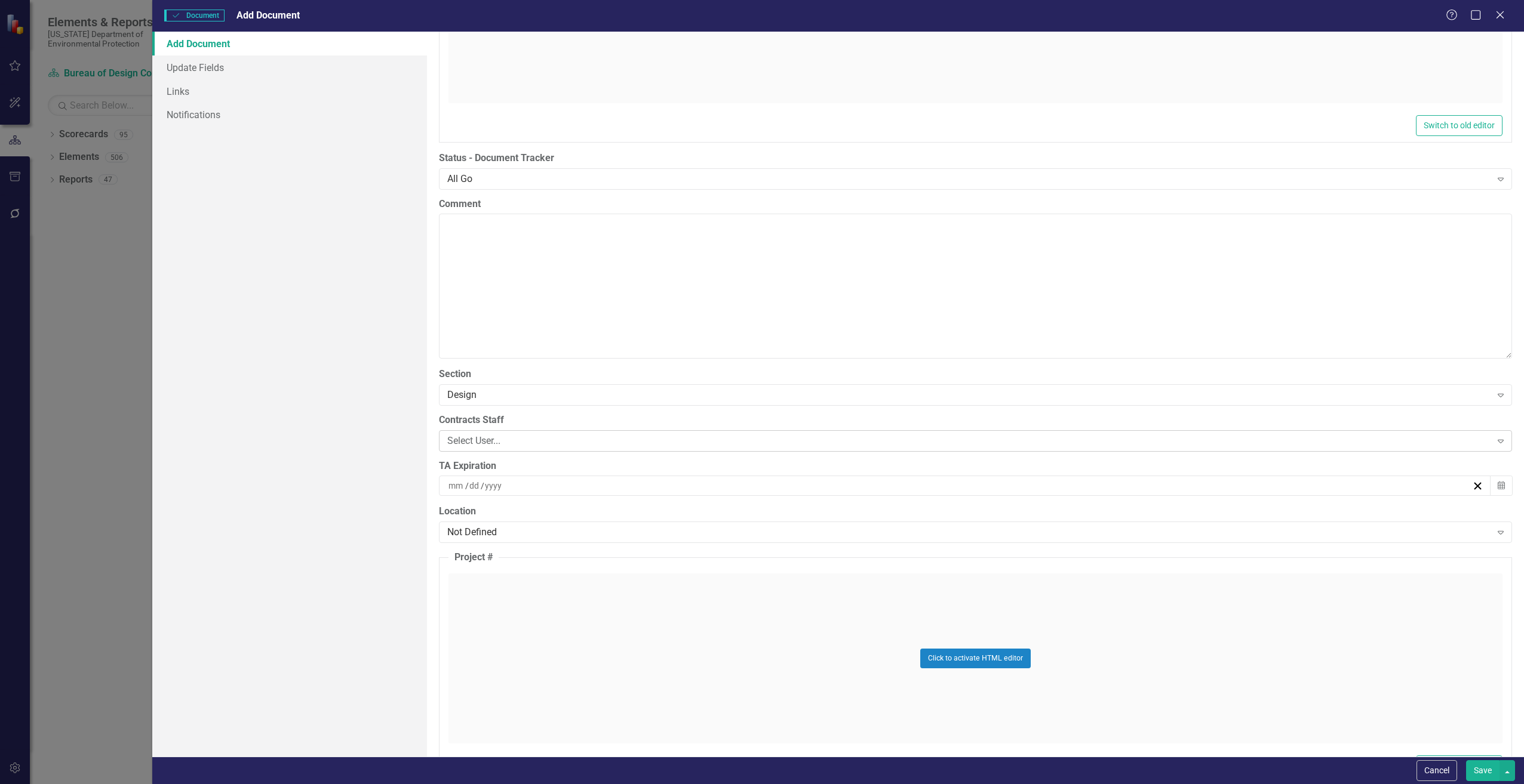
click at [535, 444] on div "Select User..." at bounding box center [969, 441] width 1044 height 13
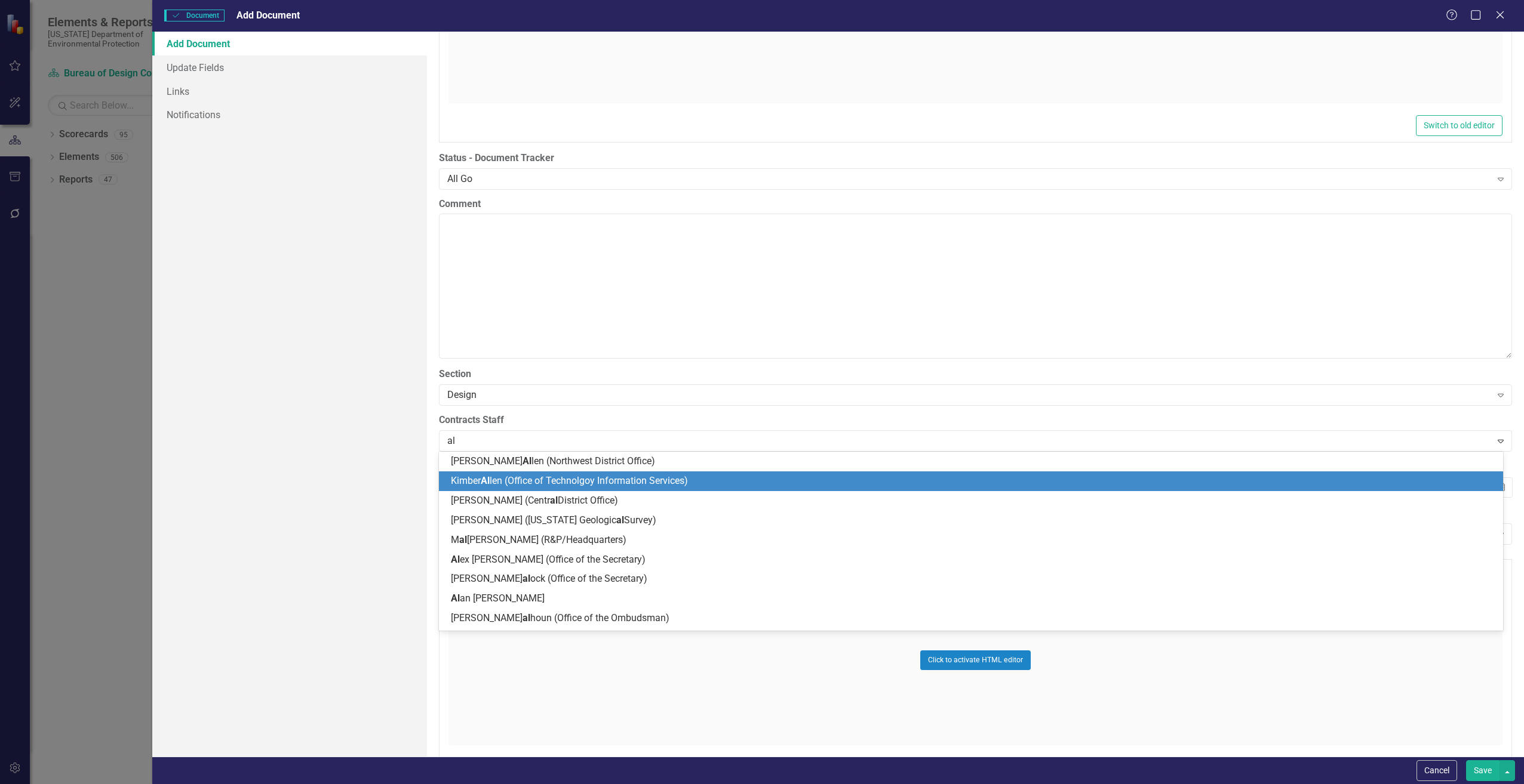
type input "ali"
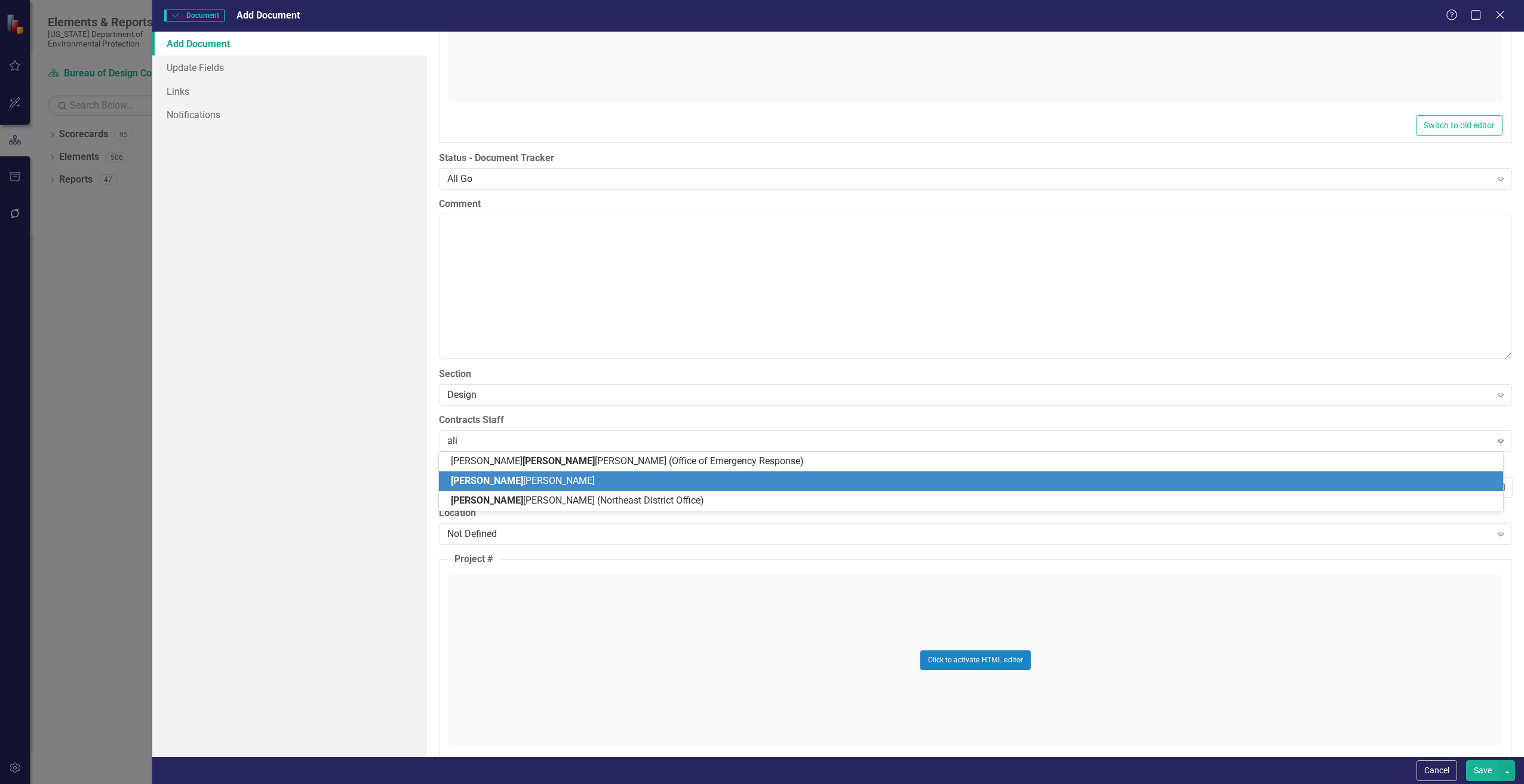
click at [492, 486] on span "[PERSON_NAME]" at bounding box center [522, 480] width 144 height 12
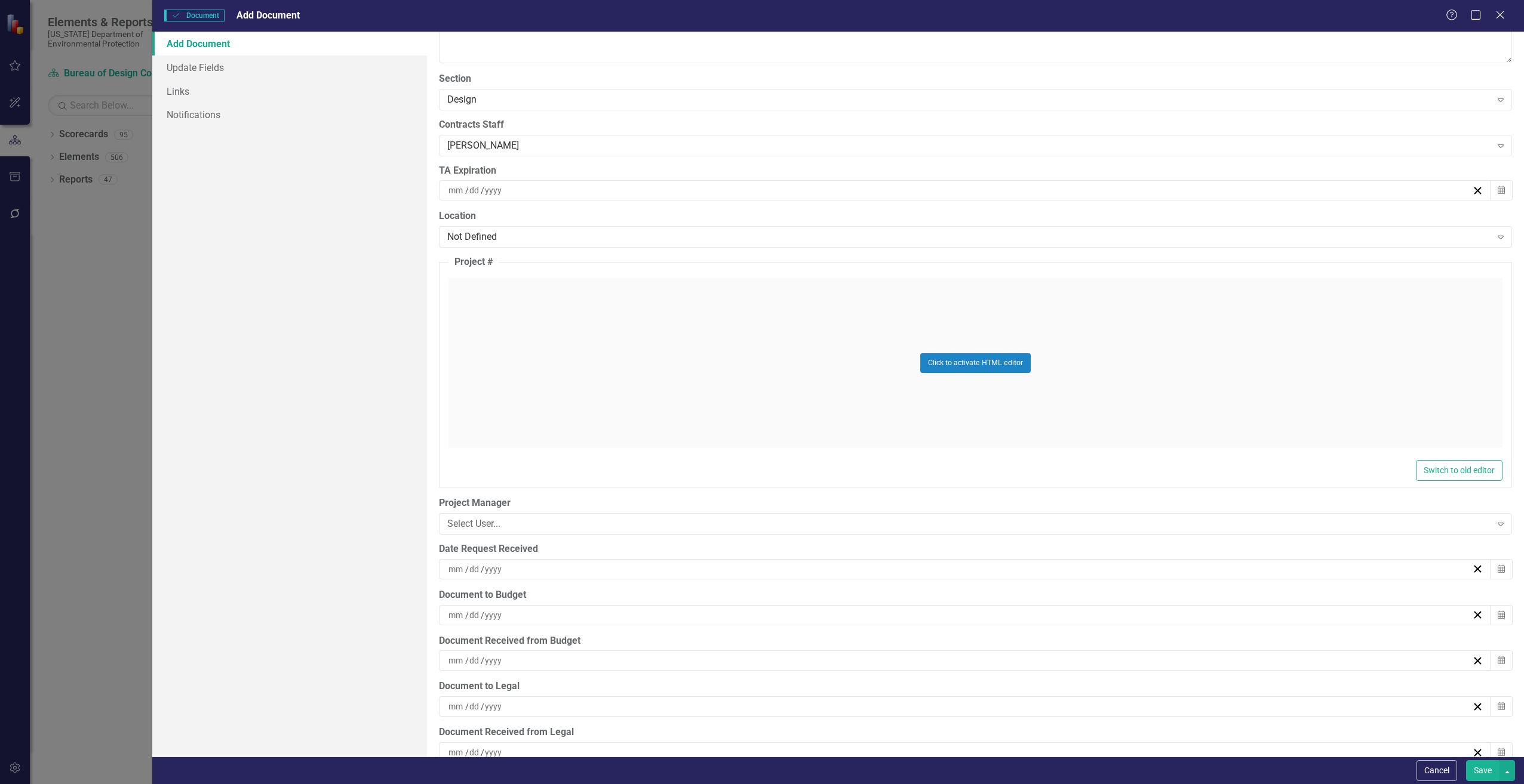
scroll to position [2566, 0]
click at [515, 566] on div "/ /" at bounding box center [959, 567] width 1025 height 12
click at [1027, 699] on button "22" at bounding box center [1019, 700] width 30 height 21
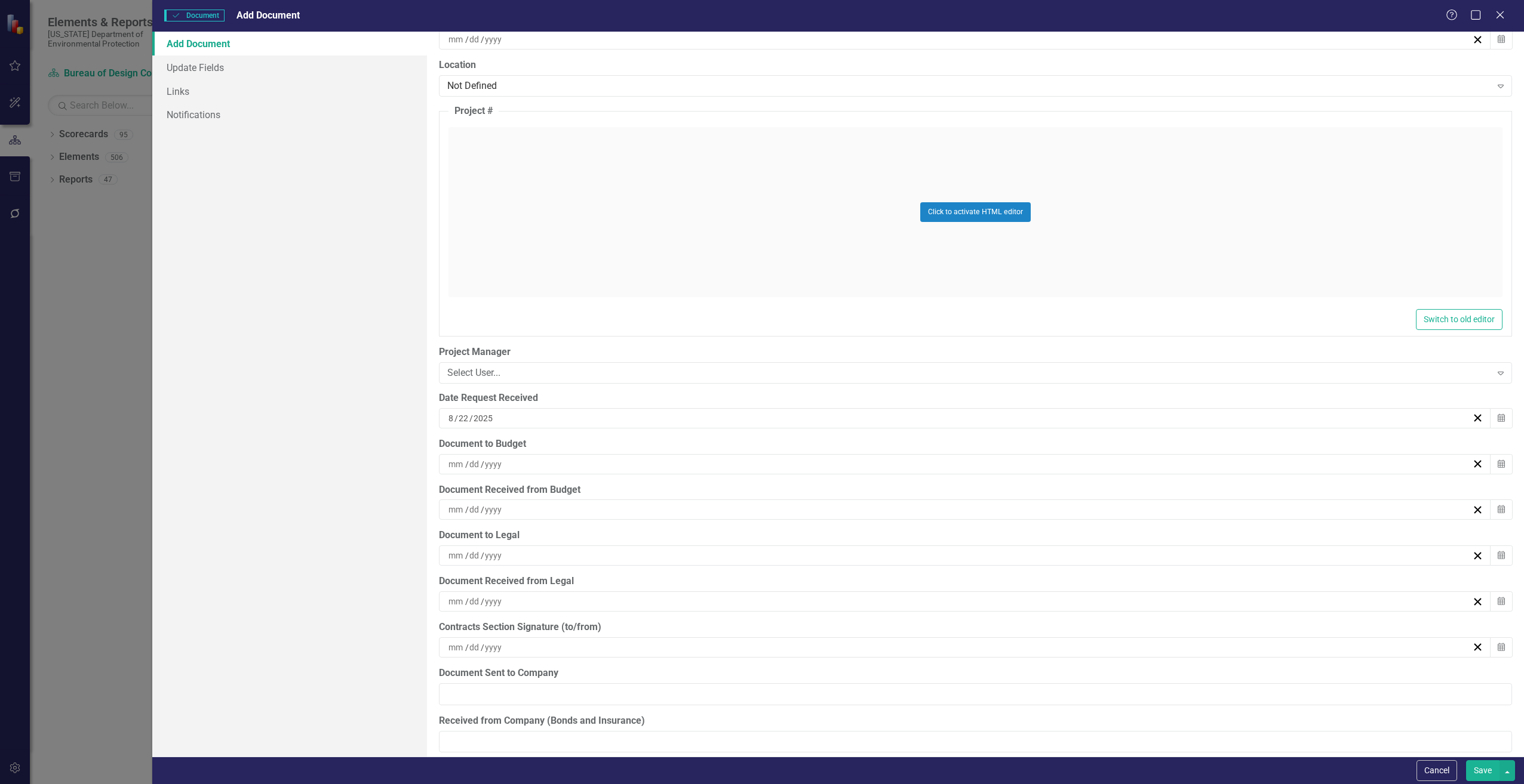
scroll to position [2746, 0]
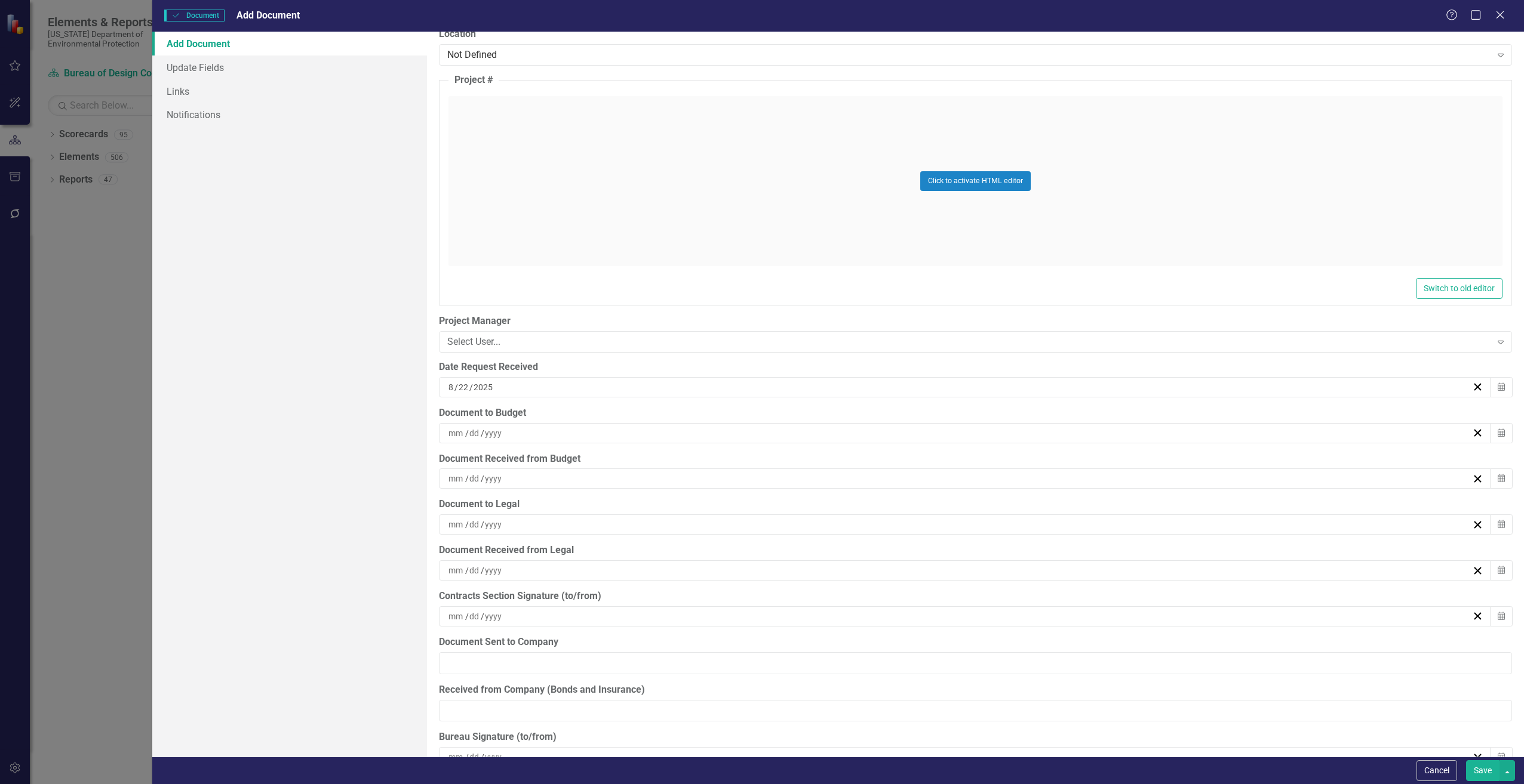
click at [526, 437] on div "/ /" at bounding box center [959, 433] width 1025 height 12
click at [900, 591] on abbr "25" at bounding box center [901, 589] width 10 height 10
click at [522, 487] on div "/ /" at bounding box center [965, 478] width 1052 height 20
click at [904, 628] on button "25" at bounding box center [901, 633] width 30 height 21
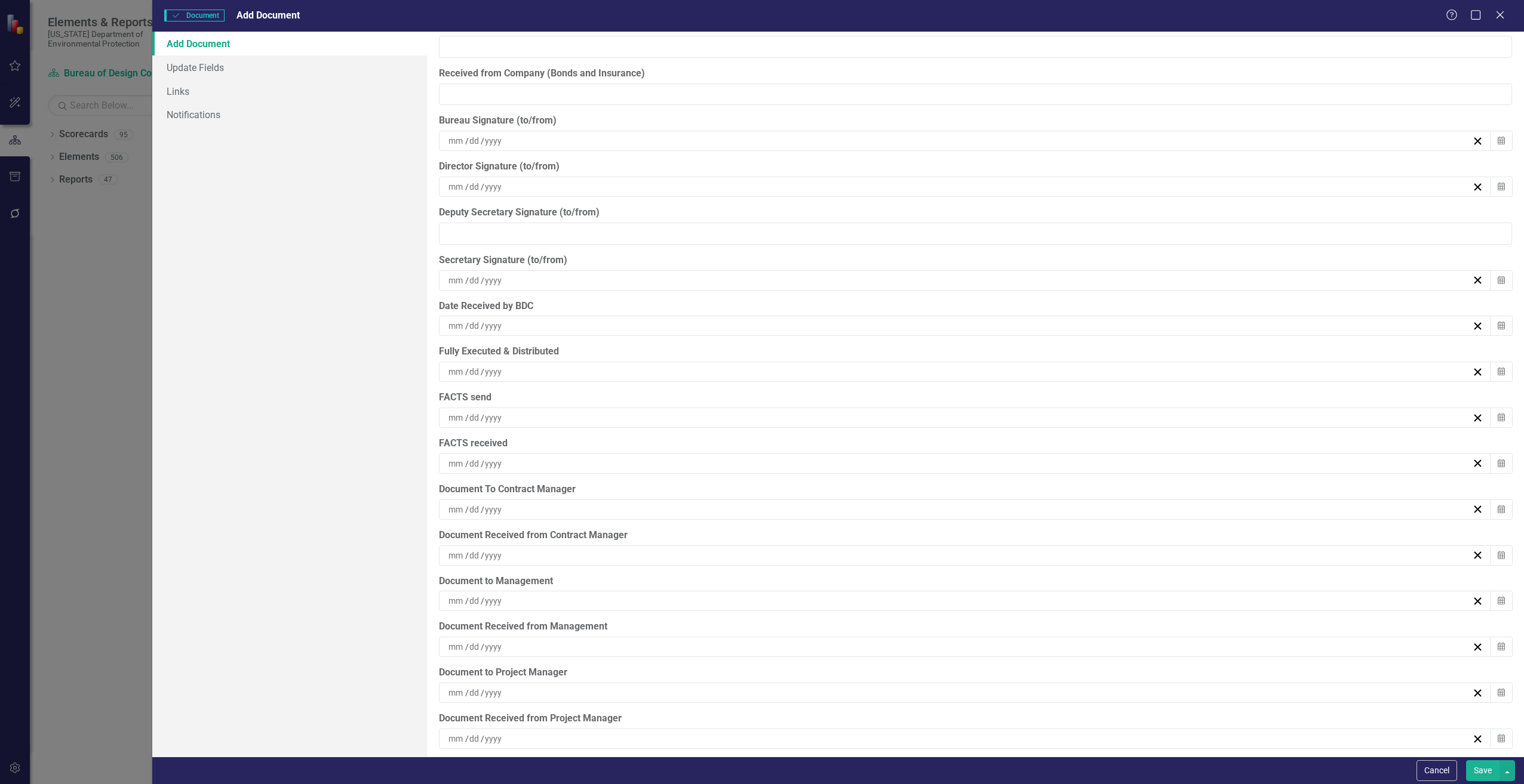
scroll to position [3372, 0]
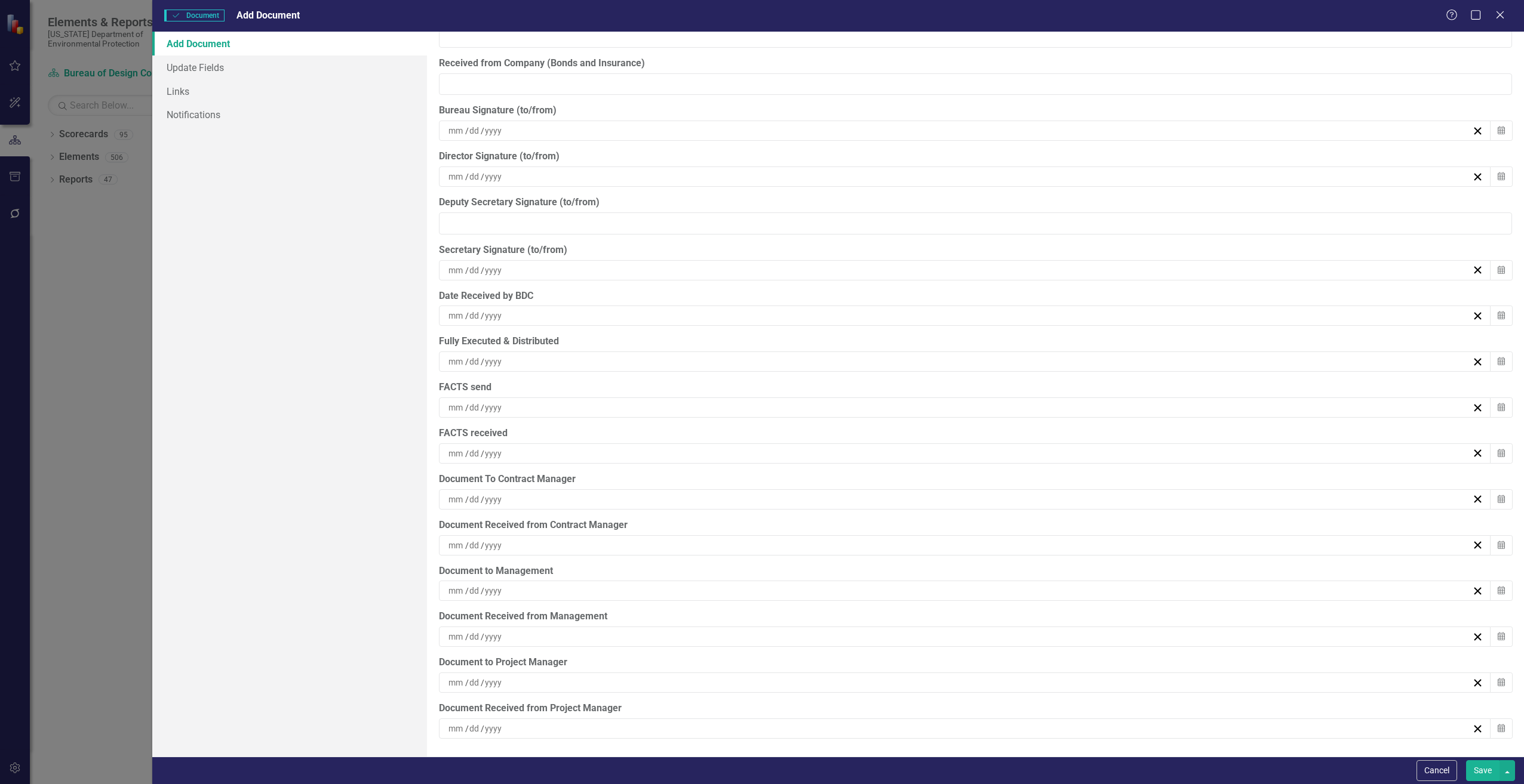
click at [1479, 774] on button "Save" at bounding box center [1482, 771] width 34 height 21
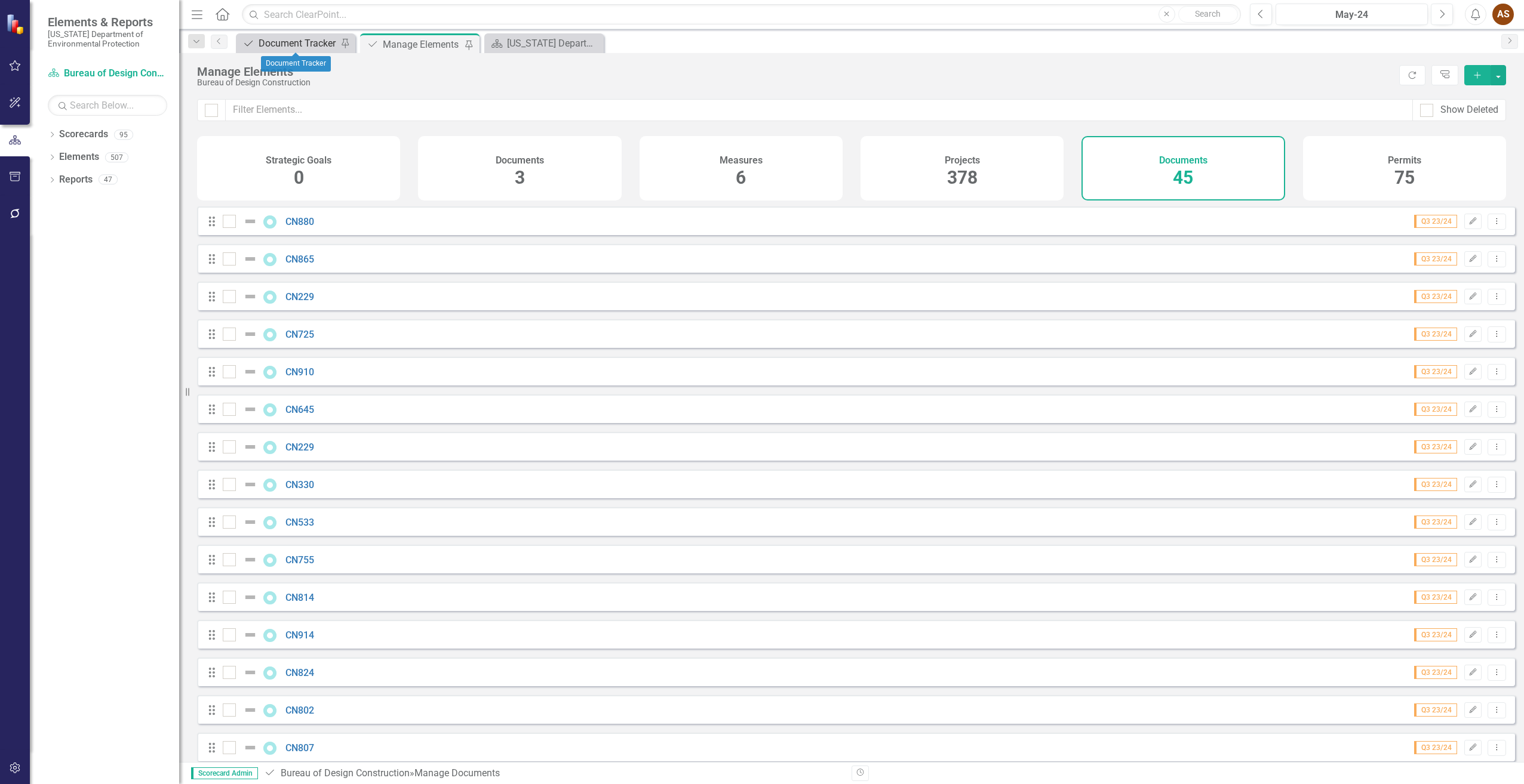
click at [288, 47] on div "Document Tracker" at bounding box center [298, 43] width 79 height 15
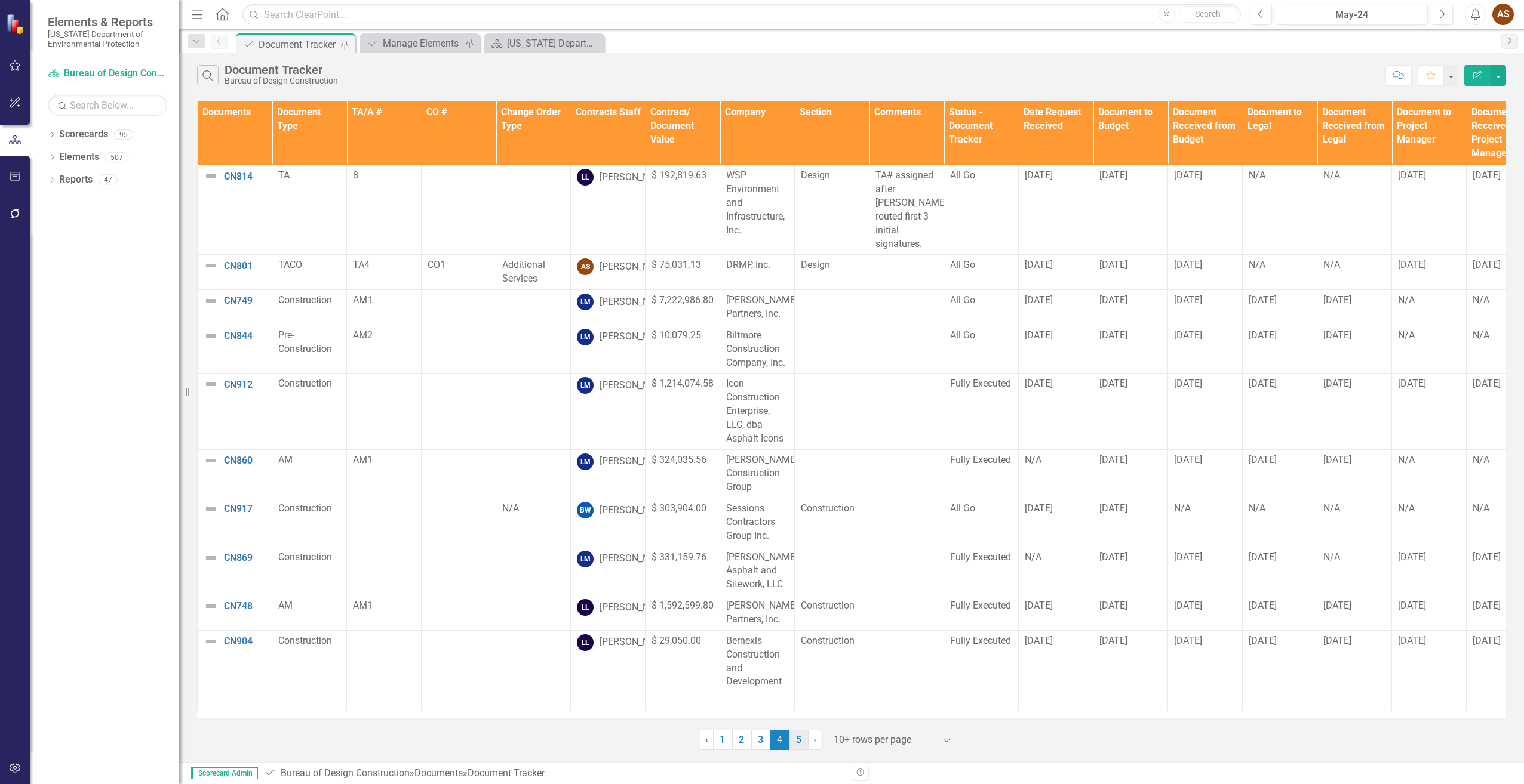
click at [797, 737] on link "5" at bounding box center [798, 740] width 19 height 20
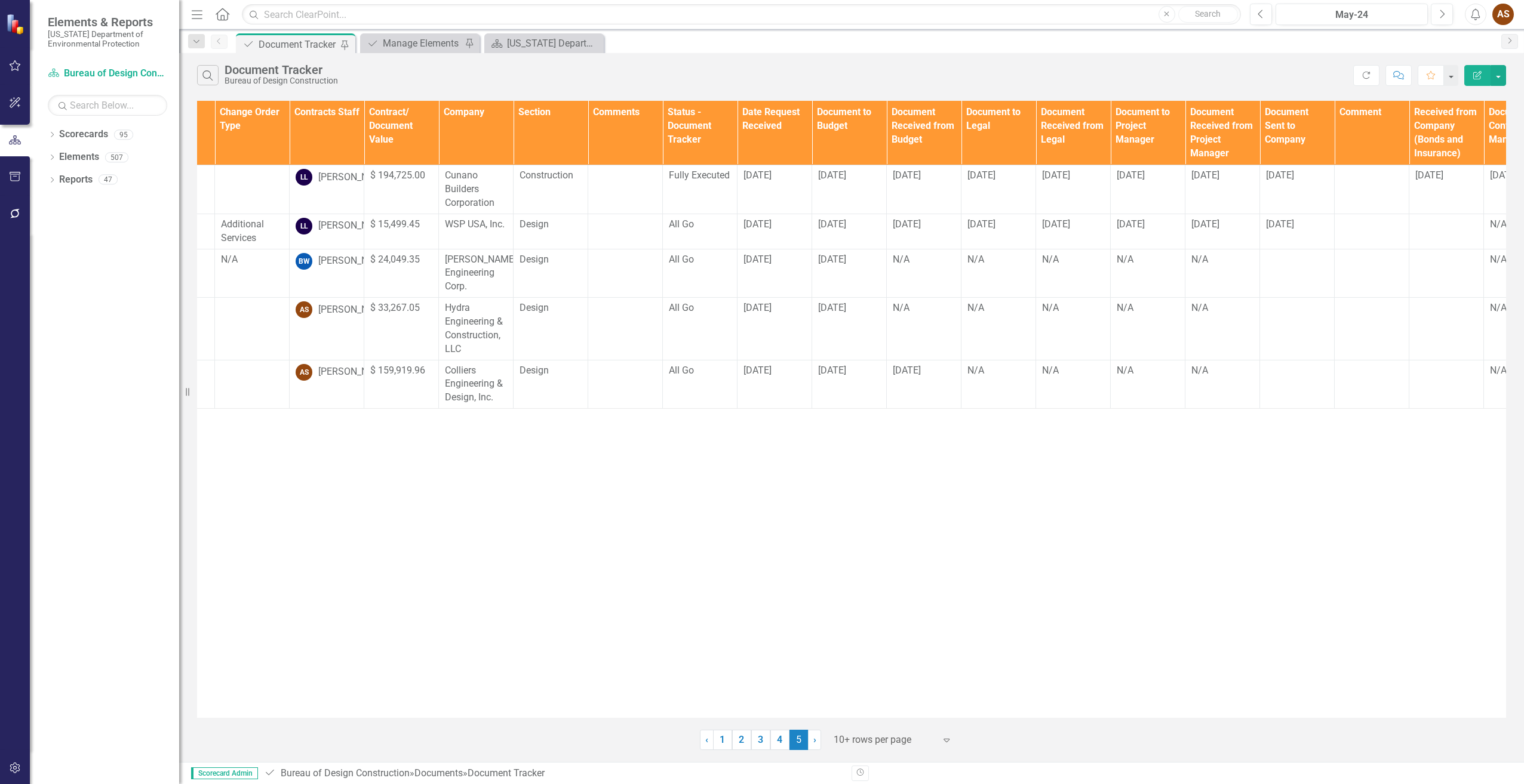
scroll to position [0, 313]
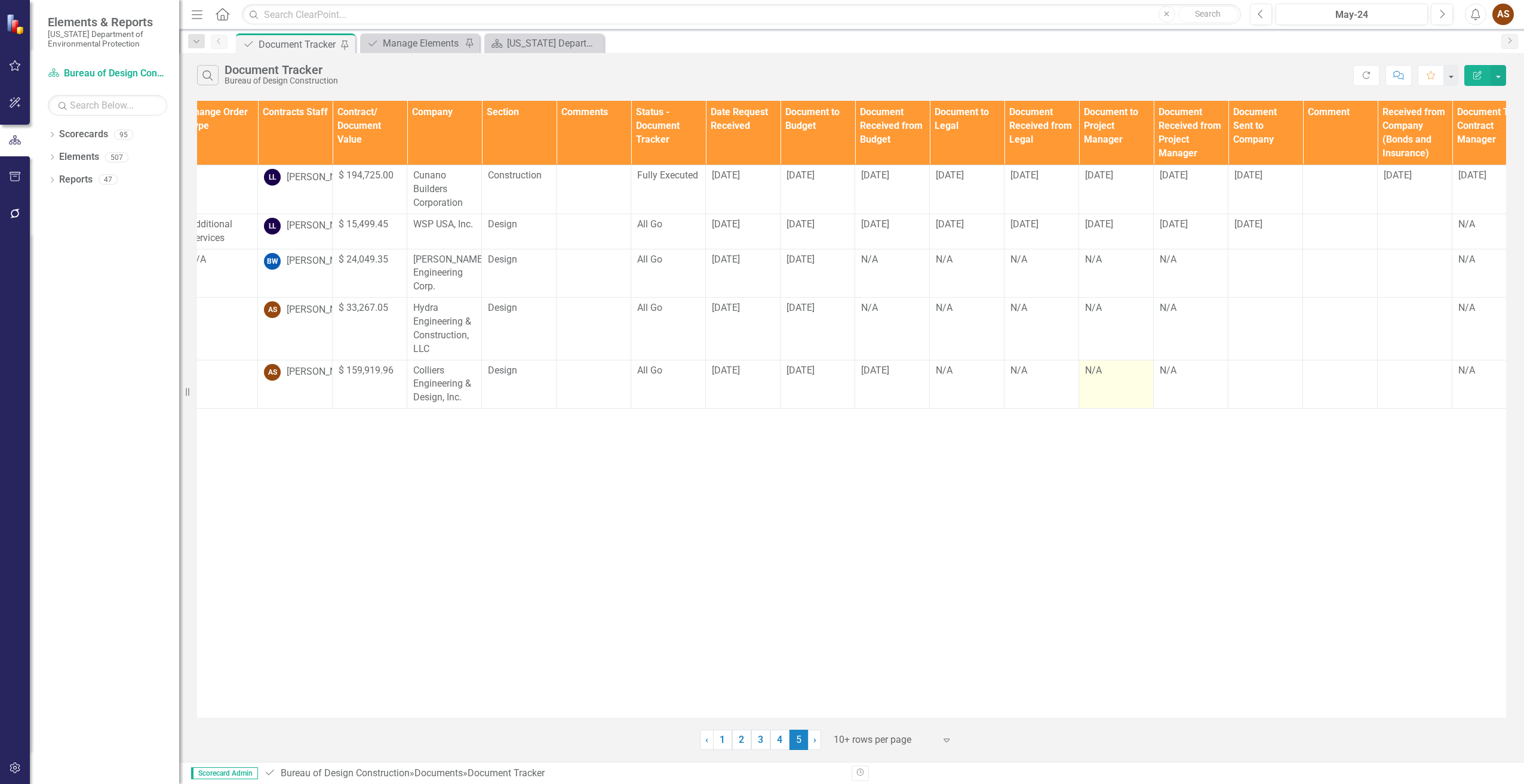
click at [1098, 378] on div "N/A" at bounding box center [1116, 371] width 62 height 14
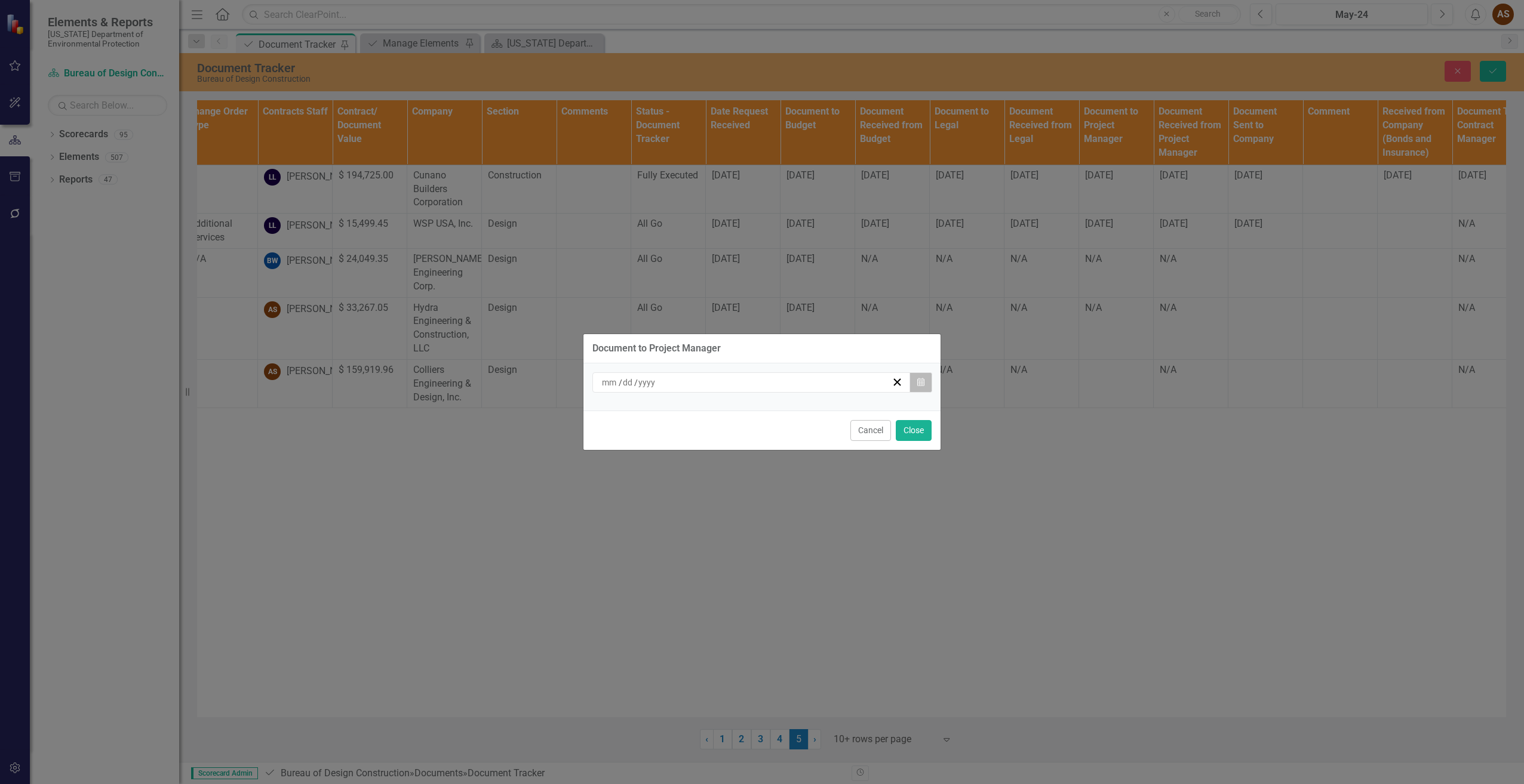
click at [928, 385] on button "Calendar" at bounding box center [920, 382] width 23 height 20
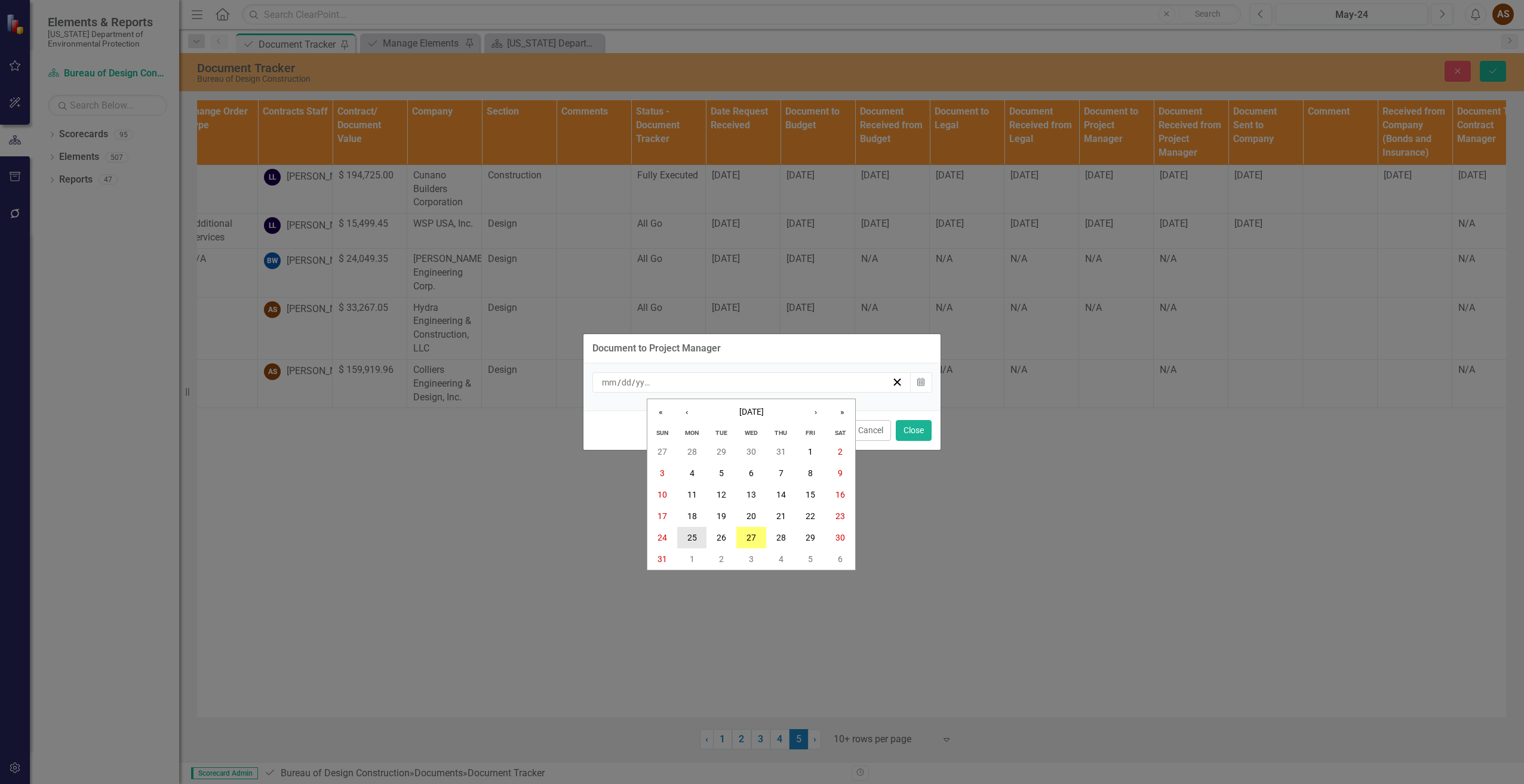
click at [691, 534] on abbr "25" at bounding box center [692, 538] width 10 height 10
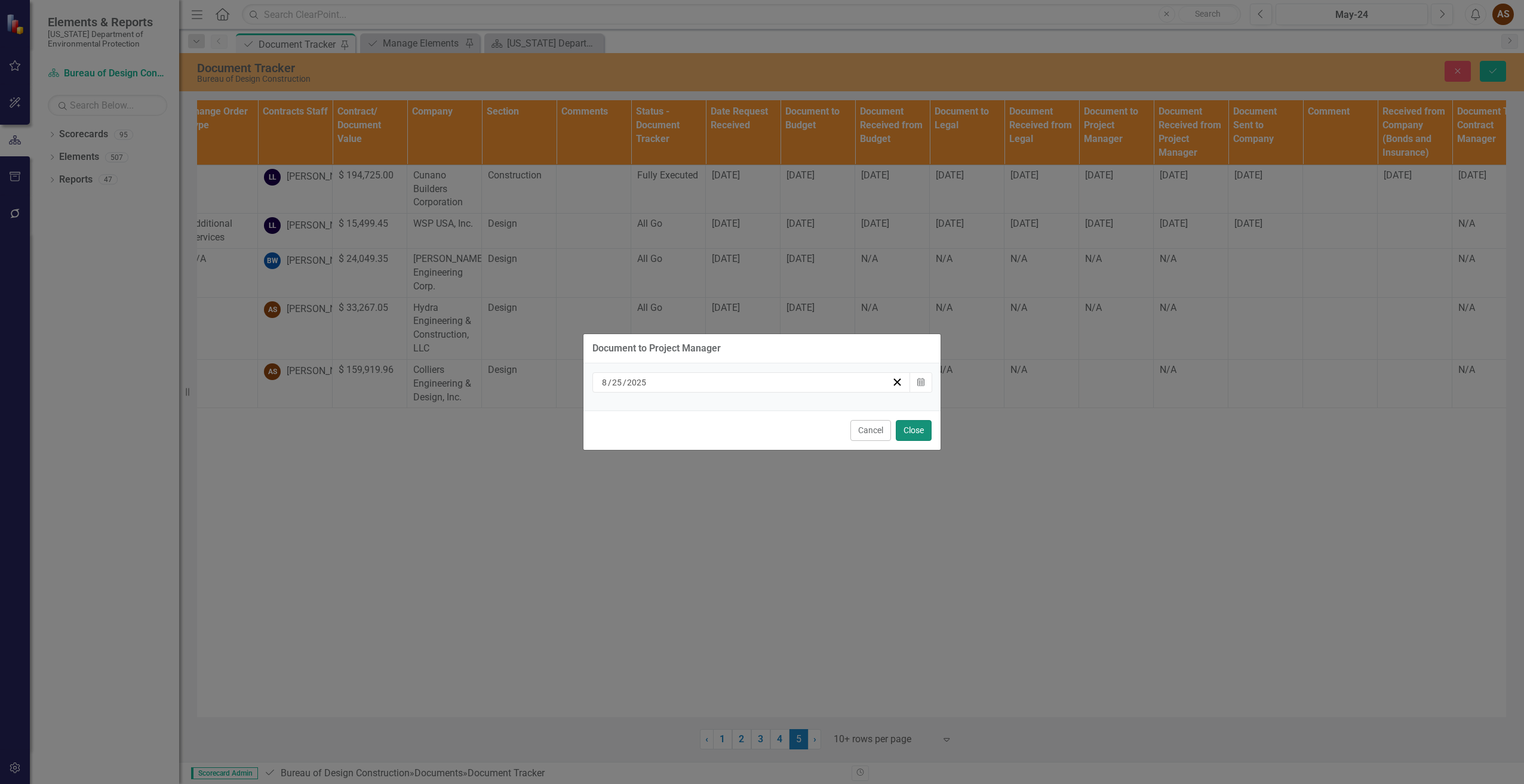
click at [923, 427] on button "Close" at bounding box center [914, 430] width 36 height 21
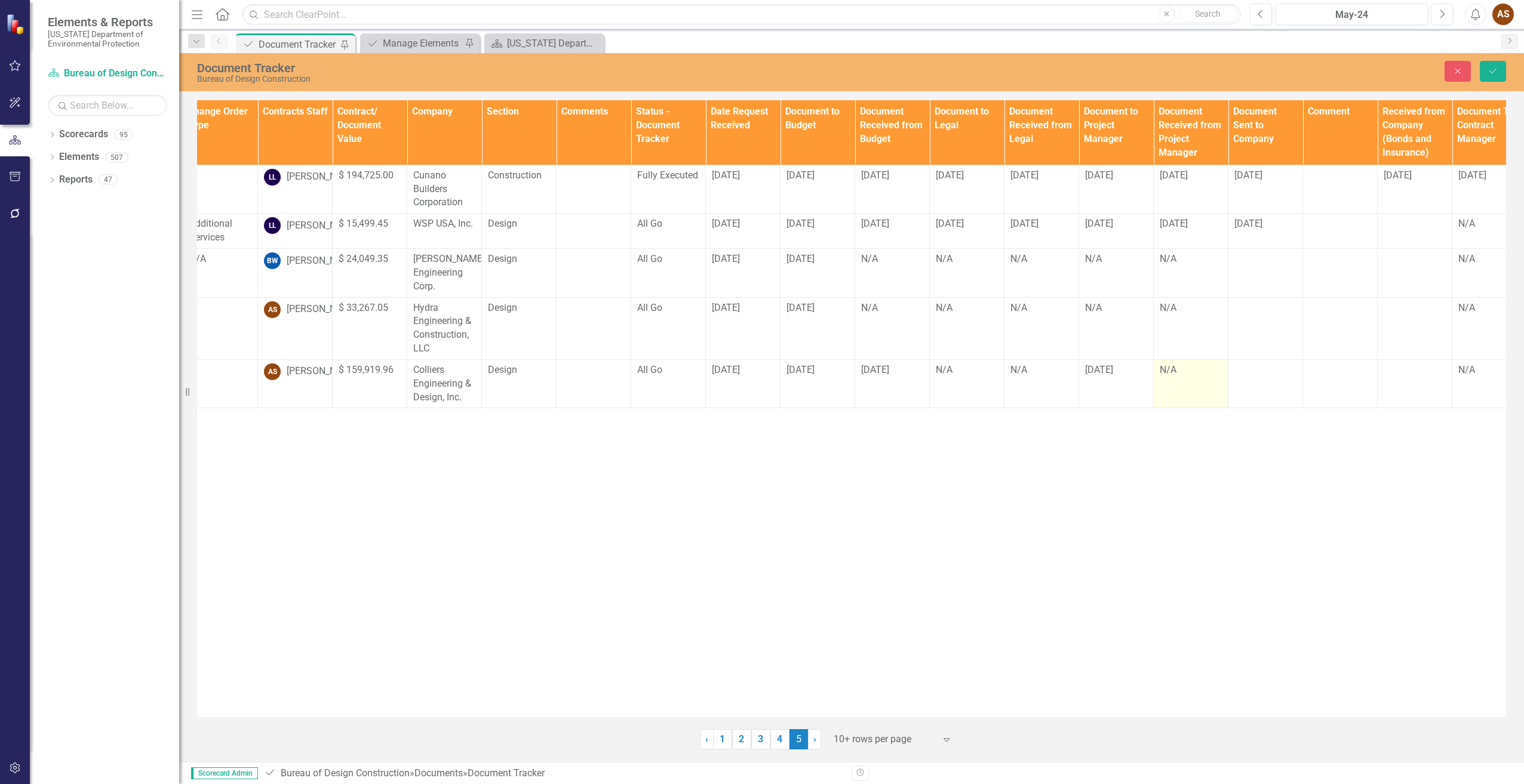
click at [1162, 377] on div "N/A" at bounding box center [1190, 370] width 62 height 13
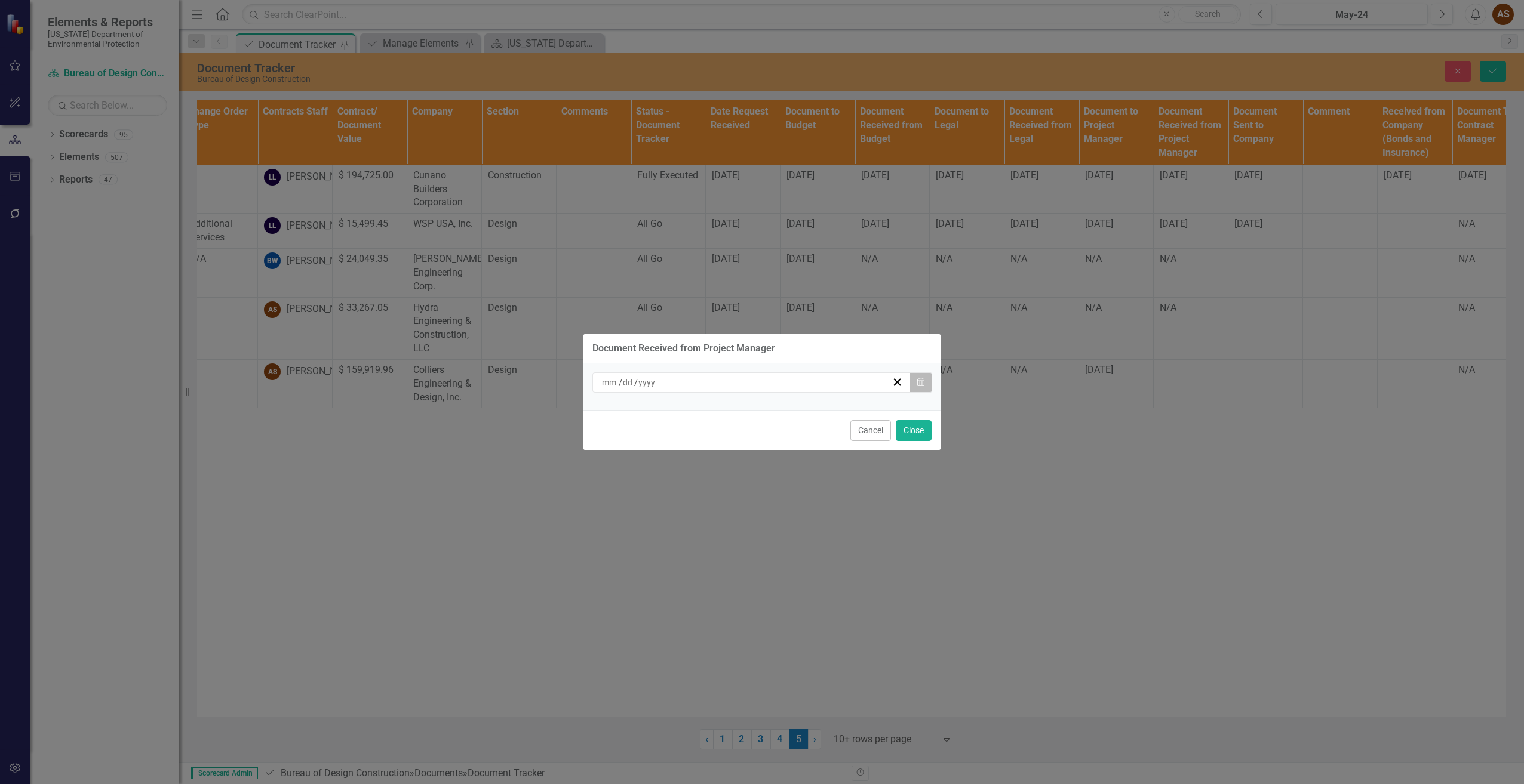
click at [922, 386] on icon "Calendar" at bounding box center [921, 383] width 7 height 9
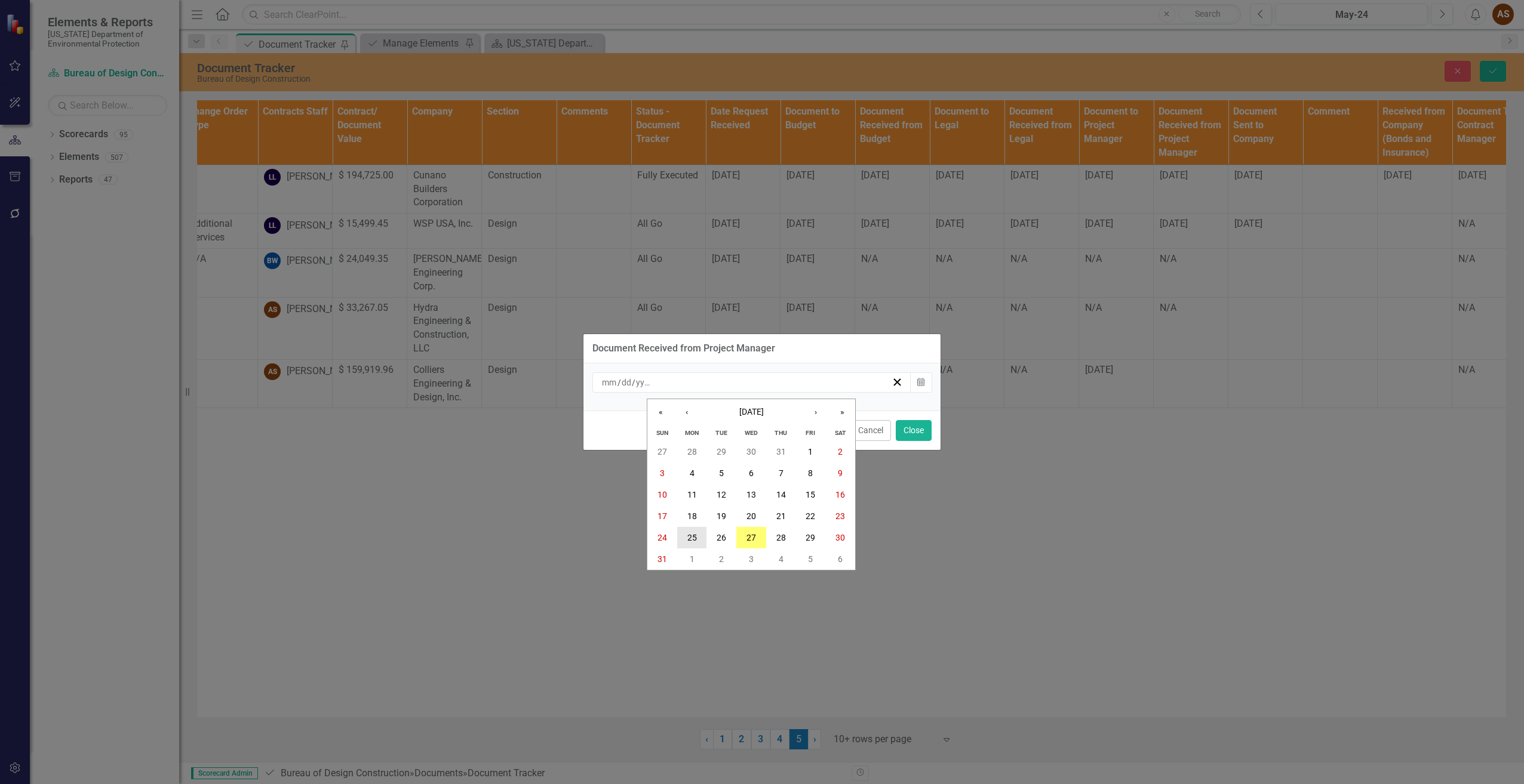
click at [683, 534] on button "25" at bounding box center [692, 537] width 30 height 21
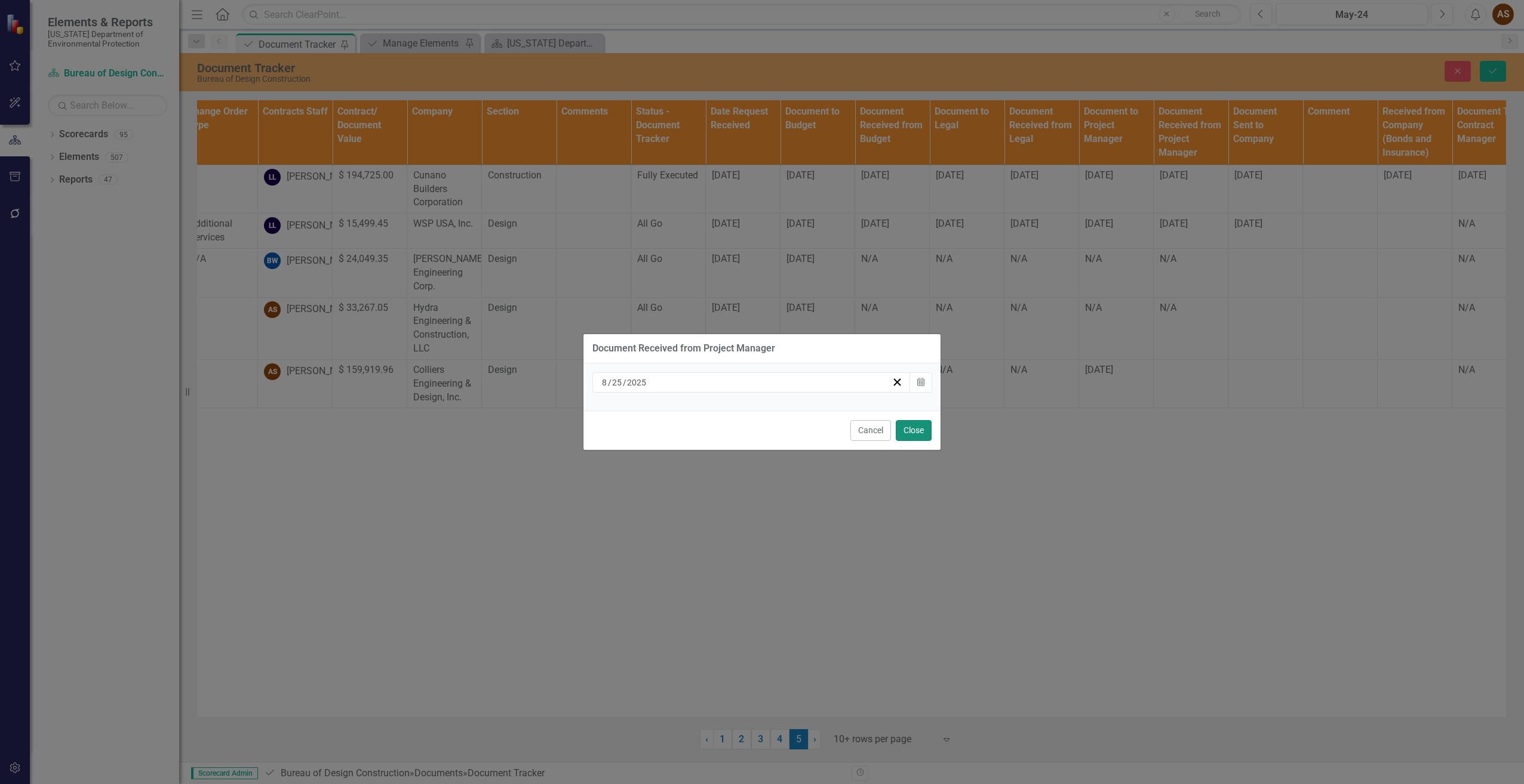
click at [926, 430] on button "Close" at bounding box center [914, 430] width 36 height 21
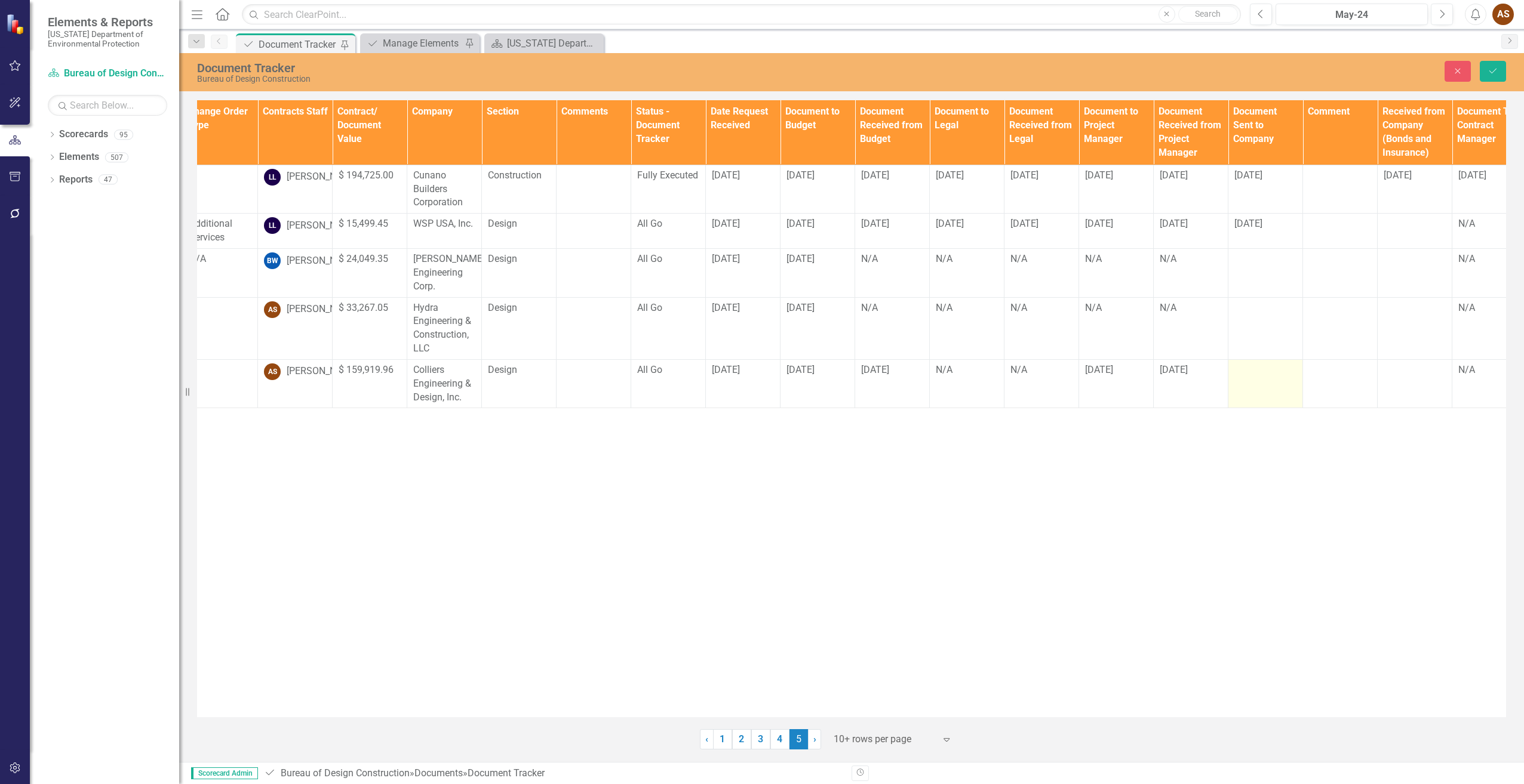
click at [1263, 397] on td at bounding box center [1266, 384] width 75 height 49
click at [1260, 386] on input "text" at bounding box center [1265, 375] width 62 height 22
type input "[DATE]"
click at [1402, 378] on div at bounding box center [1414, 370] width 62 height 14
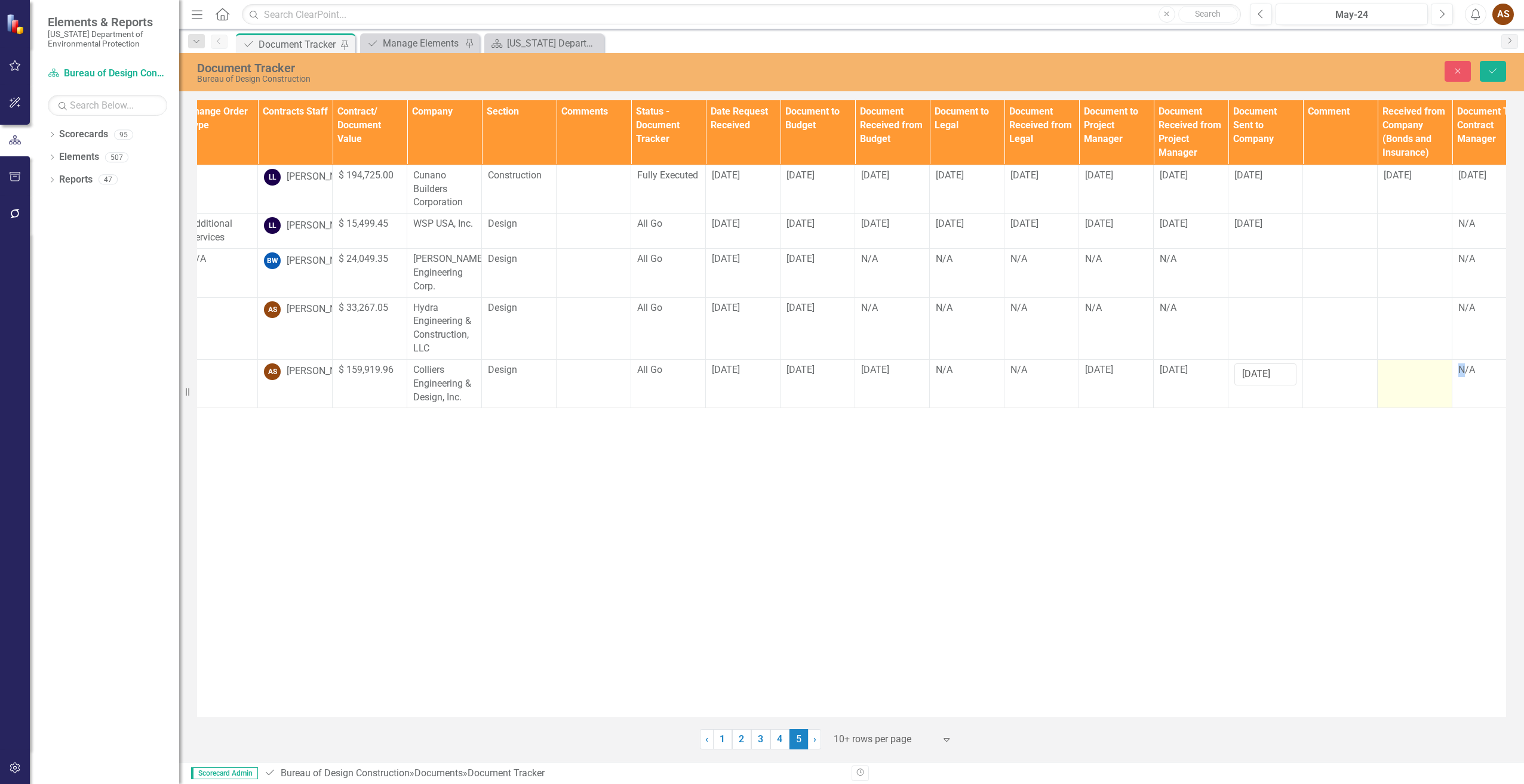
click at [1402, 378] on div at bounding box center [1414, 370] width 62 height 14
click at [1400, 386] on input "text" at bounding box center [1414, 375] width 62 height 22
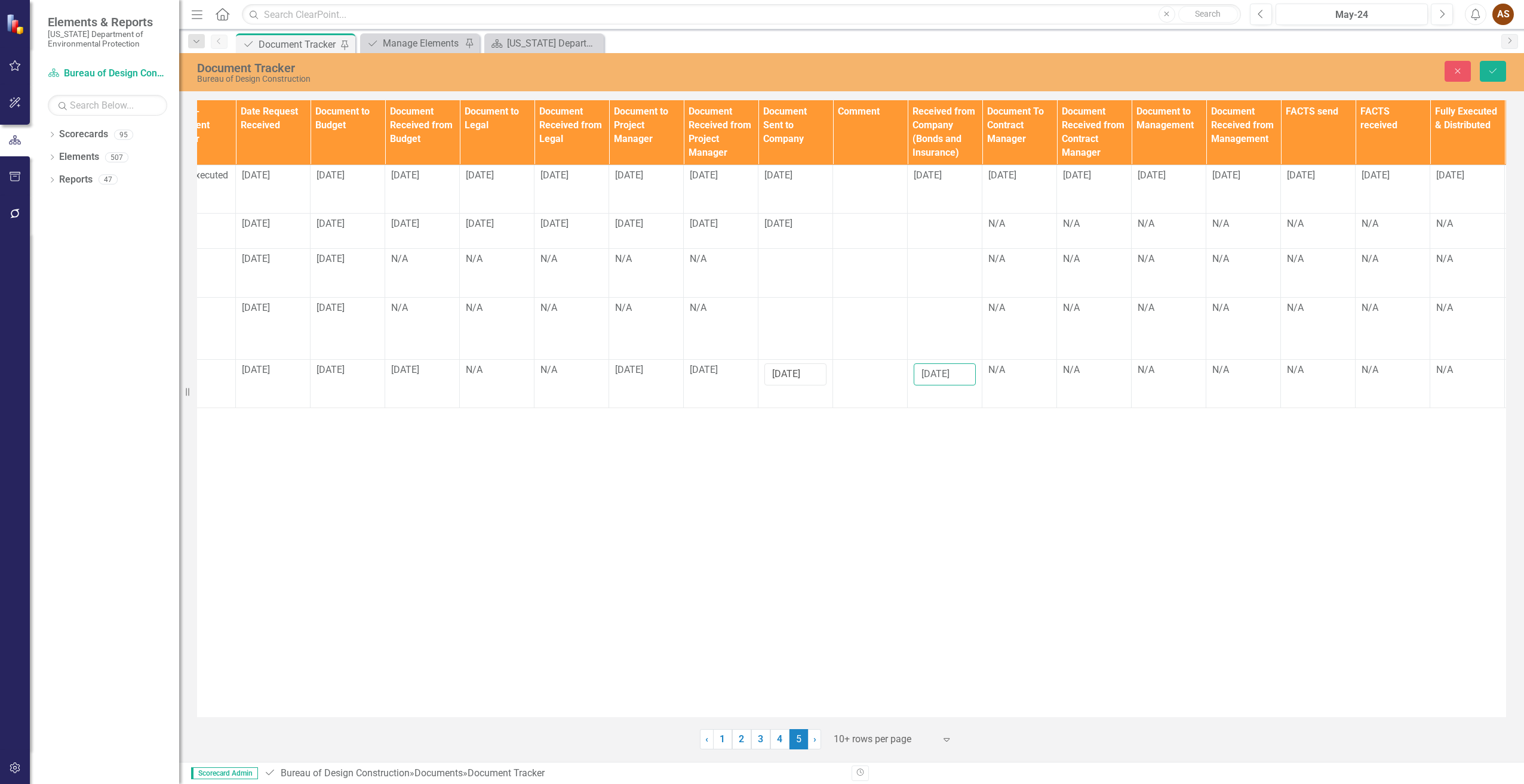
scroll to position [0, 785]
type input "[DATE]"
click at [1012, 404] on td "N/A" at bounding box center [1017, 384] width 75 height 49
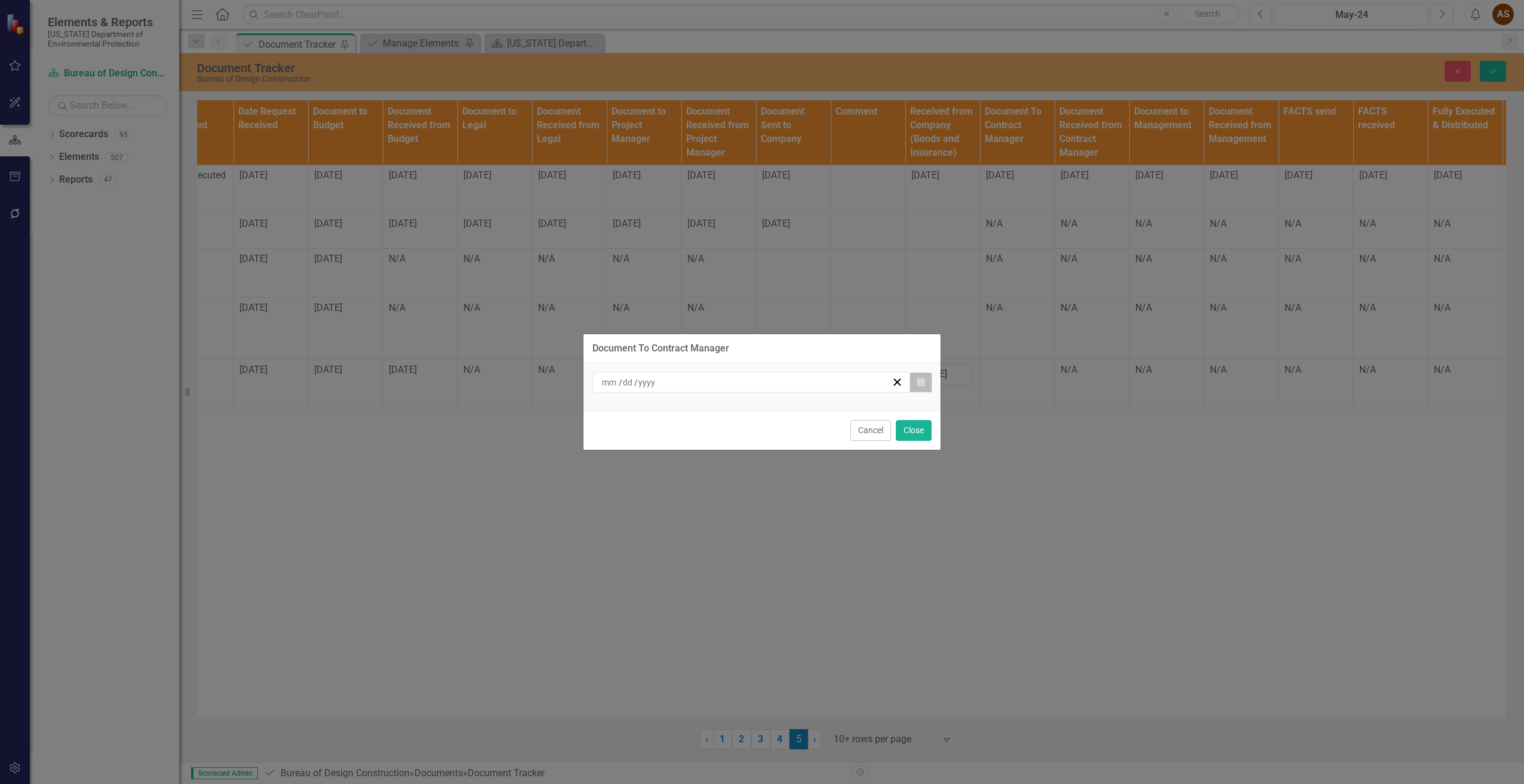
click at [918, 384] on icon "Calendar" at bounding box center [921, 383] width 7 height 9
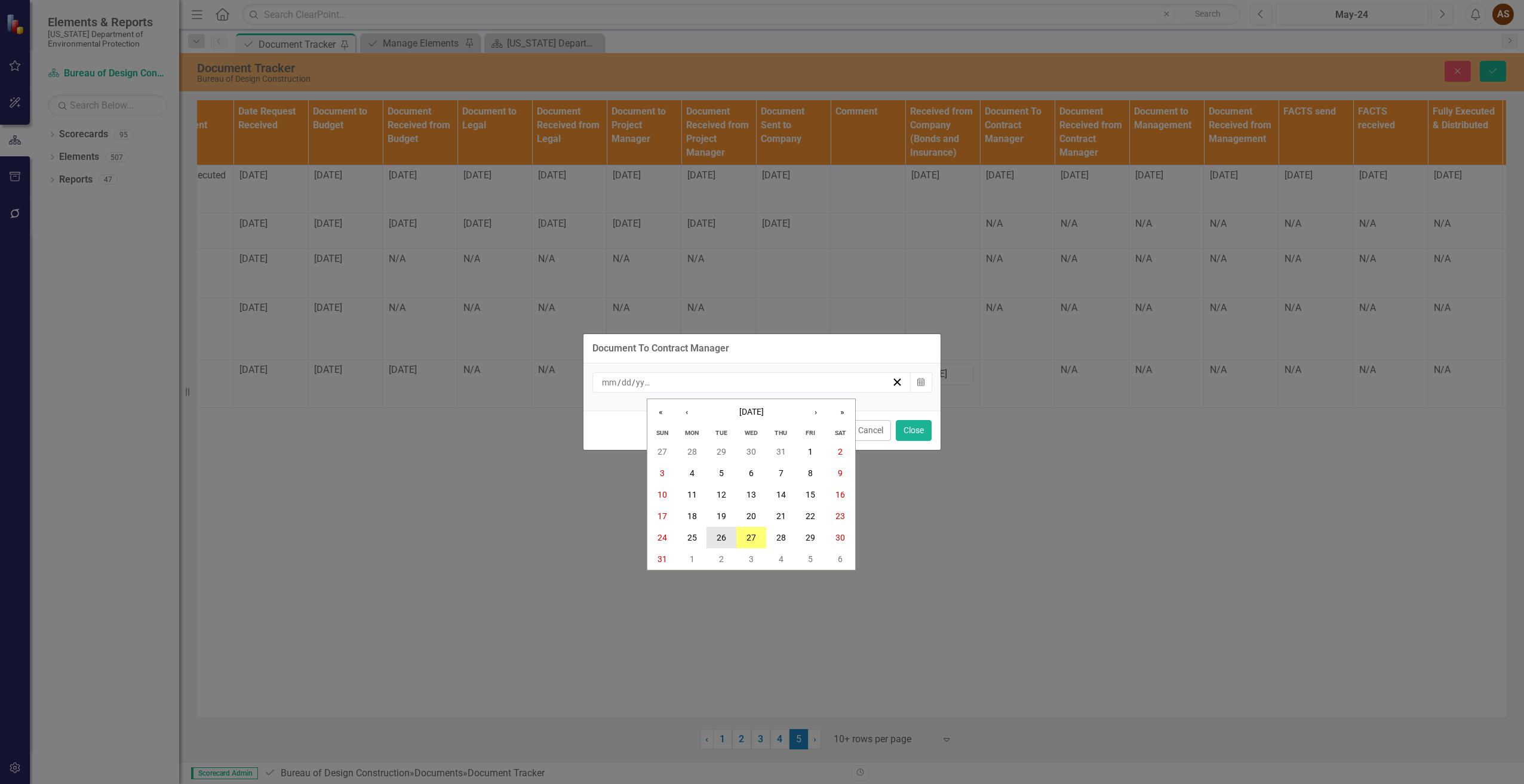
click at [709, 540] on button "26" at bounding box center [721, 537] width 30 height 21
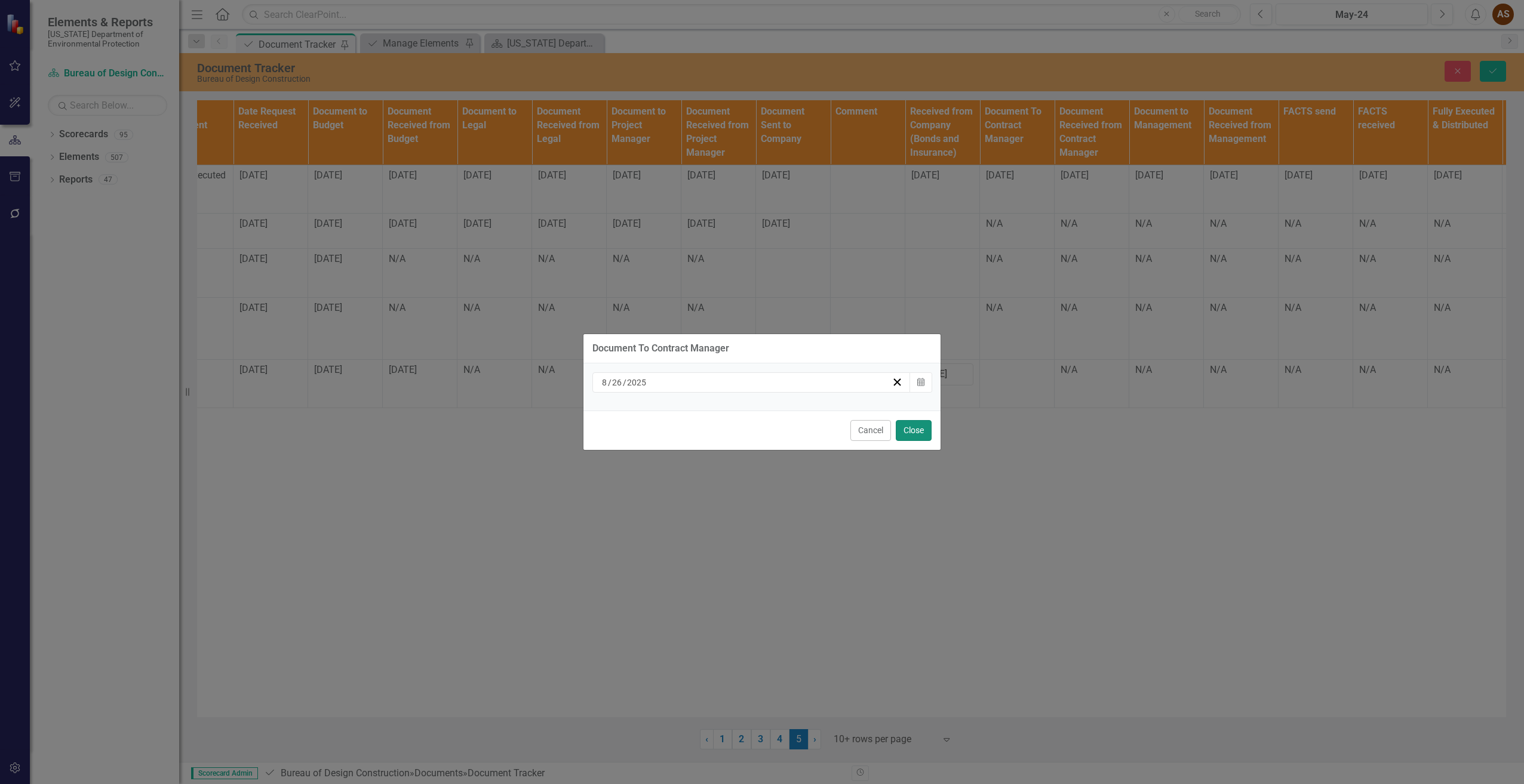
click at [904, 436] on button "Close" at bounding box center [914, 430] width 36 height 21
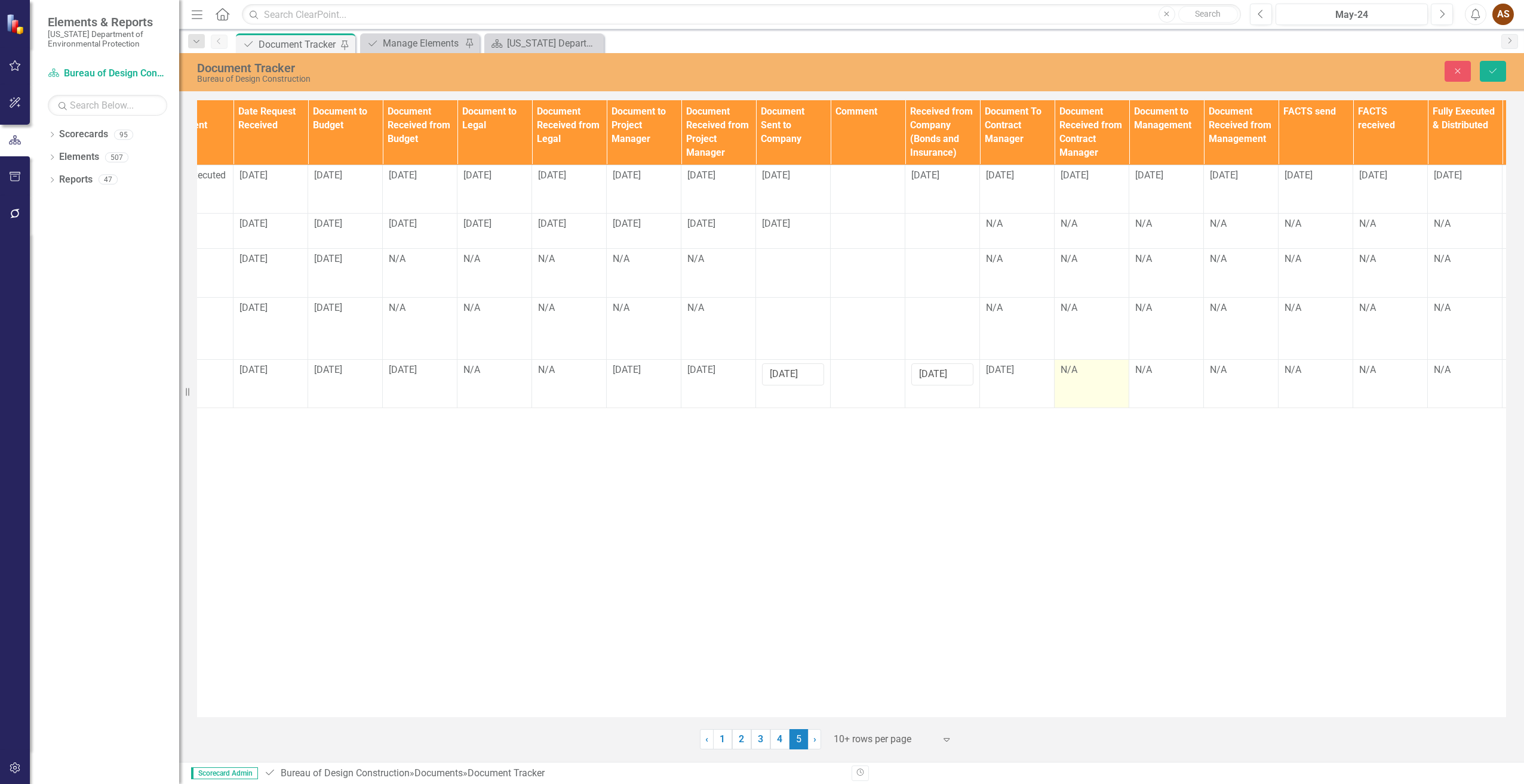
click at [1081, 394] on td "N/A" at bounding box center [1092, 384] width 75 height 49
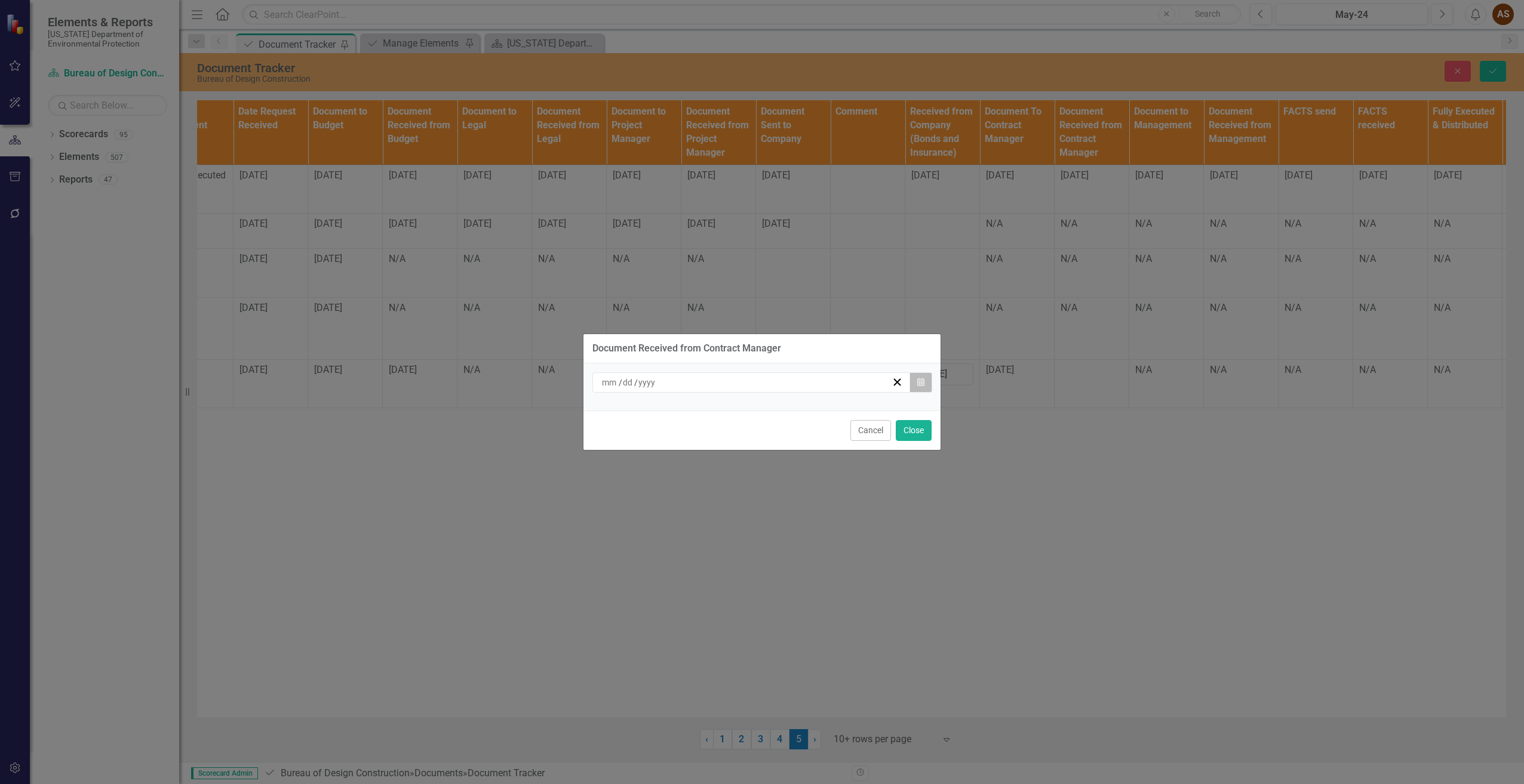
click at [924, 380] on button "Calendar" at bounding box center [920, 382] width 23 height 20
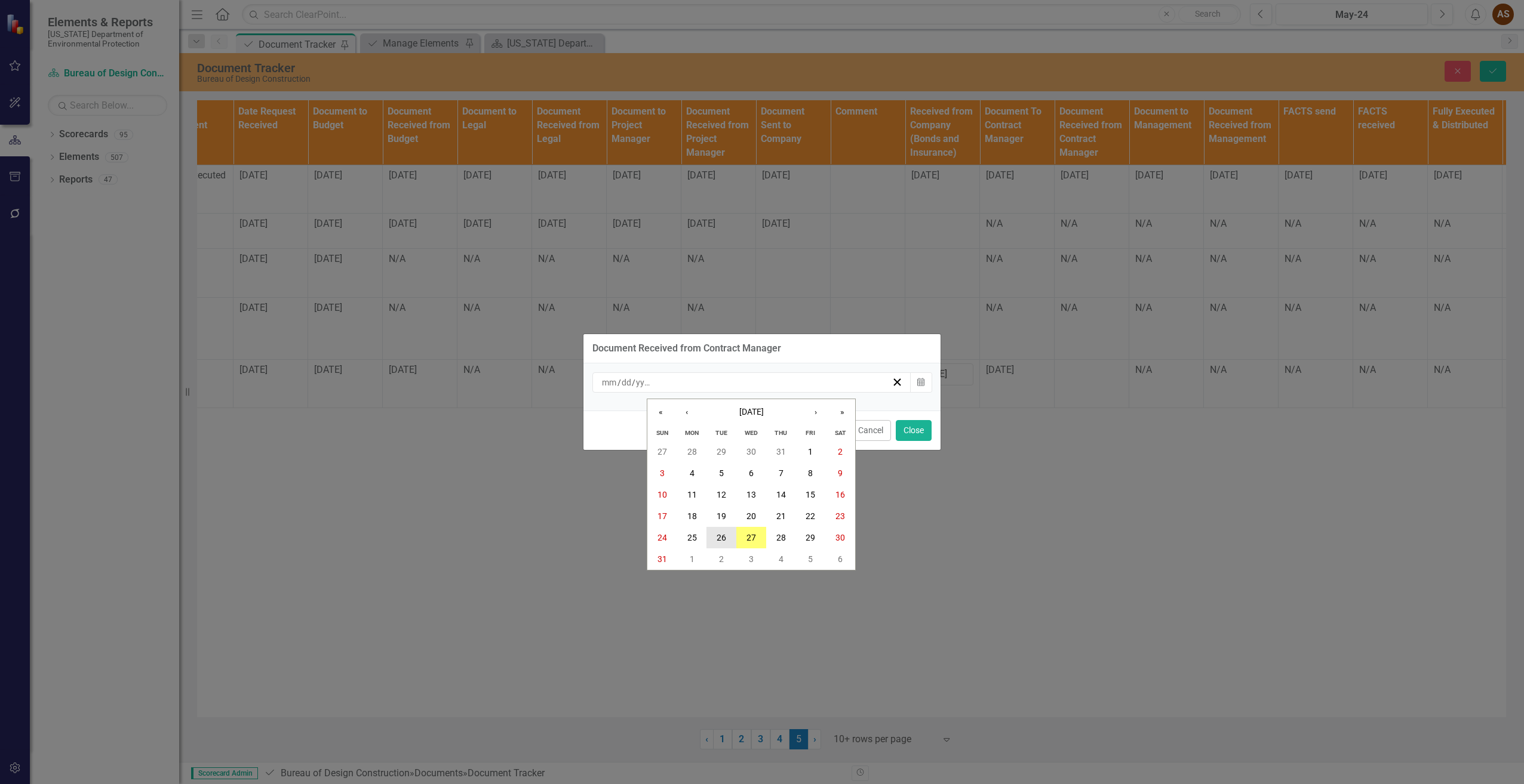
click at [718, 536] on abbr "26" at bounding box center [721, 538] width 10 height 10
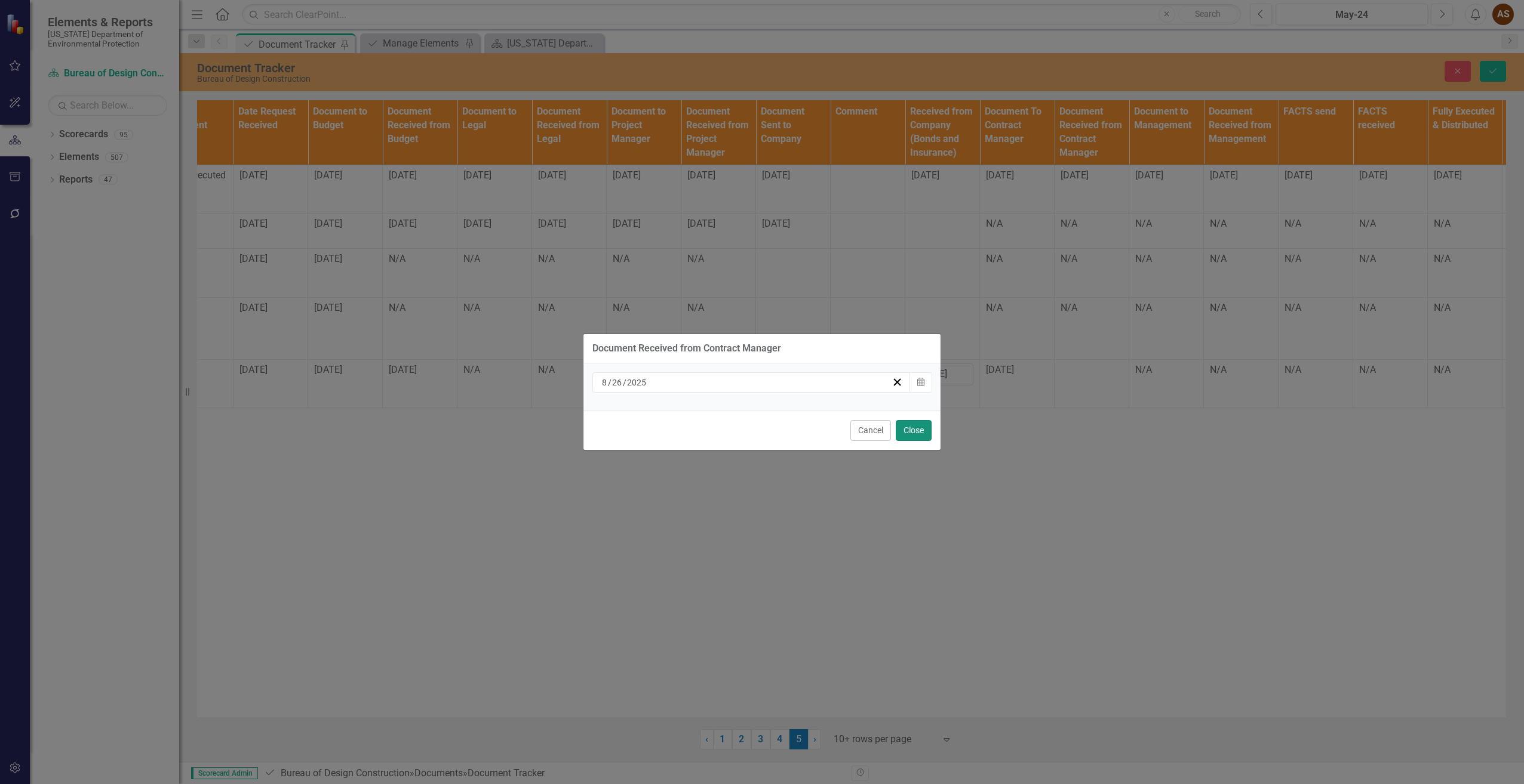
click at [923, 431] on button "Close" at bounding box center [914, 430] width 36 height 21
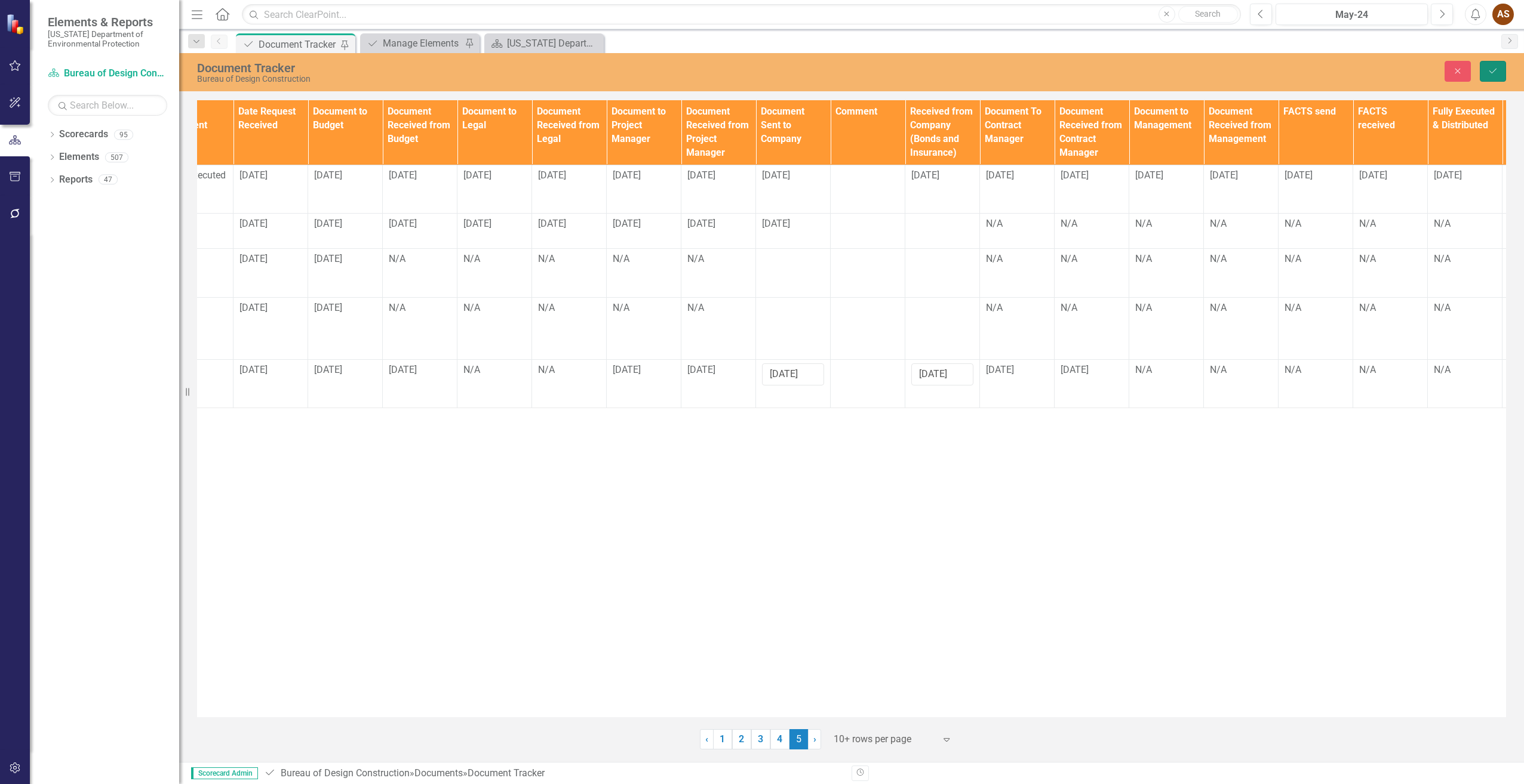
click at [1491, 72] on icon "Save" at bounding box center [1493, 71] width 11 height 9
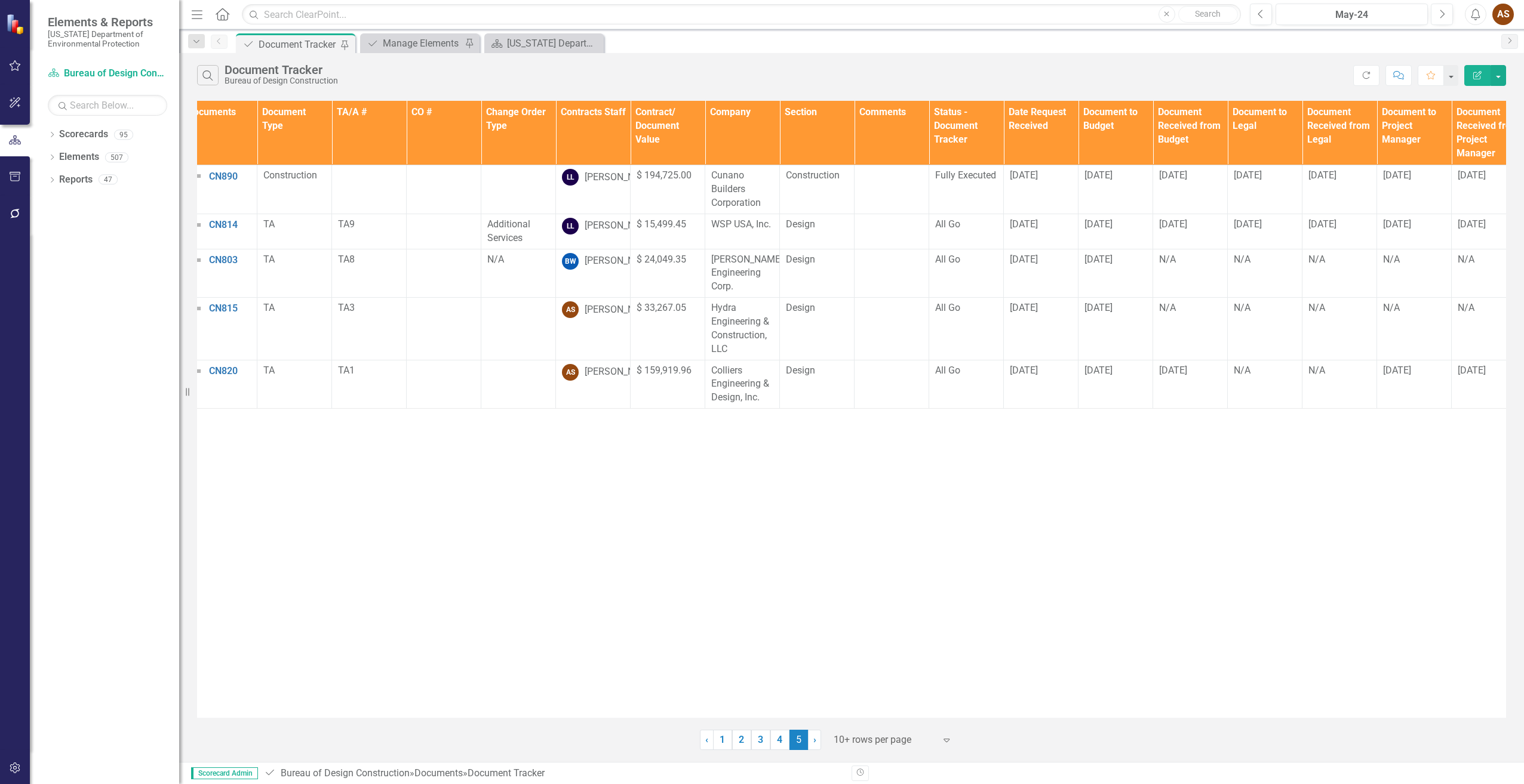
scroll to position [0, 0]
